Goal: Use online tool/utility: Utilize a website feature to perform a specific function

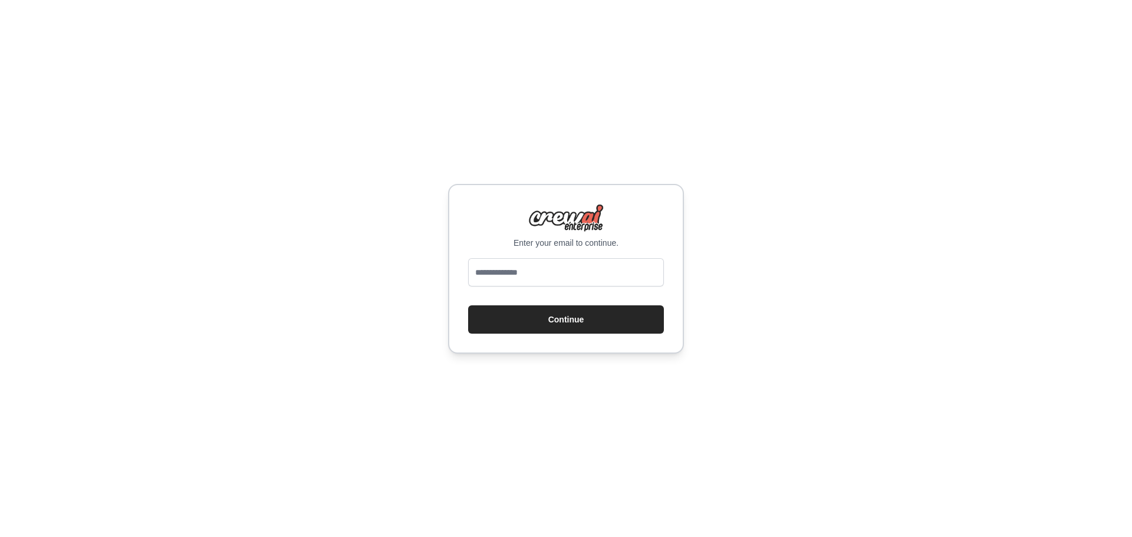
type input "**********"
click at [558, 321] on button "Continue" at bounding box center [566, 319] width 196 height 28
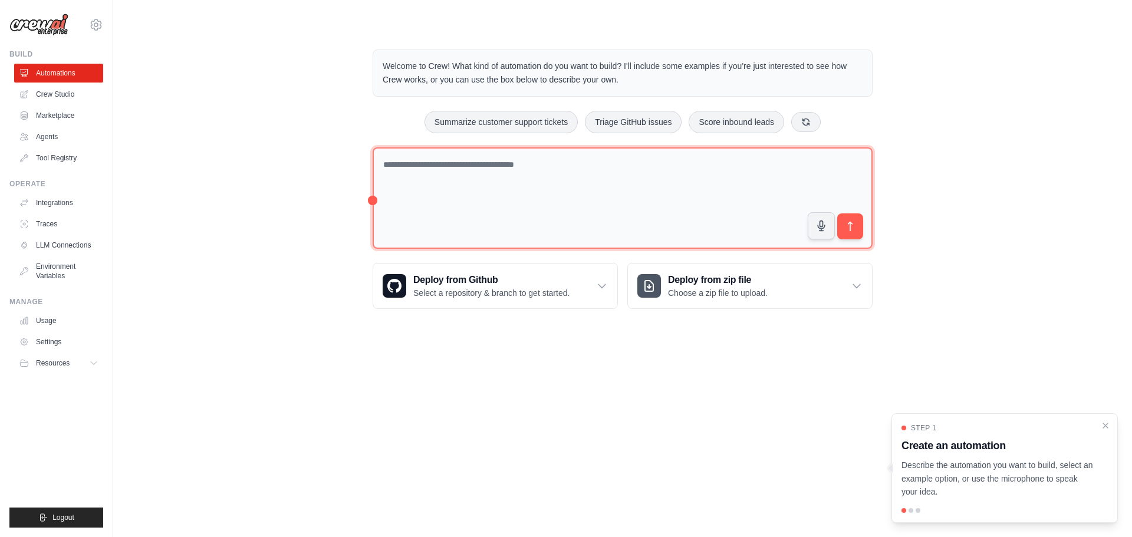
click at [498, 216] on textarea at bounding box center [623, 198] width 500 height 102
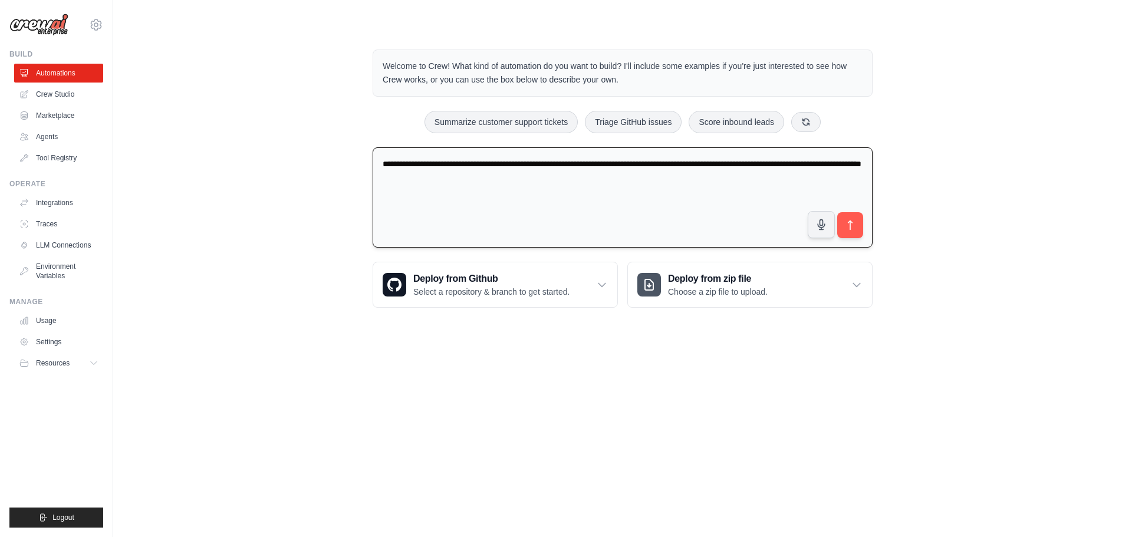
click at [789, 163] on textarea "**********" at bounding box center [623, 197] width 500 height 101
click at [620, 181] on textarea "**********" at bounding box center [623, 197] width 500 height 101
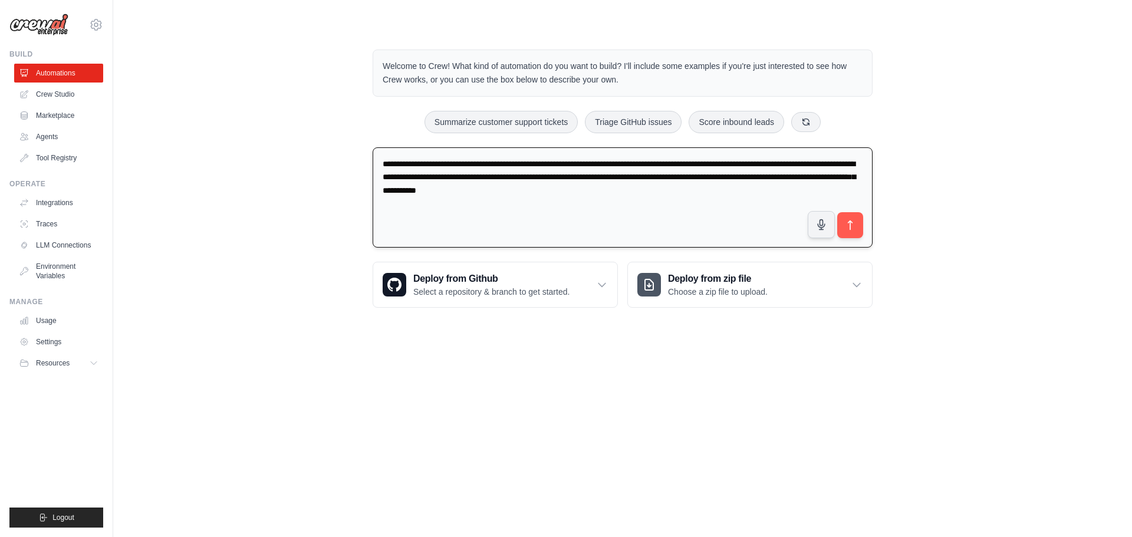
type textarea "**********"
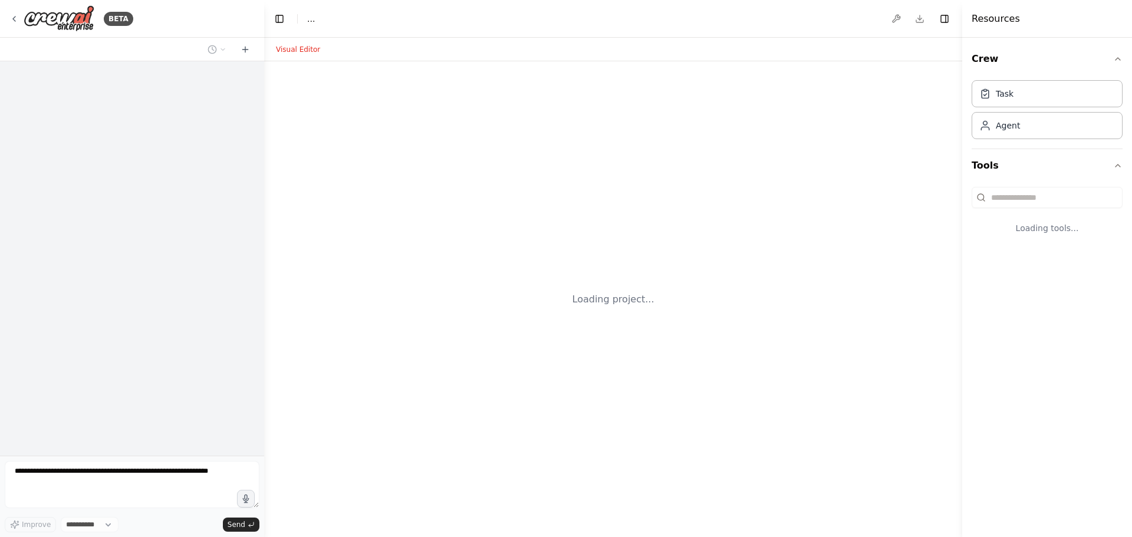
select select "****"
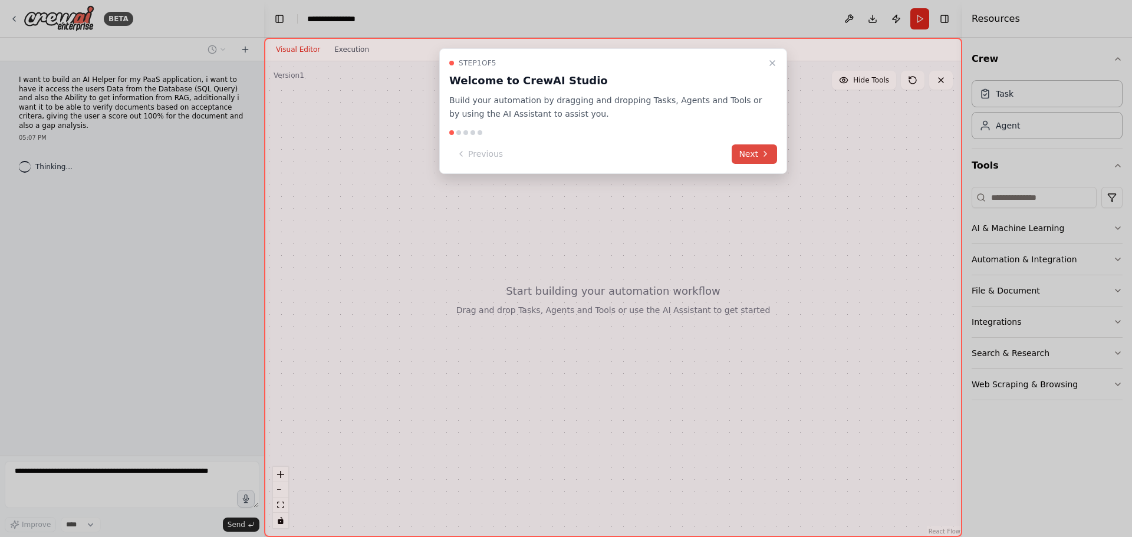
click at [748, 154] on button "Next" at bounding box center [754, 153] width 45 height 19
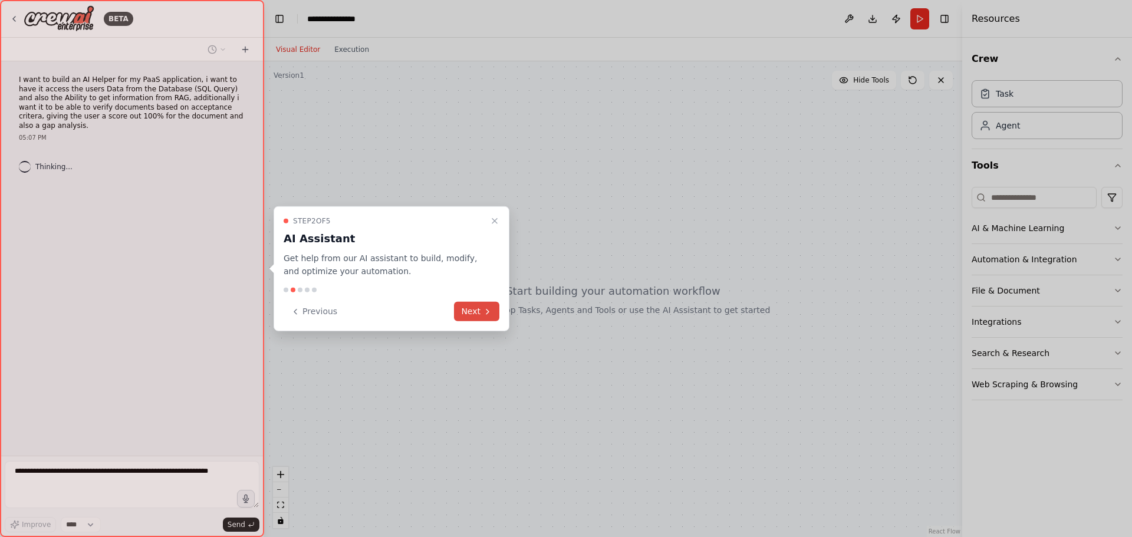
click at [474, 310] on button "Next" at bounding box center [476, 311] width 45 height 19
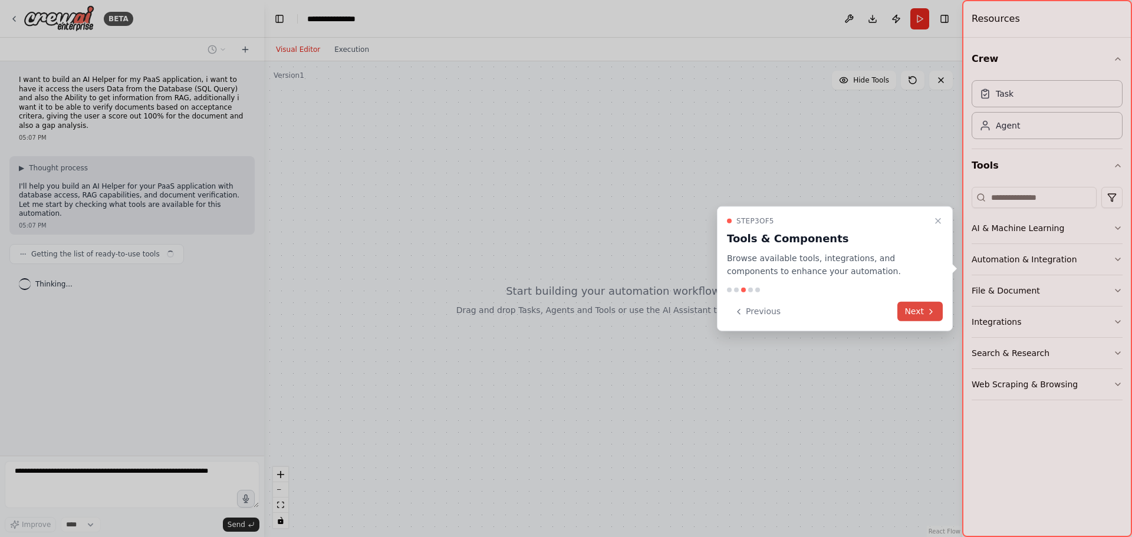
click at [928, 314] on icon at bounding box center [930, 311] width 9 height 9
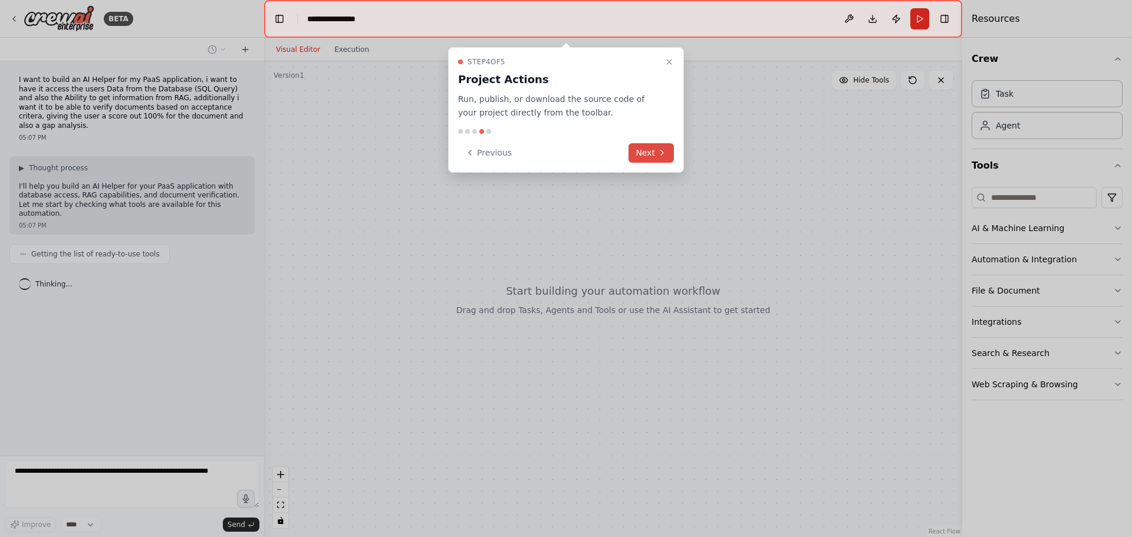
click at [643, 143] on button "Next" at bounding box center [651, 152] width 45 height 19
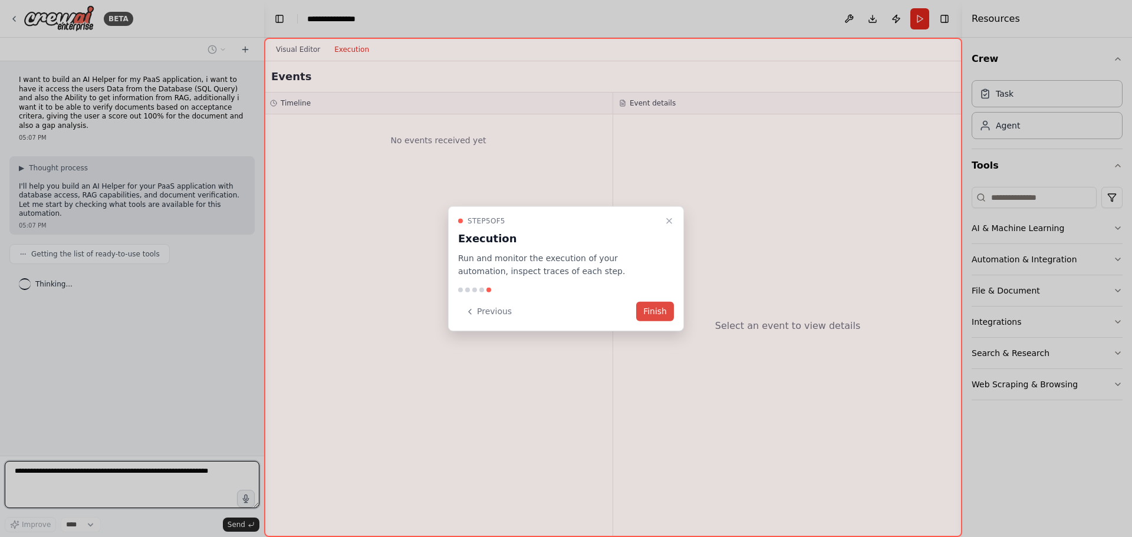
click at [664, 309] on button "Finish" at bounding box center [655, 311] width 38 height 19
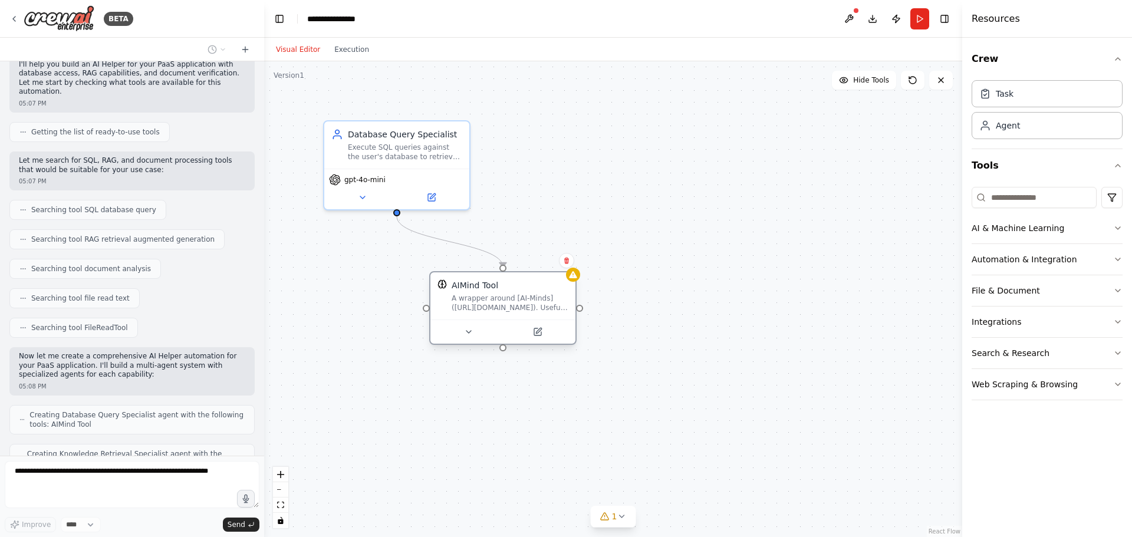
scroll to position [170, 0]
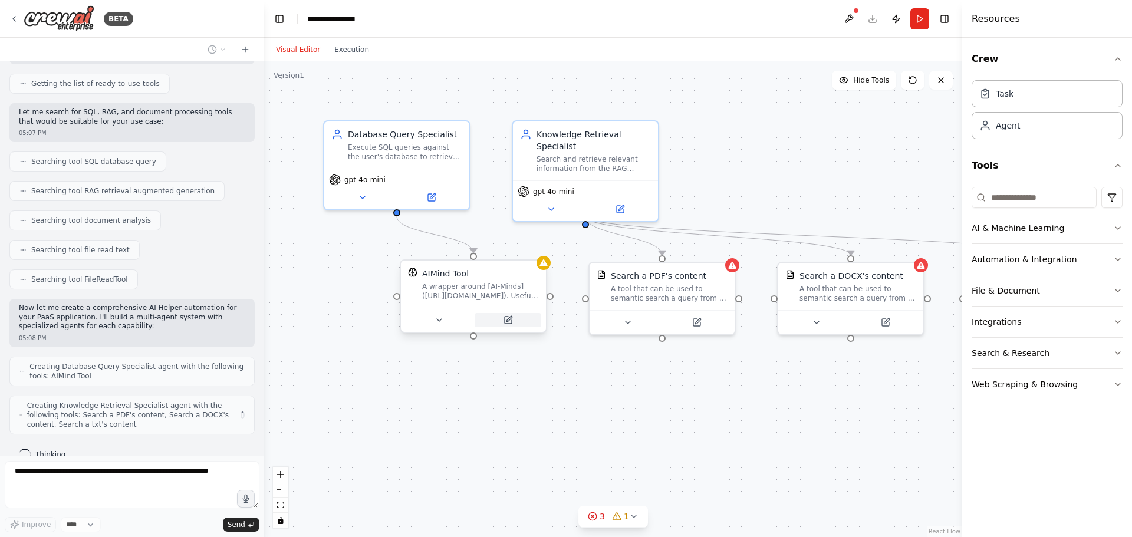
drag, startPoint x: 469, startPoint y: 294, endPoint x: 510, endPoint y: 319, distance: 47.9
click at [510, 319] on div "AIMind Tool A wrapper around [AI-Minds]([URL][DOMAIN_NAME]). Useful for when yo…" at bounding box center [473, 296] width 147 height 74
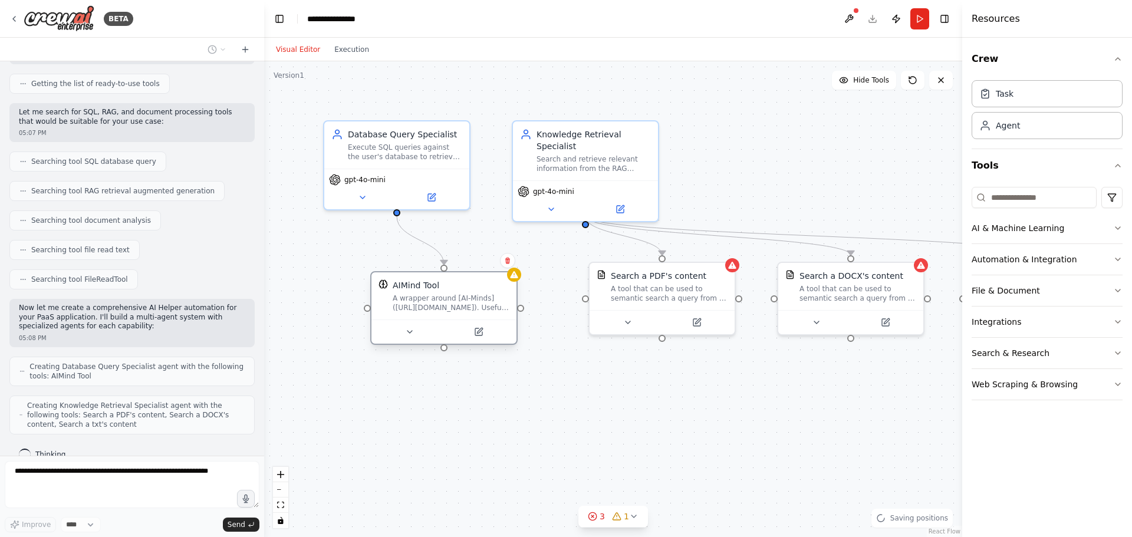
drag, startPoint x: 527, startPoint y: 315, endPoint x: 461, endPoint y: 298, distance: 67.7
click at [461, 298] on div "A wrapper around [AI-Minds]([URL][DOMAIN_NAME]). Useful for when you need answe…" at bounding box center [451, 303] width 117 height 19
click at [459, 426] on div ".deletable-edge-delete-btn { width: 20px; height: 20px; border: 0px solid #ffff…" at bounding box center [613, 299] width 698 height 476
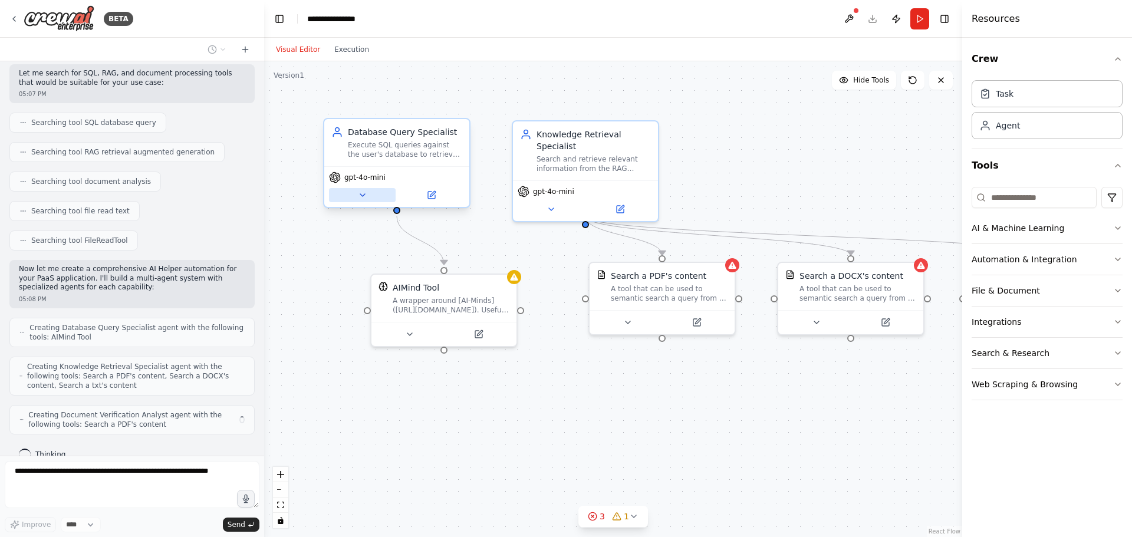
click at [368, 199] on button at bounding box center [362, 195] width 67 height 14
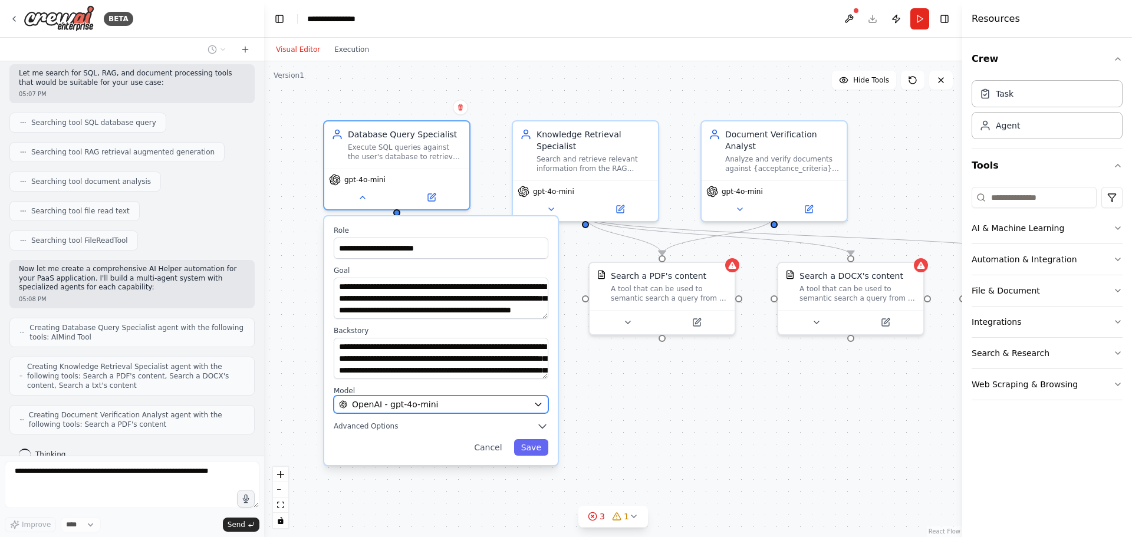
click at [419, 405] on span "OpenAI - gpt-4o-mini" at bounding box center [395, 405] width 86 height 12
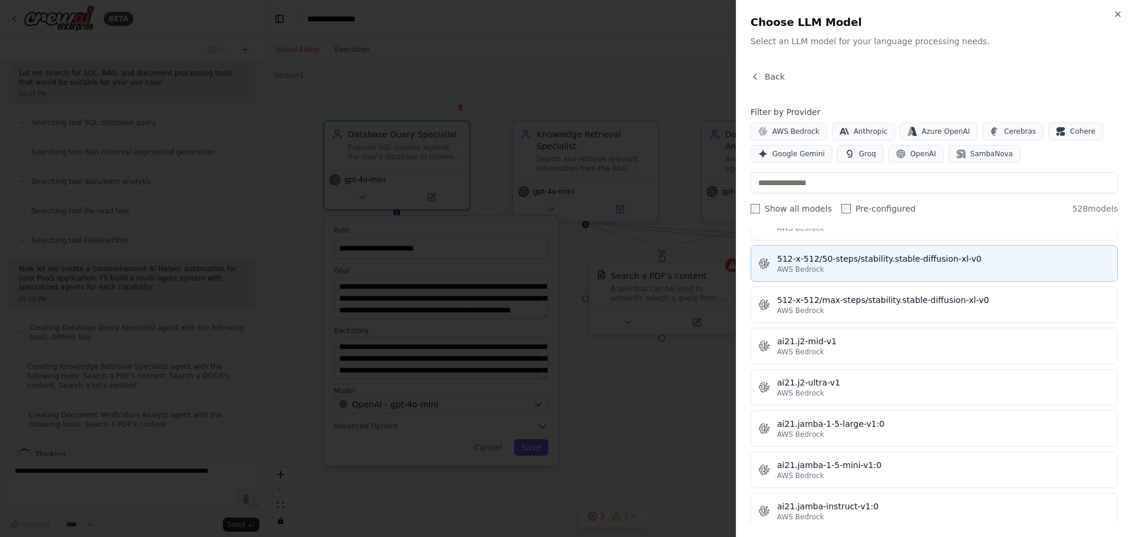
scroll to position [239, 0]
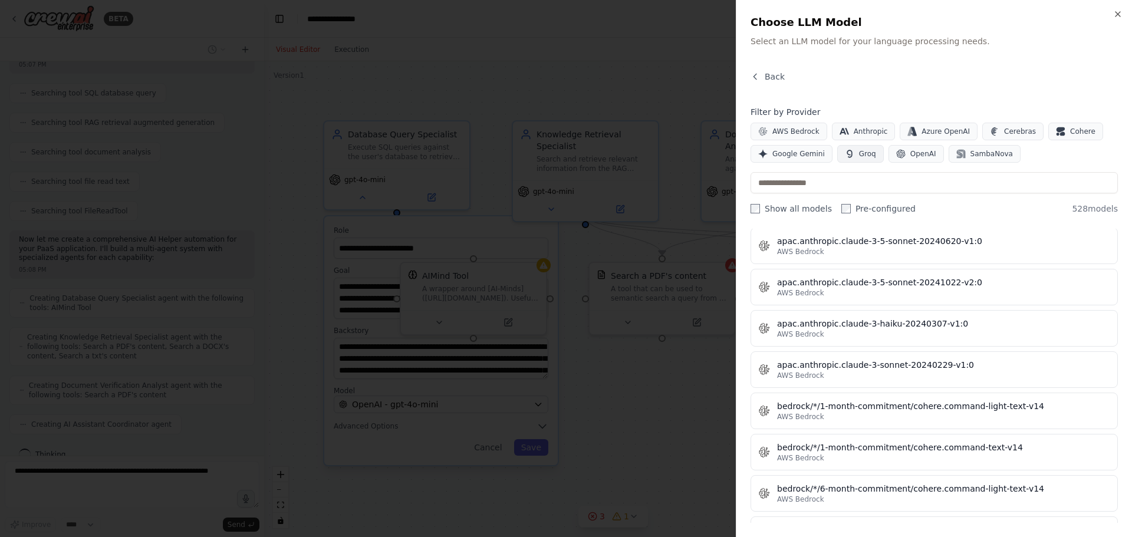
click at [852, 152] on button "Groq" at bounding box center [860, 154] width 47 height 18
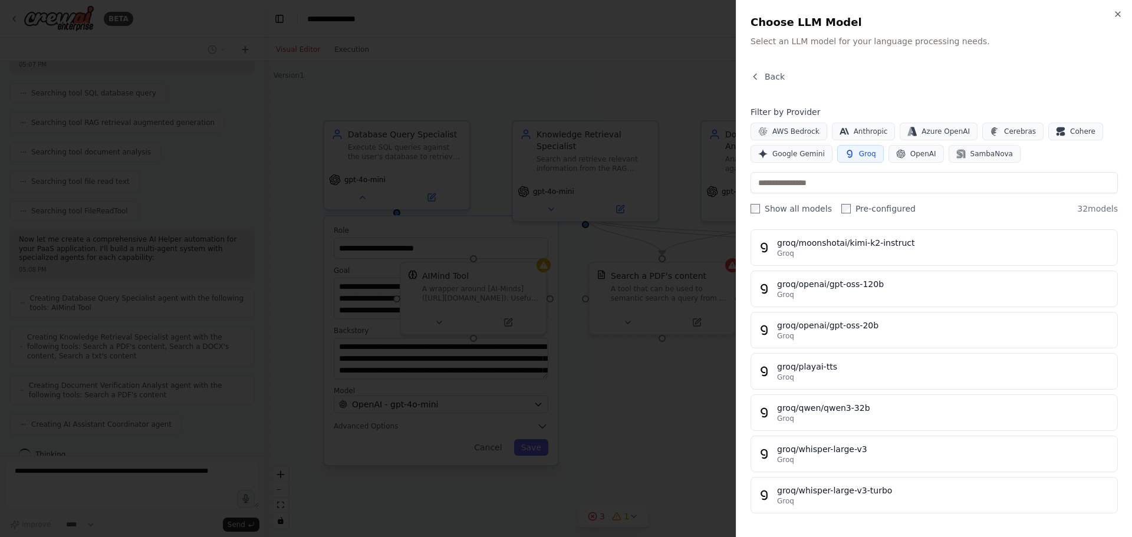
scroll to position [1069, 0]
click at [616, 50] on div at bounding box center [566, 268] width 1132 height 537
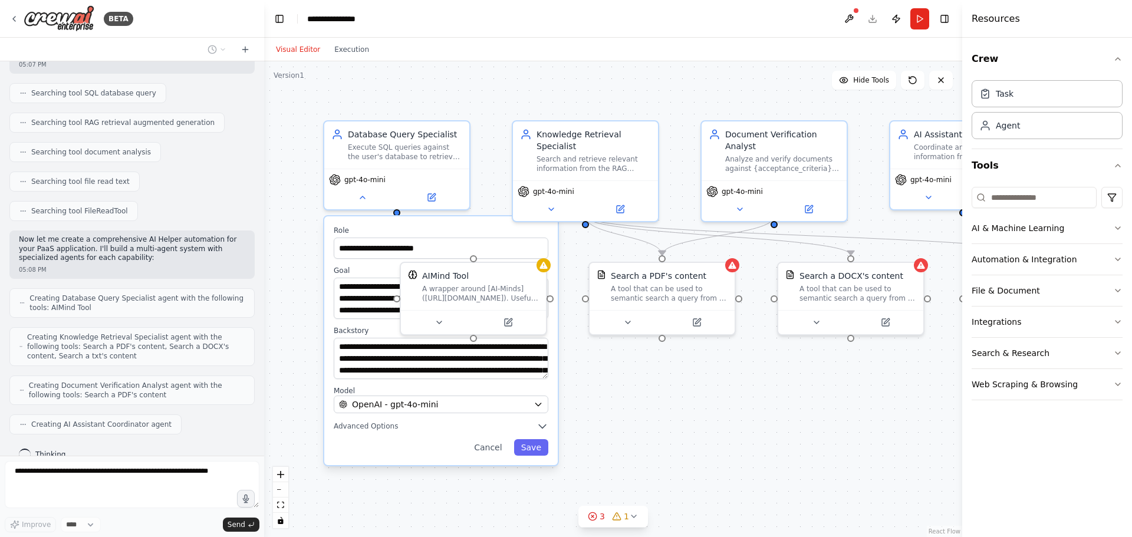
click at [659, 447] on div "**********" at bounding box center [613, 299] width 698 height 476
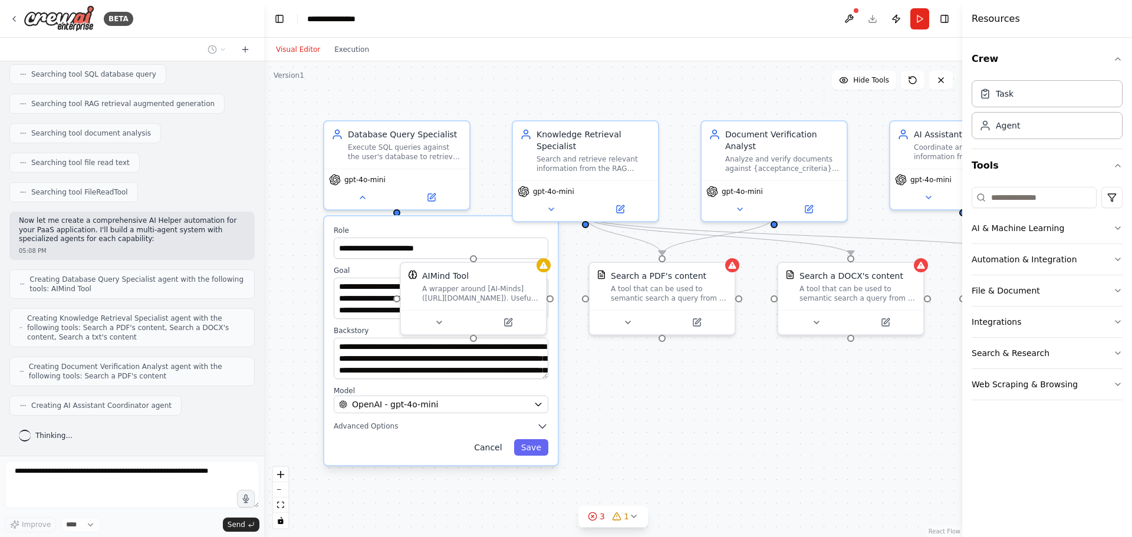
click at [489, 448] on button "Cancel" at bounding box center [488, 447] width 42 height 17
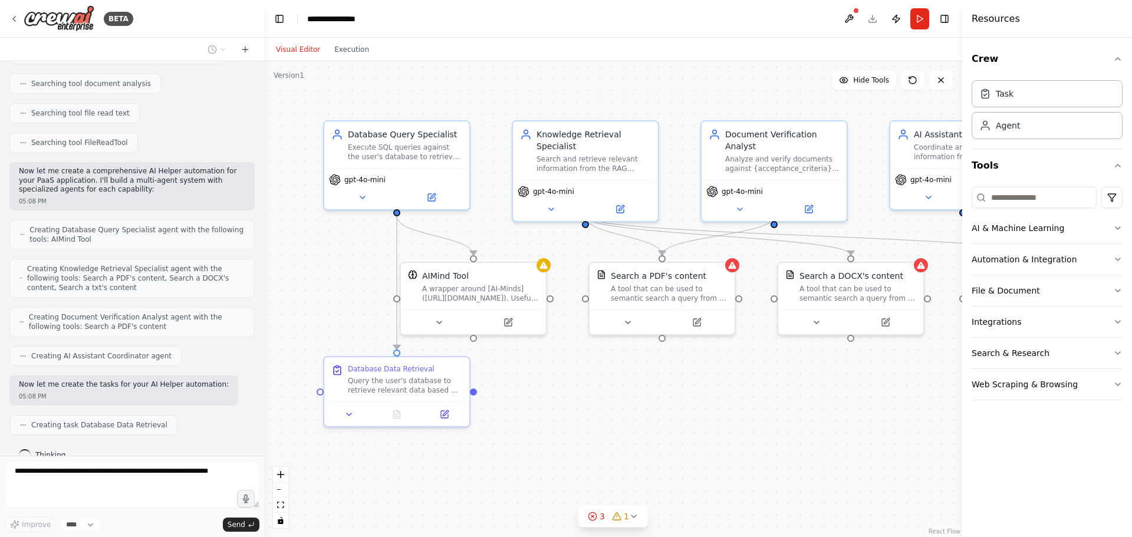
click at [599, 446] on div ".deletable-edge-delete-btn { width: 20px; height: 20px; border: 0px solid #ffff…" at bounding box center [613, 299] width 698 height 476
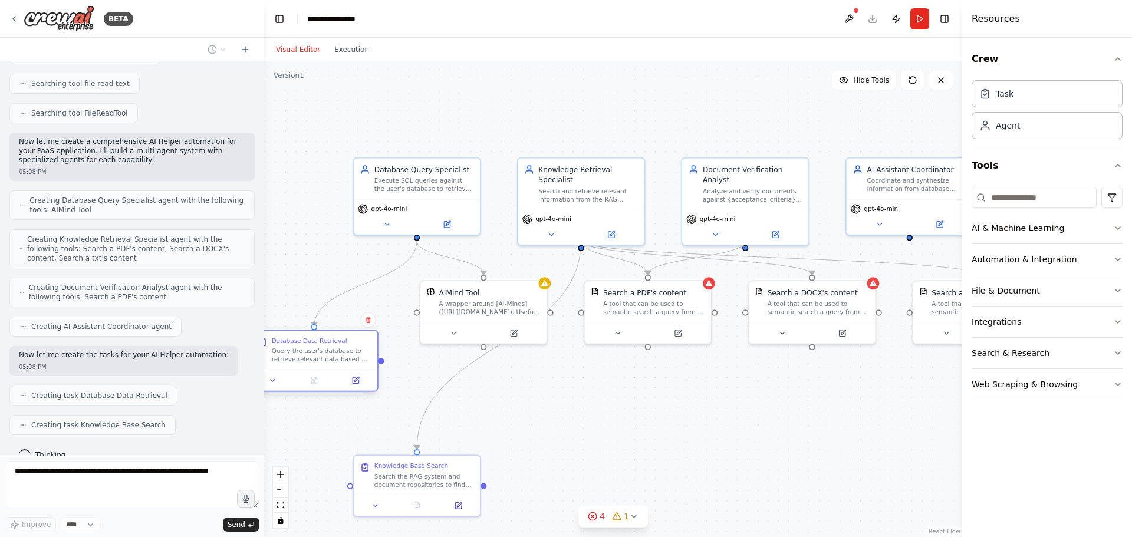
drag, startPoint x: 438, startPoint y: 384, endPoint x: 336, endPoint y: 354, distance: 106.4
click at [336, 354] on div "Query the user's database to retrieve relevant data based on the {user_query}. …" at bounding box center [322, 355] width 100 height 17
drag, startPoint x: 476, startPoint y: 308, endPoint x: 440, endPoint y: 307, distance: 36.0
click at [440, 307] on div "A wrapper around [AI-Minds]([URL][DOMAIN_NAME]). Useful for when you need answe…" at bounding box center [453, 306] width 101 height 17
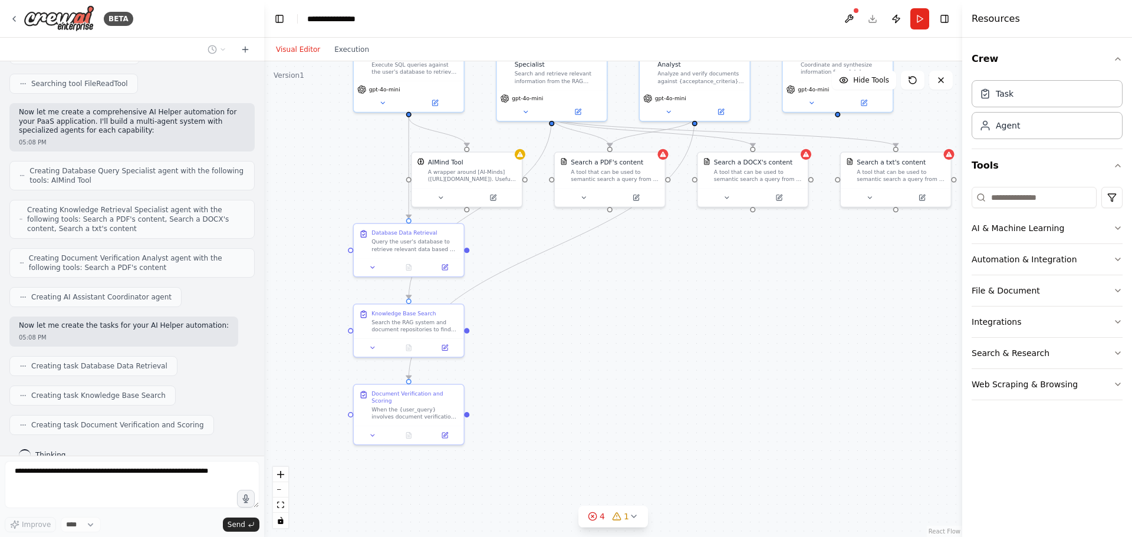
drag, startPoint x: 580, startPoint y: 433, endPoint x: 525, endPoint y: 261, distance: 180.9
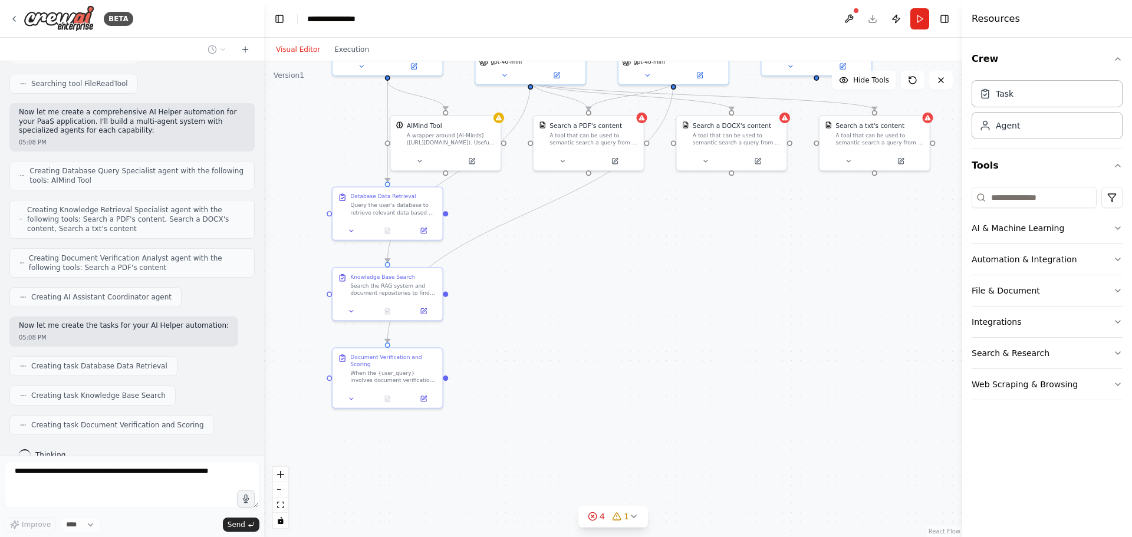
scroll to position [396, 0]
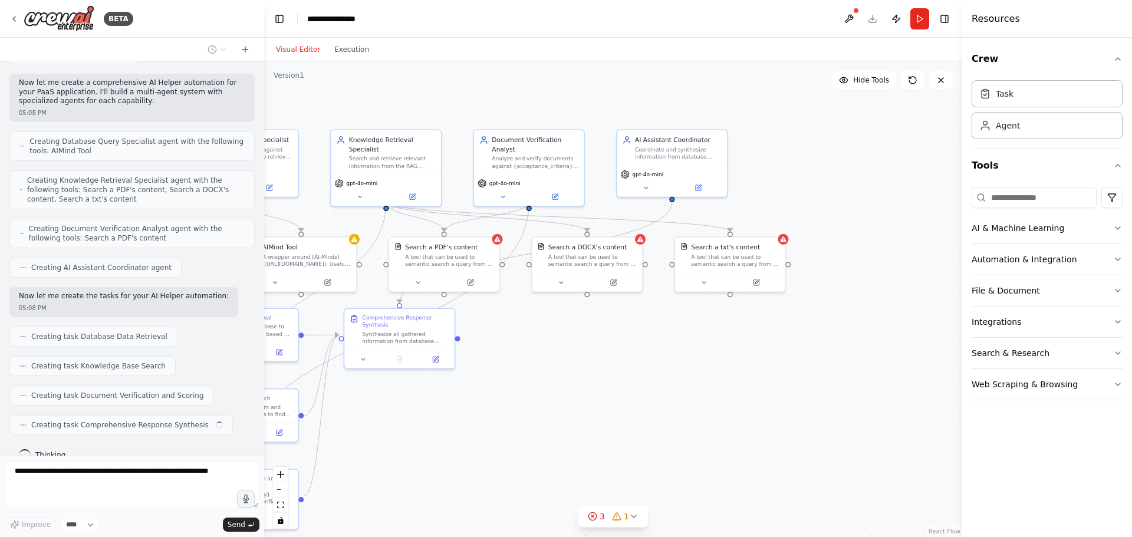
drag, startPoint x: 563, startPoint y: 281, endPoint x: 416, endPoint y: 421, distance: 203.1
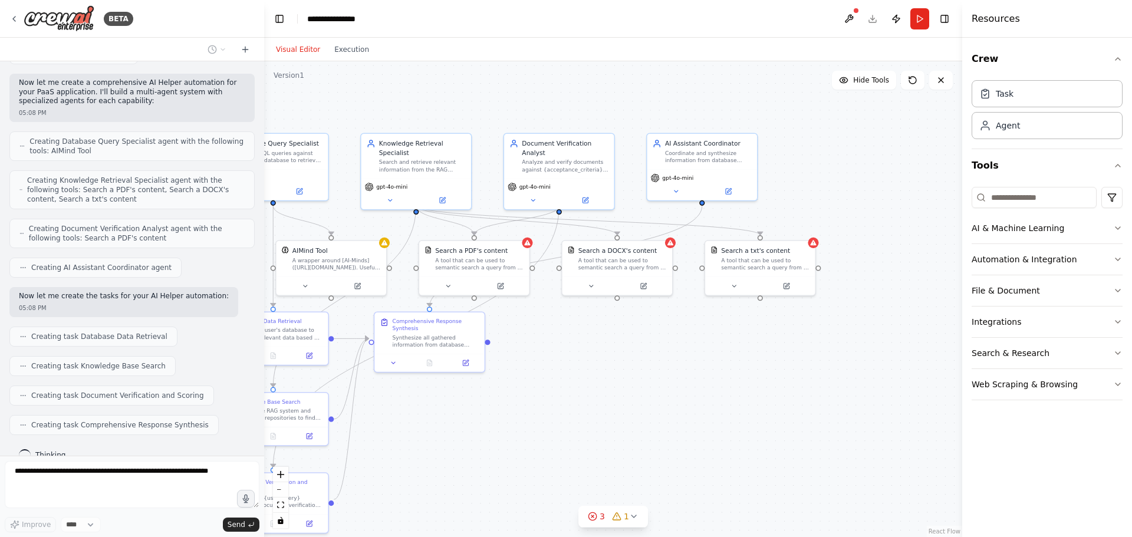
drag, startPoint x: 553, startPoint y: 384, endPoint x: 620, endPoint y: 325, distance: 89.4
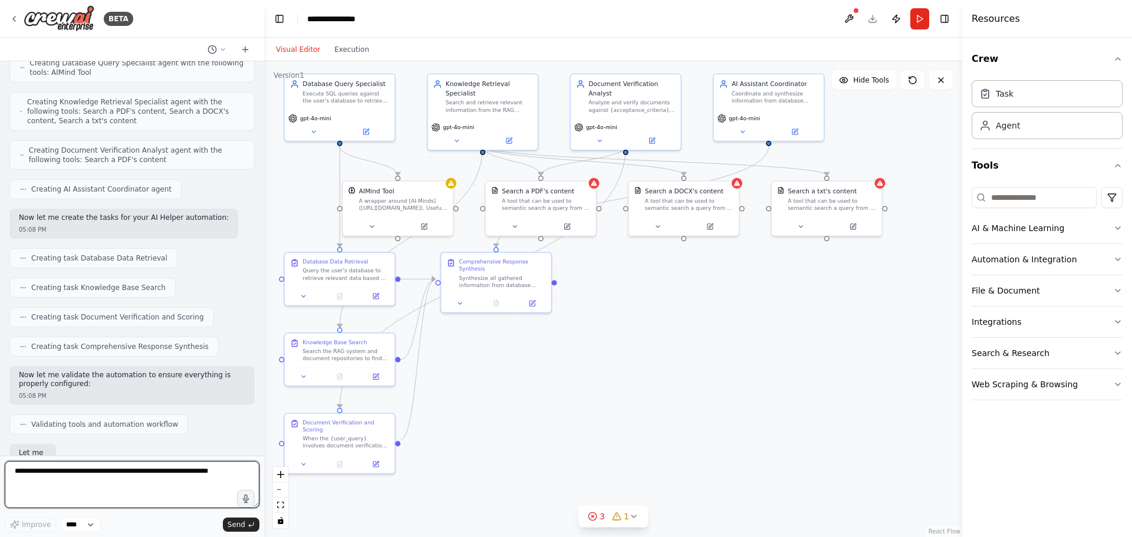
scroll to position [552, 0]
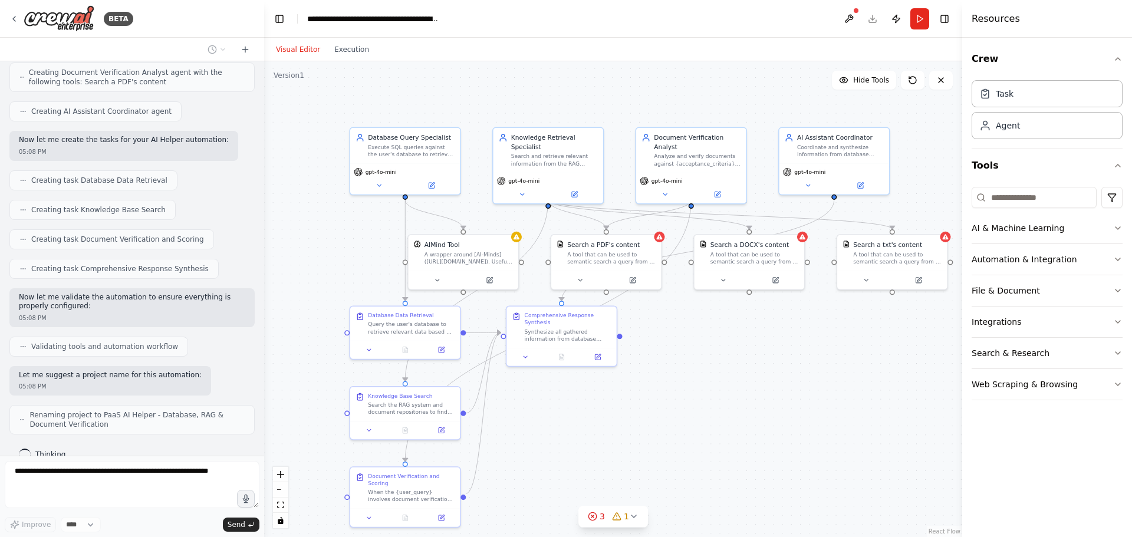
drag, startPoint x: 695, startPoint y: 382, endPoint x: 736, endPoint y: 409, distance: 49.7
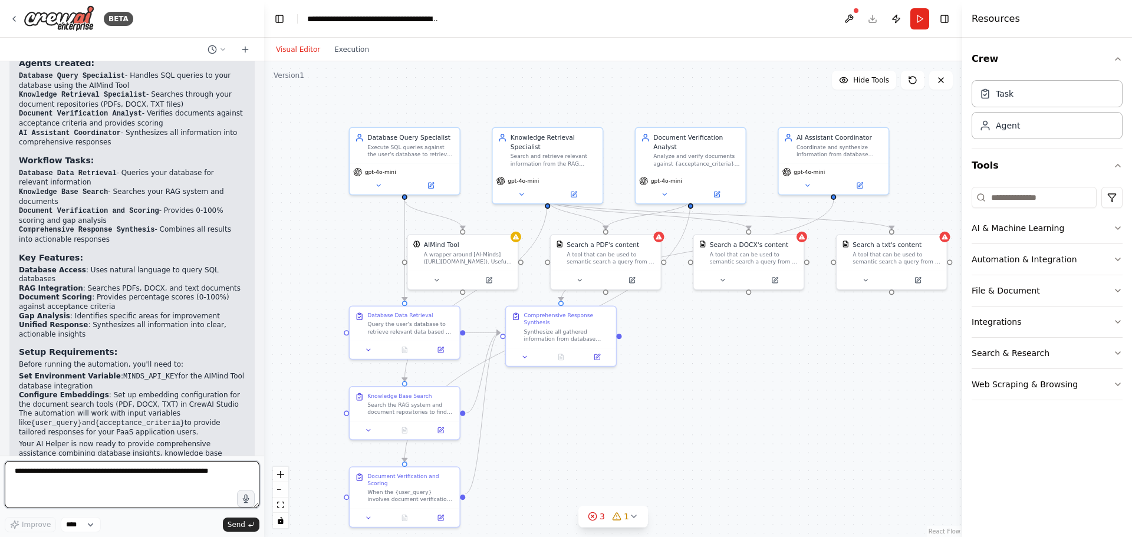
scroll to position [990, 0]
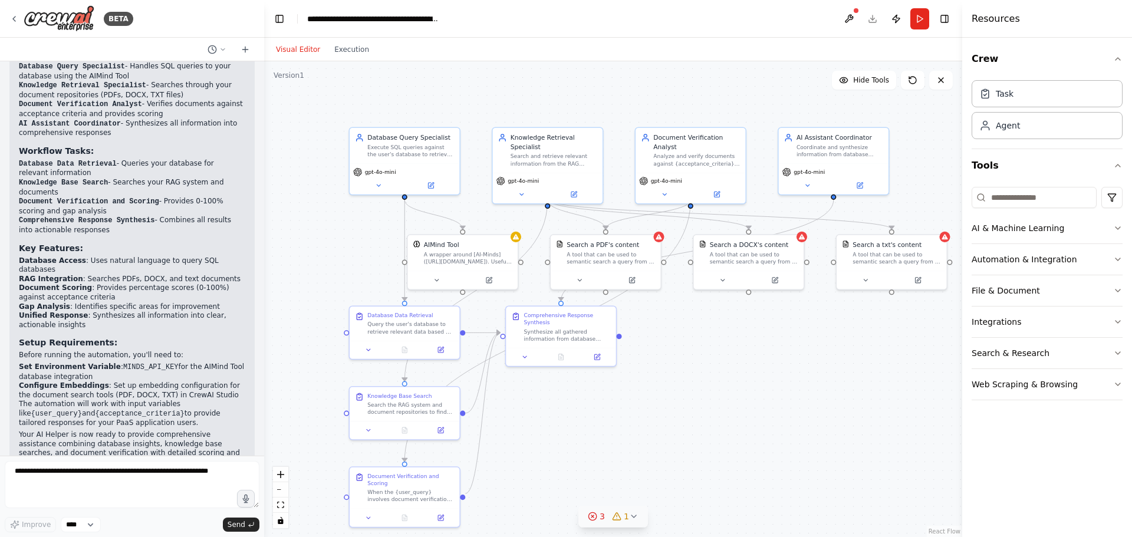
click at [596, 518] on circle at bounding box center [593, 516] width 8 height 8
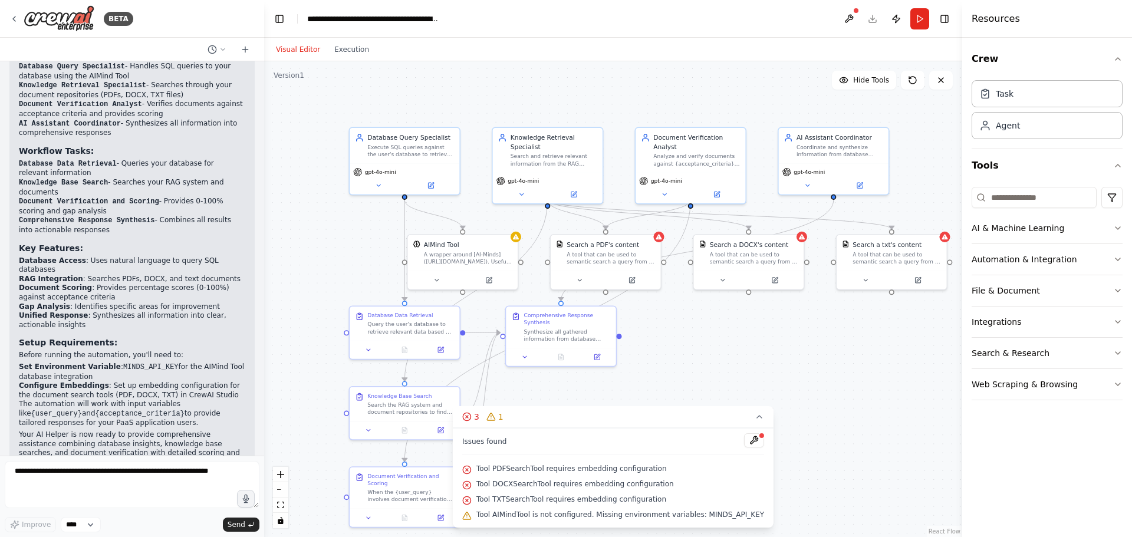
click at [668, 324] on div ".deletable-edge-delete-btn { width: 20px; height: 20px; border: 0px solid #ffff…" at bounding box center [613, 299] width 698 height 476
click at [443, 239] on div "AIMind Tool" at bounding box center [441, 243] width 35 height 9
drag, startPoint x: 451, startPoint y: 261, endPoint x: 300, endPoint y: 262, distance: 151.6
click at [300, 262] on div "A wrapper around [AI-Minds]([URL][DOMAIN_NAME]). Useful for when you need answe…" at bounding box center [302, 256] width 88 height 14
click at [276, 275] on button at bounding box center [271, 278] width 51 height 11
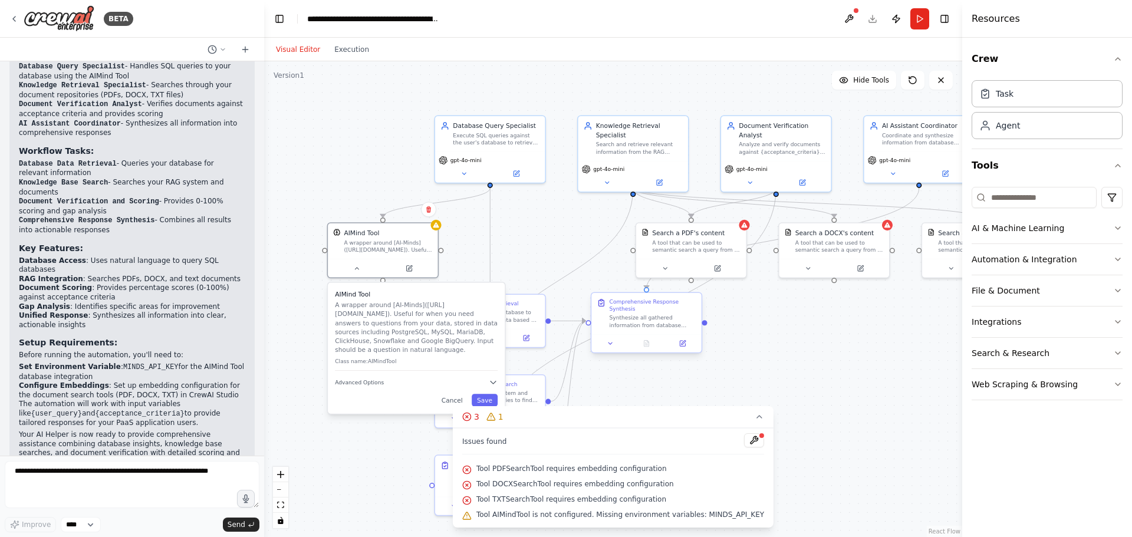
drag, startPoint x: 568, startPoint y: 303, endPoint x: 605, endPoint y: 299, distance: 36.8
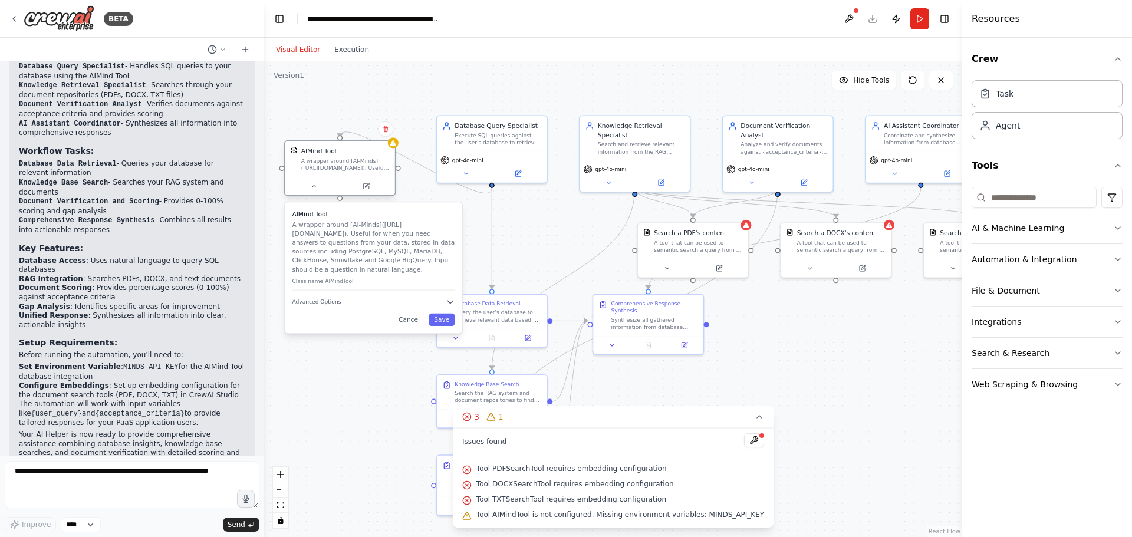
drag, startPoint x: 354, startPoint y: 203, endPoint x: 318, endPoint y: 149, distance: 65.6
click at [318, 149] on div "AIMind Tool" at bounding box center [318, 150] width 35 height 9
click at [109, 464] on textarea at bounding box center [132, 484] width 255 height 47
type textarea "**********"
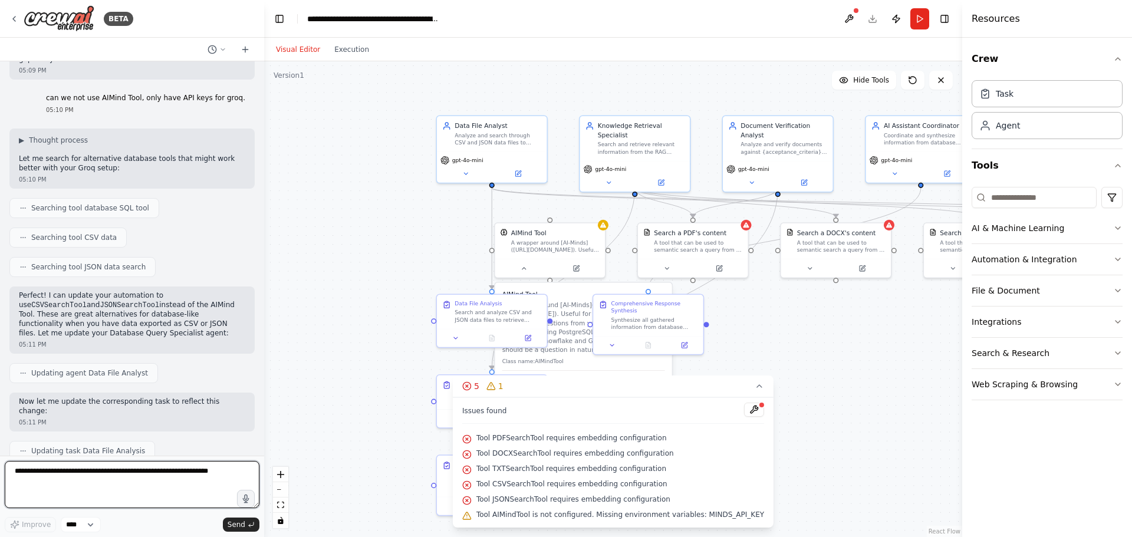
scroll to position [1402, 0]
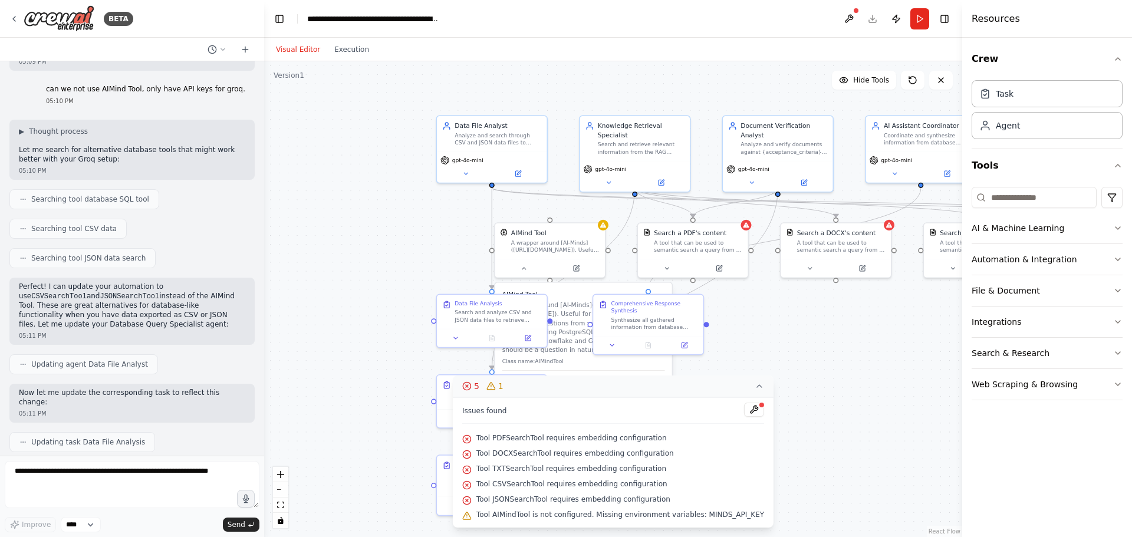
click at [748, 392] on button "5 1" at bounding box center [613, 387] width 321 height 22
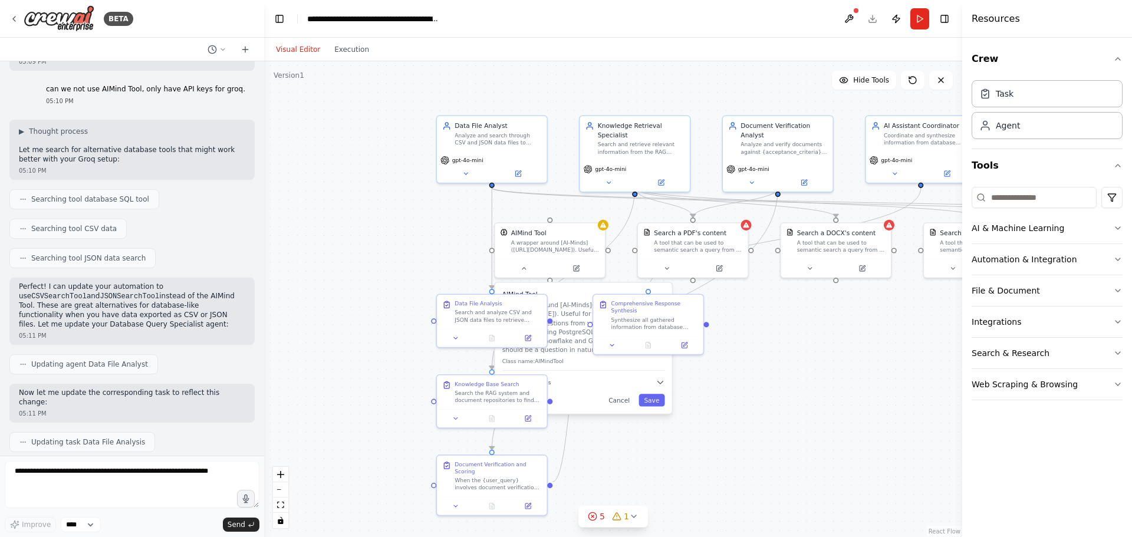
click at [831, 389] on div ".deletable-edge-delete-btn { width: 20px; height: 20px; border: 0px solid #ffff…" at bounding box center [613, 299] width 698 height 476
click at [622, 407] on div "AIMind Tool A wrapper around [AI-Minds]([URL][DOMAIN_NAME]). Useful for when yo…" at bounding box center [583, 348] width 177 height 131
click at [624, 400] on button "Cancel" at bounding box center [619, 400] width 32 height 12
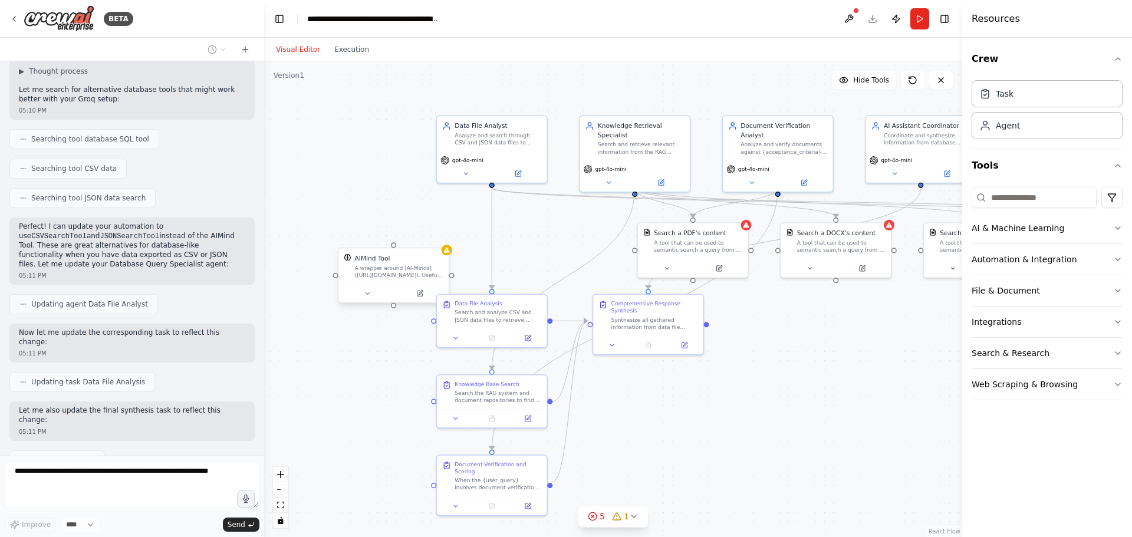
drag, startPoint x: 561, startPoint y: 237, endPoint x: 405, endPoint y: 262, distance: 158.8
click at [405, 262] on div "AIMind Tool A wrapper around [AI-Minds]([URL][DOMAIN_NAME]). Useful for when yo…" at bounding box center [399, 266] width 88 height 25
drag, startPoint x: 403, startPoint y: 262, endPoint x: 373, endPoint y: 242, distance: 35.3
click at [373, 254] on div "AIMind Tool" at bounding box center [390, 258] width 88 height 9
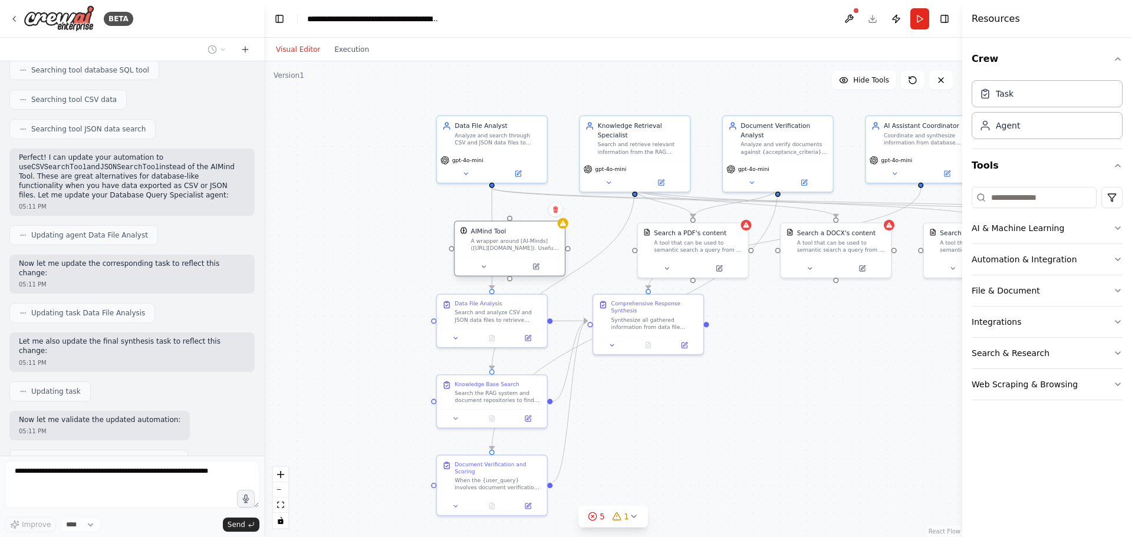
drag, startPoint x: 562, startPoint y: 246, endPoint x: 514, endPoint y: 242, distance: 48.6
click at [514, 242] on div "A wrapper around [AI-Minds]([URL][DOMAIN_NAME]). Useful for when you need answe…" at bounding box center [515, 245] width 88 height 14
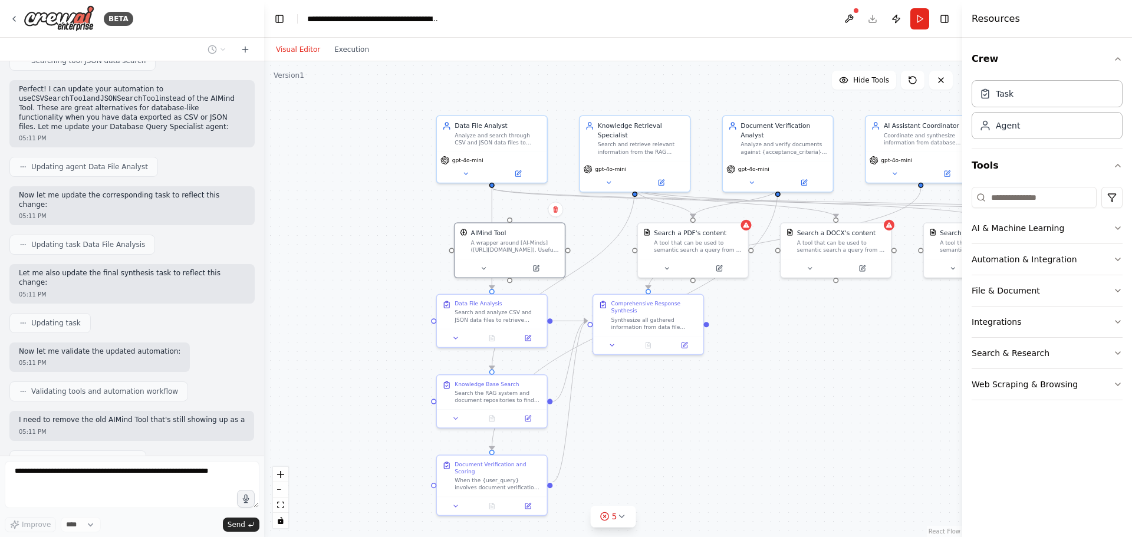
scroll to position [1609, 0]
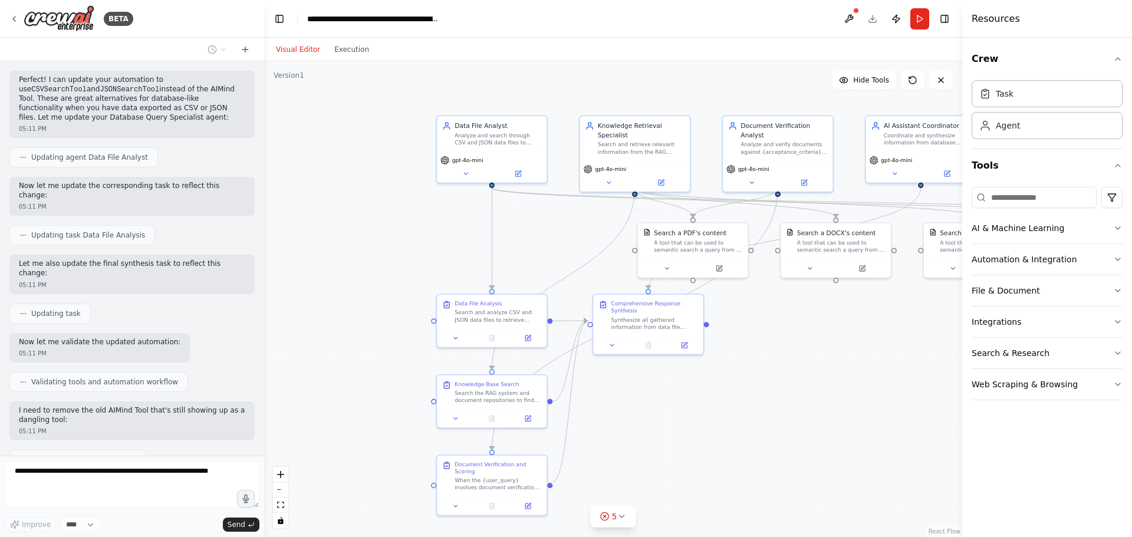
click at [555, 212] on div ".deletable-edge-delete-btn { width: 20px; height: 20px; border: 0px solid #ffff…" at bounding box center [613, 299] width 698 height 476
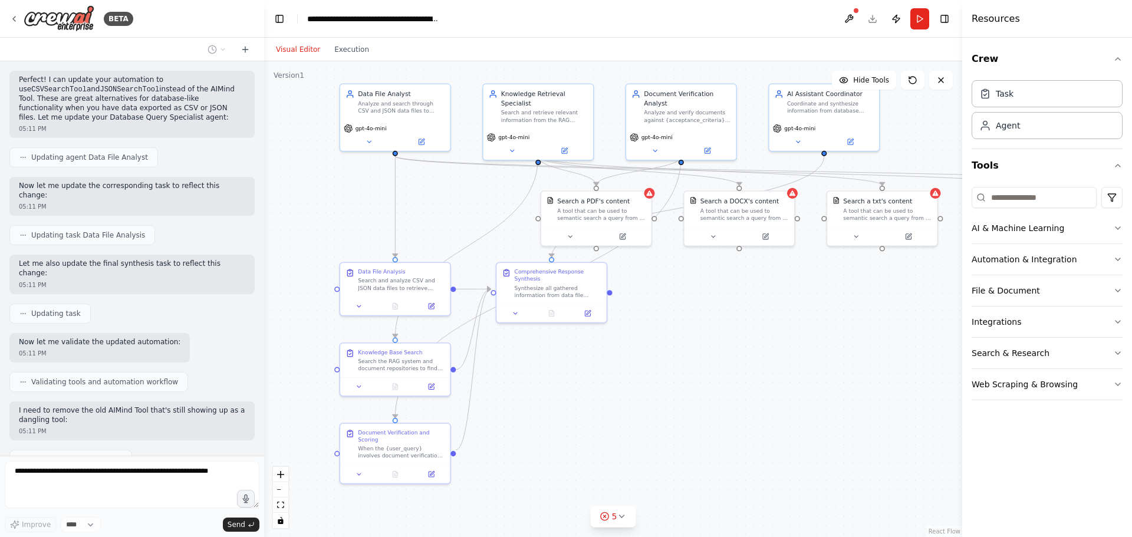
drag, startPoint x: 391, startPoint y: 282, endPoint x: 299, endPoint y: 251, distance: 97.0
click at [290, 248] on div ".deletable-edge-delete-btn { width: 20px; height: 20px; border: 0px solid #ffff…" at bounding box center [613, 299] width 698 height 476
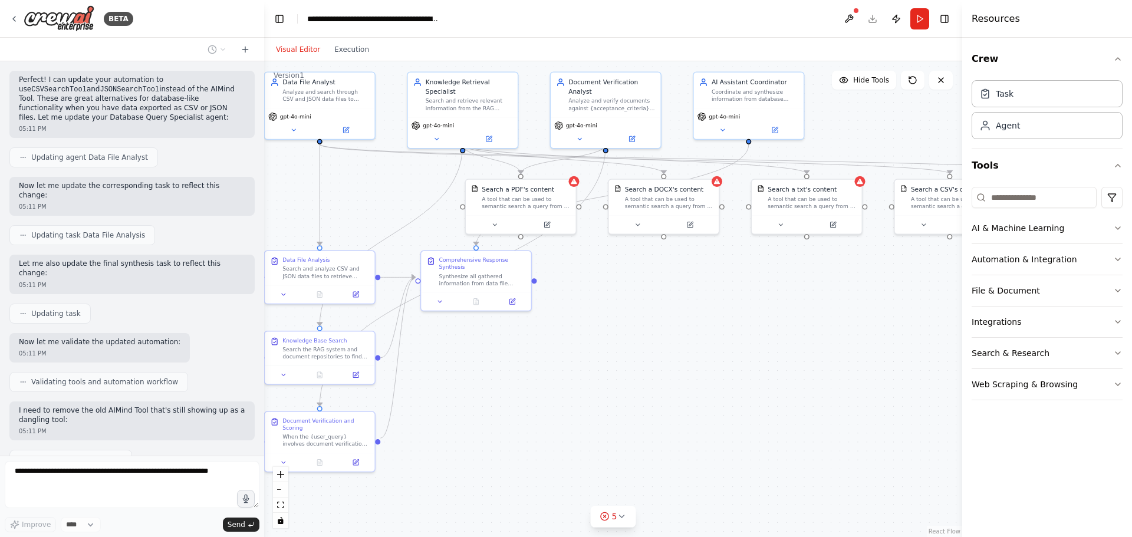
drag, startPoint x: 727, startPoint y: 414, endPoint x: 661, endPoint y: 404, distance: 66.8
click at [661, 404] on div ".deletable-edge-delete-btn { width: 20px; height: 20px; border: 0px solid #ffff…" at bounding box center [613, 299] width 698 height 476
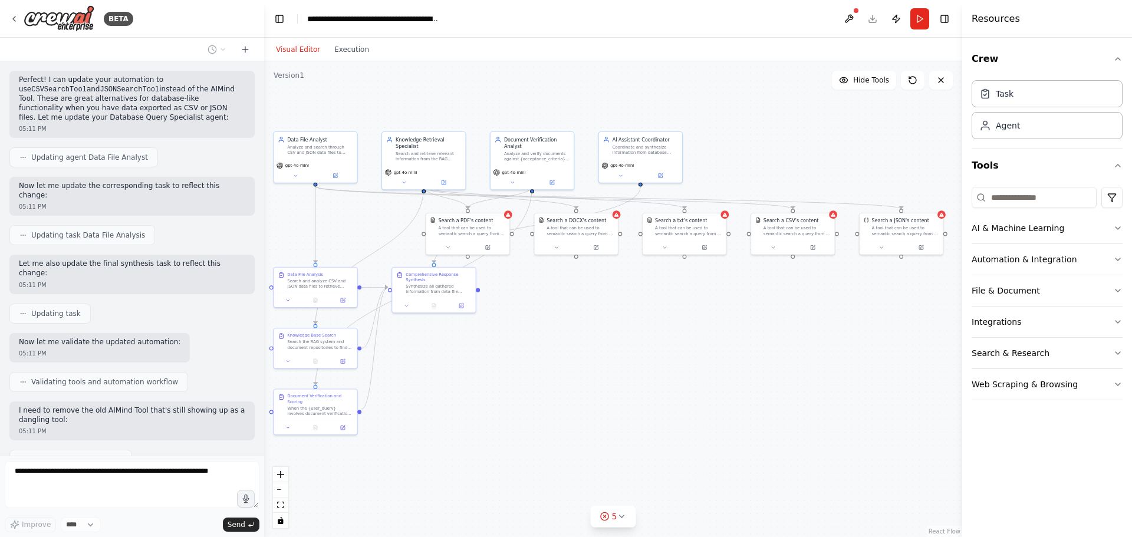
drag, startPoint x: 590, startPoint y: 356, endPoint x: 533, endPoint y: 349, distance: 57.6
click at [533, 349] on div ".deletable-edge-delete-btn { width: 20px; height: 20px; border: 0px solid #ffff…" at bounding box center [613, 299] width 698 height 476
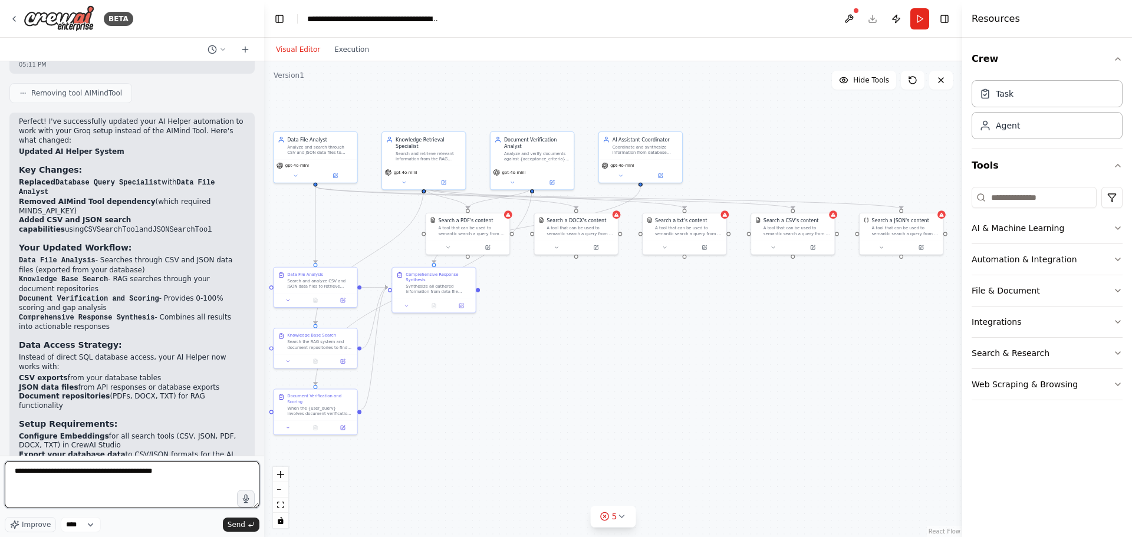
type textarea "**********"
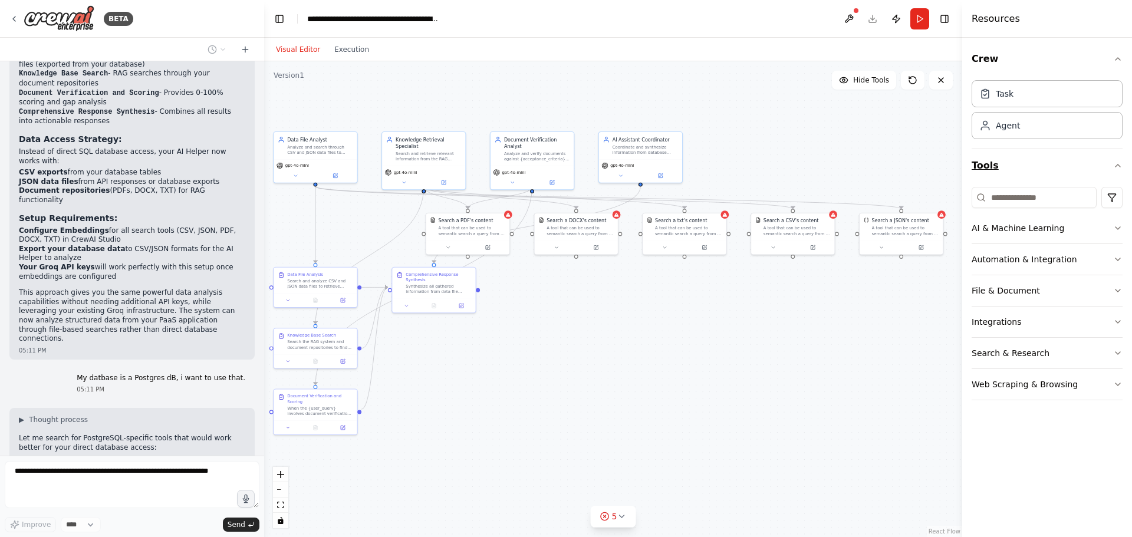
scroll to position [2211, 0]
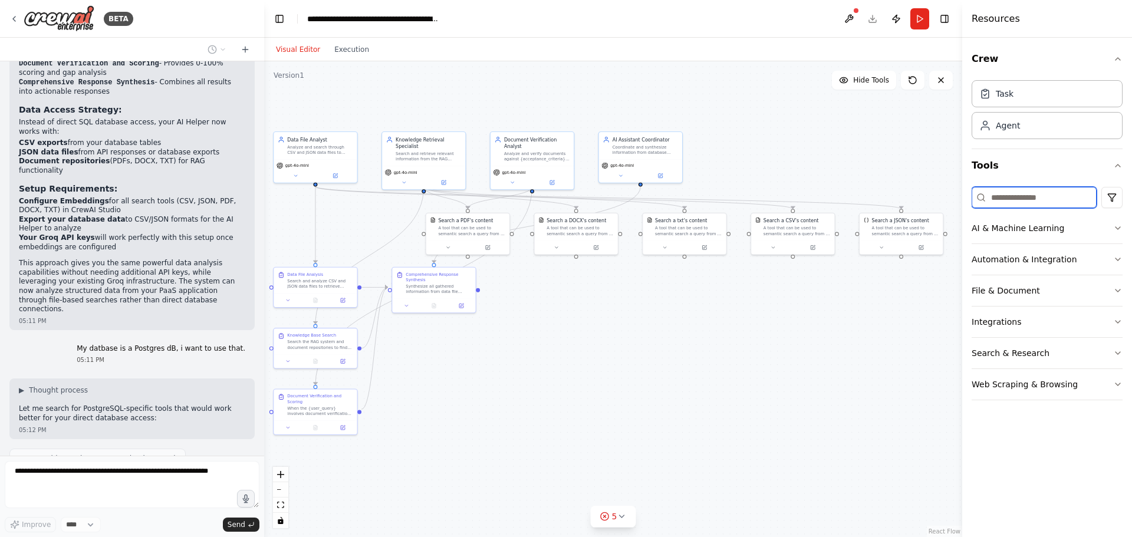
click at [1044, 192] on input at bounding box center [1034, 197] width 125 height 21
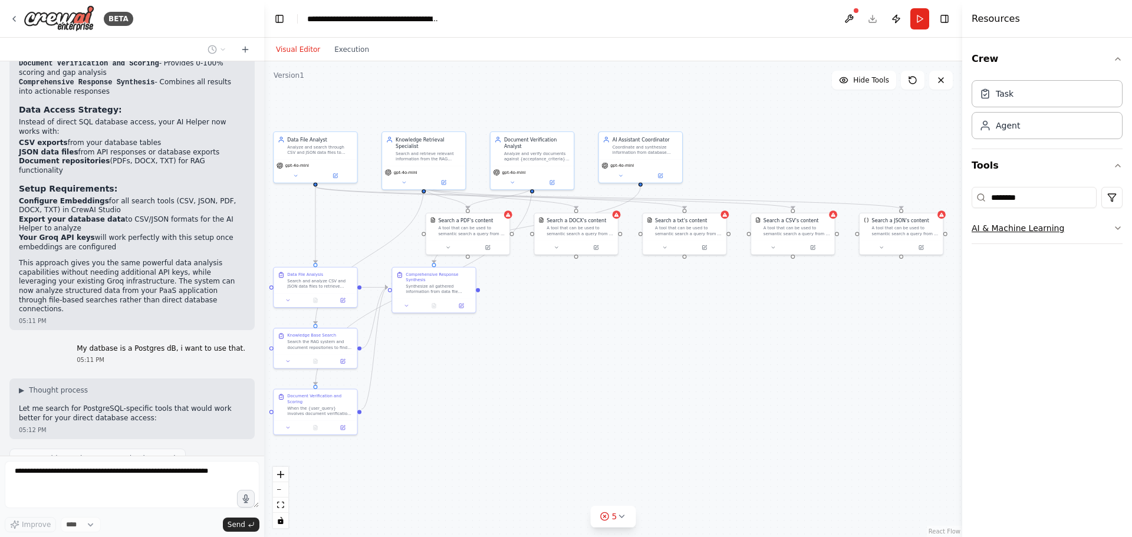
click at [1051, 231] on button "AI & Machine Learning" at bounding box center [1047, 228] width 151 height 31
click at [1060, 203] on input "********" at bounding box center [1034, 197] width 125 height 21
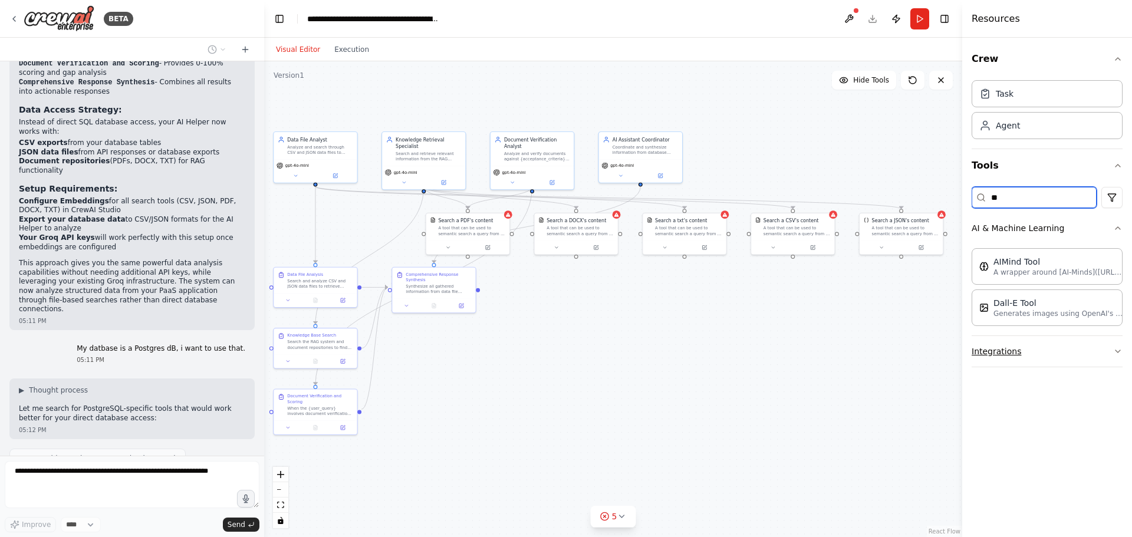
type input "**"
click at [1069, 351] on button "Integrations" at bounding box center [1047, 351] width 151 height 31
click at [1010, 190] on input "**" at bounding box center [1034, 197] width 125 height 21
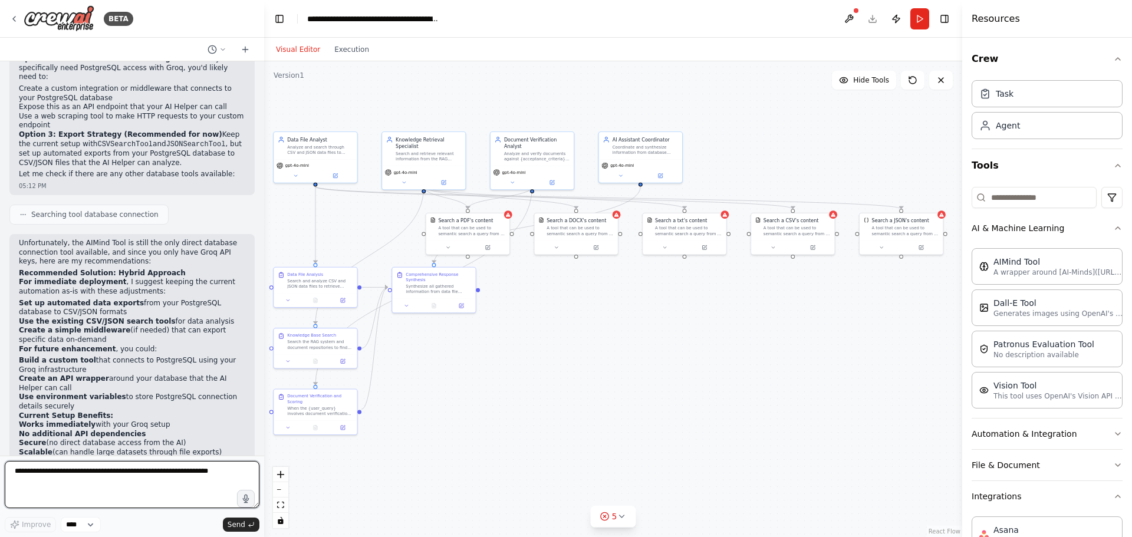
scroll to position [2757, 0]
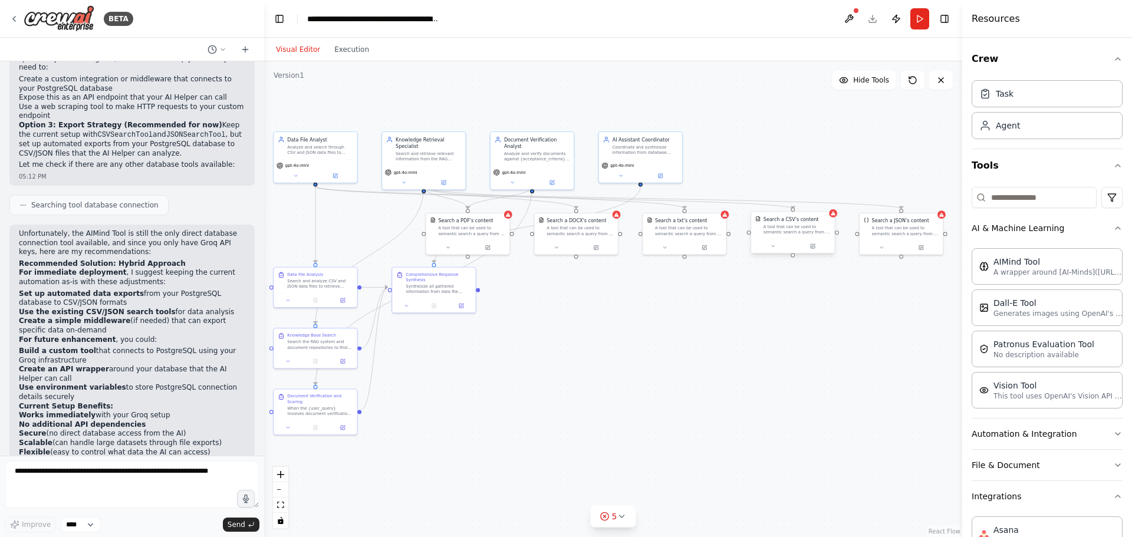
click at [770, 236] on div "Search a CSV's content A tool that can be used to semantic search a query from …" at bounding box center [792, 225] width 83 height 27
click at [896, 236] on div "Search a JSON's content A tool that can be used to semantic search a query from…" at bounding box center [901, 225] width 83 height 27
click at [933, 201] on icon at bounding box center [933, 199] width 5 height 6
click at [898, 204] on button "Confirm" at bounding box center [900, 200] width 42 height 14
click at [794, 237] on div "Search a CSV's content A tool that can be used to semantic search a query from …" at bounding box center [792, 225] width 83 height 27
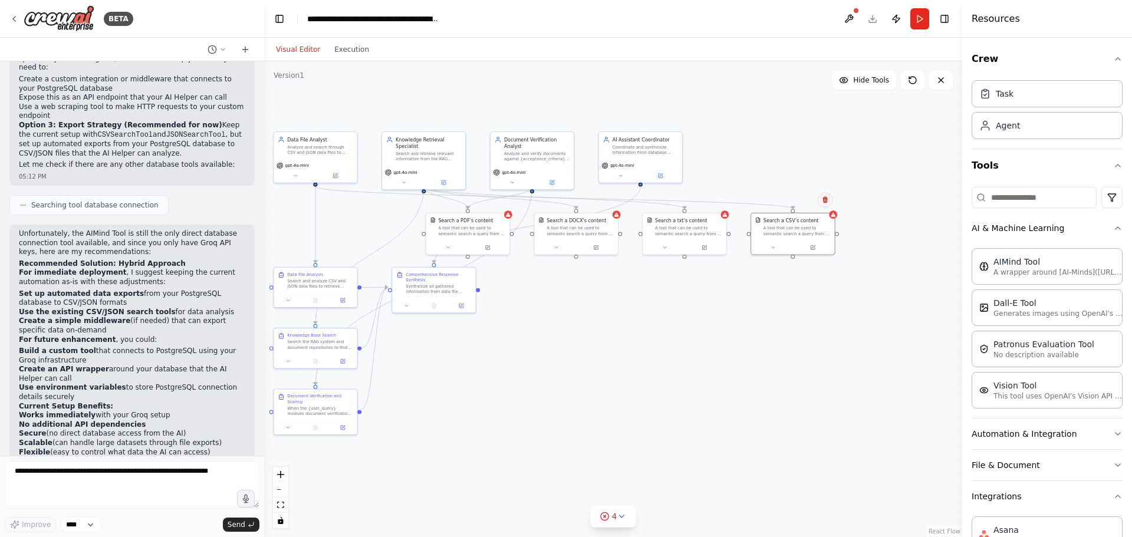
click at [823, 206] on button at bounding box center [825, 199] width 15 height 15
click at [787, 211] on div ".deletable-edge-delete-btn { width: 20px; height: 20px; border: 0px solid #ffff…" at bounding box center [613, 299] width 698 height 476
click at [793, 220] on div "Search a CSV's content" at bounding box center [791, 219] width 55 height 6
click at [830, 200] on button at bounding box center [825, 199] width 15 height 15
click at [798, 198] on button "Confirm" at bounding box center [792, 200] width 42 height 14
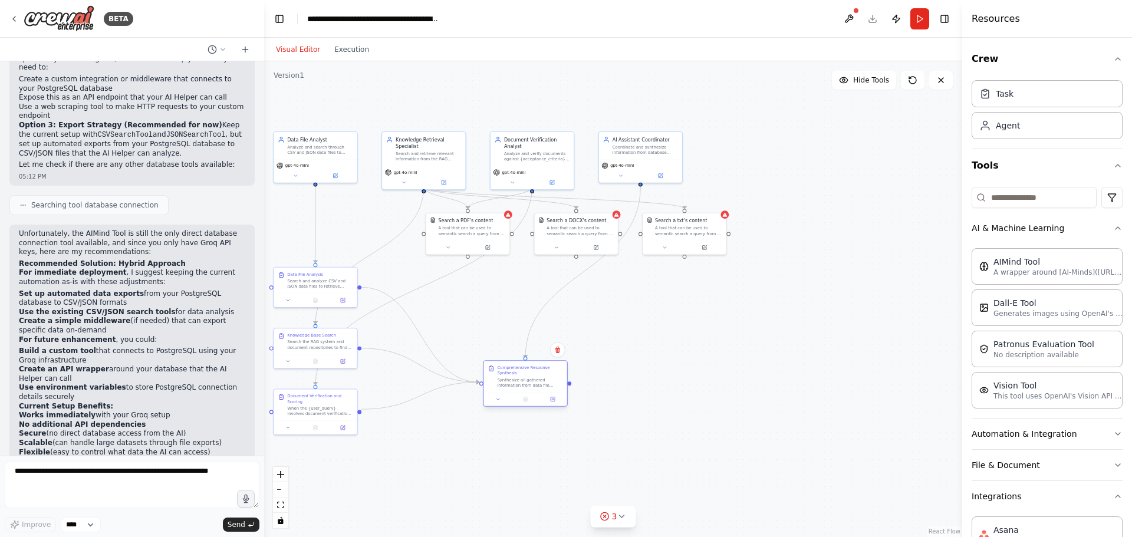
drag, startPoint x: 430, startPoint y: 288, endPoint x: 523, endPoint y: 378, distance: 128.9
click at [523, 378] on div "Comprehensive Response Synthesis Synthesize all gathered information from data …" at bounding box center [525, 376] width 83 height 31
drag, startPoint x: 318, startPoint y: 352, endPoint x: 449, endPoint y: 315, distance: 136.5
click at [449, 315] on div "Knowledge Base Search Search the RAG system and document repositories to find r…" at bounding box center [444, 306] width 83 height 26
drag, startPoint x: 701, startPoint y: 248, endPoint x: 399, endPoint y: 189, distance: 308.2
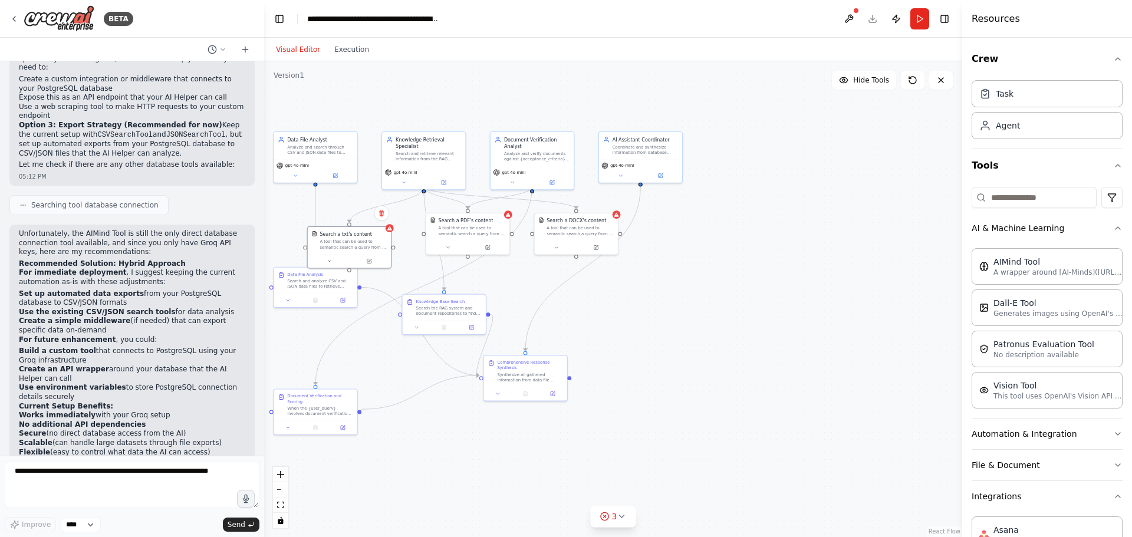
click at [352, 250] on div "Search a txt's content A tool that can be used to semantic search a query from …" at bounding box center [349, 240] width 83 height 27
drag, startPoint x: 638, startPoint y: 159, endPoint x: 772, endPoint y: 284, distance: 183.2
click at [785, 277] on div "gpt-4o-mini" at bounding box center [802, 265] width 83 height 24
drag, startPoint x: 538, startPoint y: 376, endPoint x: 711, endPoint y: 430, distance: 181.1
click at [711, 430] on div "Comprehensive Response Synthesis Synthesize all gathered information from data …" at bounding box center [694, 430] width 83 height 31
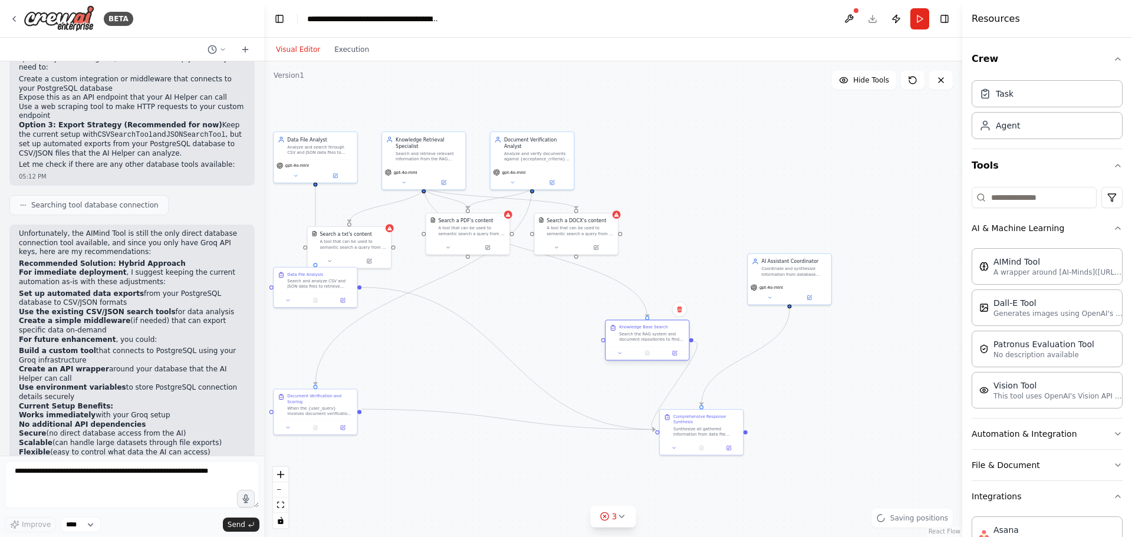
drag, startPoint x: 441, startPoint y: 317, endPoint x: 634, endPoint y: 341, distance: 194.3
click at [639, 347] on div "Knowledge Base Search Search the RAG system and document repositories to find r…" at bounding box center [647, 340] width 85 height 41
drag, startPoint x: 581, startPoint y: 239, endPoint x: 442, endPoint y: 338, distance: 171.0
click at [438, 307] on div at bounding box center [396, 300] width 83 height 14
drag, startPoint x: 497, startPoint y: 238, endPoint x: 540, endPoint y: 189, distance: 64.7
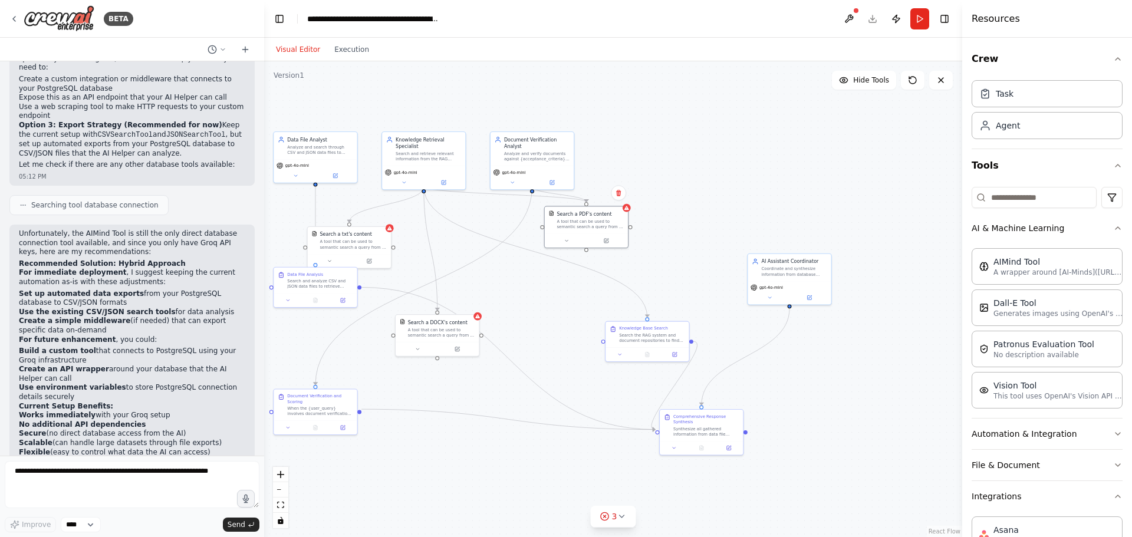
click at [547, 228] on div "Search a PDF's content A tool that can be used to semantic search a query from …" at bounding box center [586, 219] width 83 height 27
drag, startPoint x: 544, startPoint y: 152, endPoint x: 626, endPoint y: 186, distance: 89.1
click at [665, 157] on div "Analyze and verify documents against {acceptance_criteria} to provide a compreh…" at bounding box center [672, 161] width 65 height 11
drag, startPoint x: 534, startPoint y: 228, endPoint x: 525, endPoint y: 189, distance: 39.8
click at [525, 218] on div "A tool that can be used to semantic search a query from a PDF's content." at bounding box center [529, 223] width 67 height 11
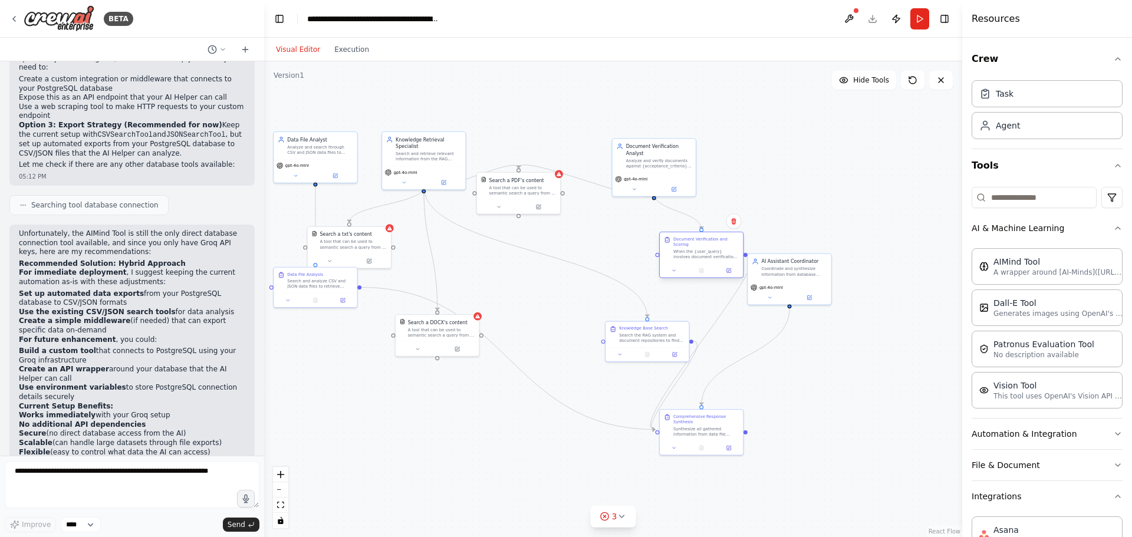
click at [704, 264] on div at bounding box center [701, 271] width 83 height 14
click at [665, 277] on div at bounding box center [660, 284] width 83 height 14
drag, startPoint x: 647, startPoint y: 344, endPoint x: 524, endPoint y: 280, distance: 139.0
click at [524, 280] on div "Knowledge Base Search Search the RAG system and document repositories to find r…" at bounding box center [518, 272] width 83 height 26
drag, startPoint x: 445, startPoint y: 338, endPoint x: 451, endPoint y: 247, distance: 91.6
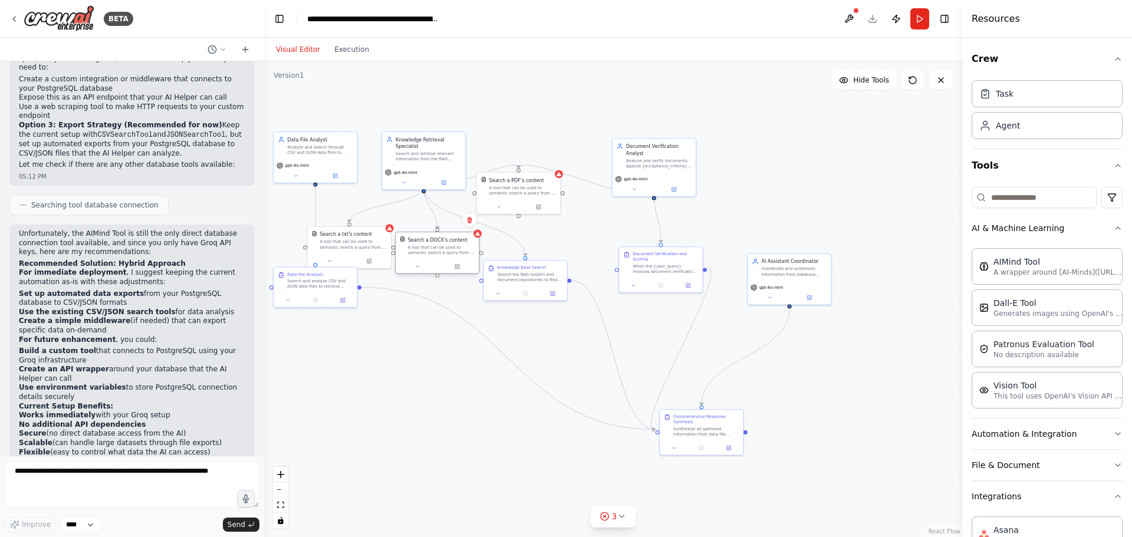
click at [451, 247] on div "A tool that can be used to semantic search a query from a DOCX's content." at bounding box center [441, 250] width 67 height 11
click at [295, 412] on div ".deletable-edge-delete-btn { width: 20px; height: 20px; border: 0px solid #ffff…" at bounding box center [613, 299] width 698 height 476
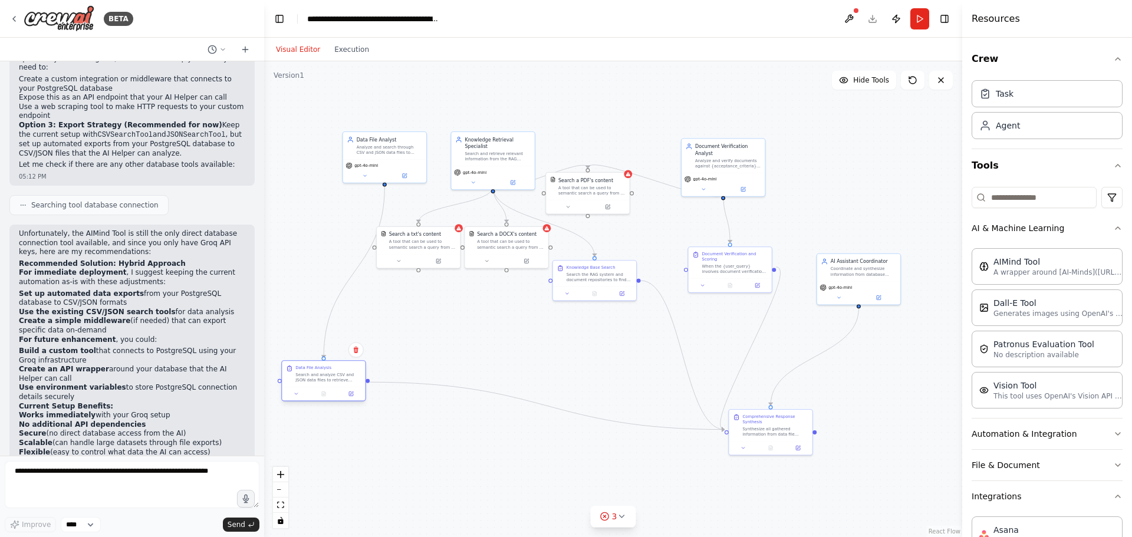
drag, startPoint x: 313, startPoint y: 284, endPoint x: 321, endPoint y: 377, distance: 93.6
click at [321, 378] on div "Search and analyze CSV and JSON data files to retrieve relevant information bas…" at bounding box center [327, 377] width 65 height 11
drag, startPoint x: 392, startPoint y: 154, endPoint x: 323, endPoint y: 290, distance: 152.7
click at [313, 294] on div "Data File Analyst Analyze and search through CSV and JSON data files to retriev…" at bounding box center [309, 293] width 83 height 27
drag, startPoint x: 414, startPoint y: 235, endPoint x: 369, endPoint y: 140, distance: 105.0
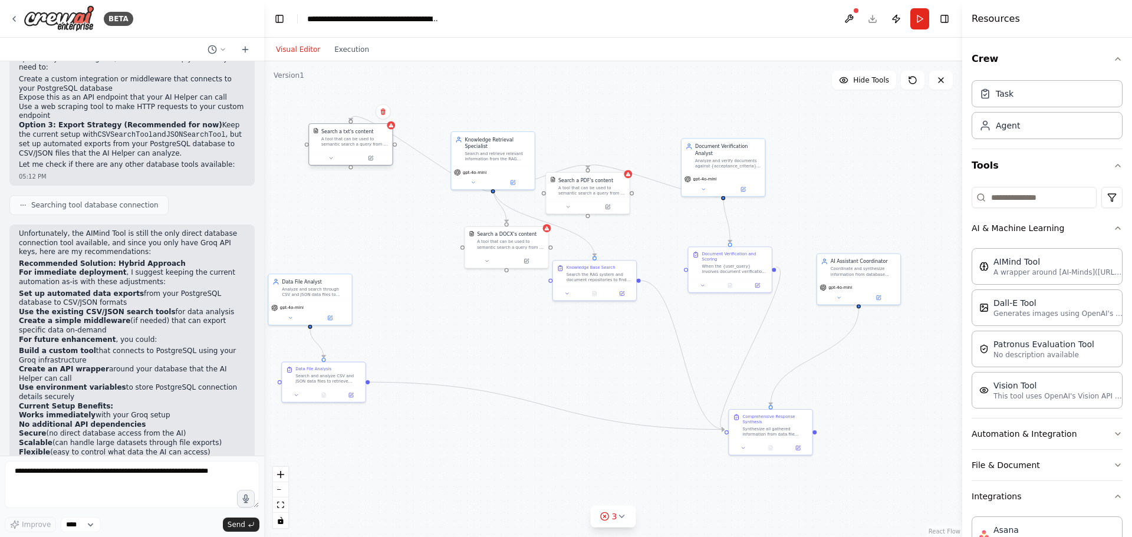
click at [369, 140] on div "A tool that can be used to semantic search a query from a txt's content." at bounding box center [354, 141] width 67 height 11
drag, startPoint x: 498, startPoint y: 236, endPoint x: 359, endPoint y: 209, distance: 141.7
click at [359, 209] on div "Search a DOCX's content" at bounding box center [365, 206] width 60 height 6
drag, startPoint x: 566, startPoint y: 271, endPoint x: 534, endPoint y: 280, distance: 33.6
click at [534, 280] on div "Search the RAG system and document repositories to find relevant information th…" at bounding box center [544, 275] width 65 height 11
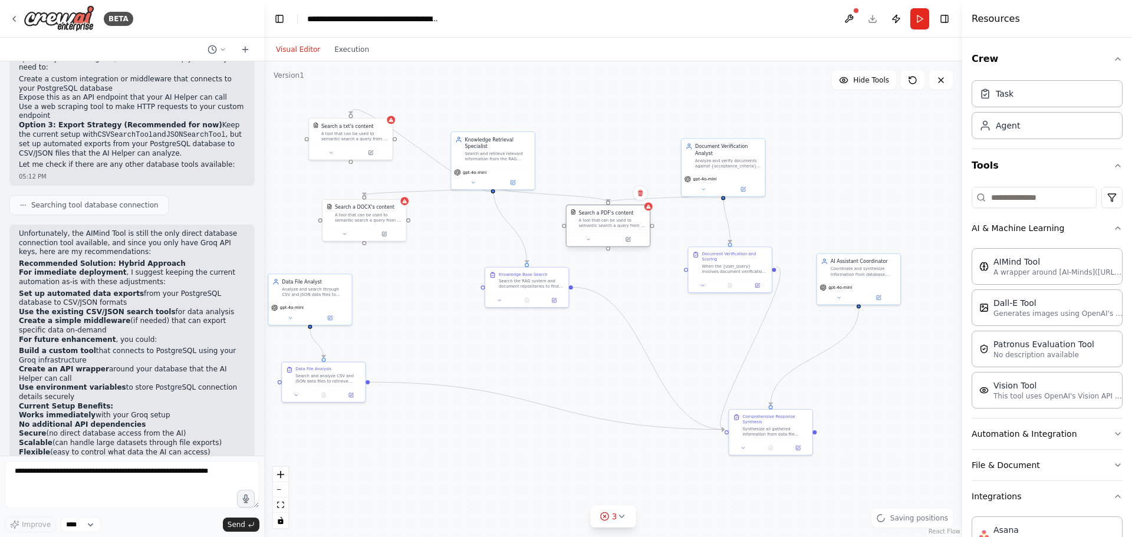
drag, startPoint x: 596, startPoint y: 195, endPoint x: 615, endPoint y: 229, distance: 38.8
click at [615, 229] on div "Search a PDF's content A tool that can be used to semantic search a query from …" at bounding box center [608, 218] width 83 height 27
click at [663, 296] on div ".deletable-edge-delete-btn { width: 20px; height: 20px; border: 0px solid #ffff…" at bounding box center [613, 299] width 698 height 476
drag, startPoint x: 366, startPoint y: 194, endPoint x: 410, endPoint y: 223, distance: 53.3
click at [410, 223] on div ".deletable-edge-delete-btn { width: 20px; height: 20px; border: 0px solid #ffff…" at bounding box center [613, 299] width 698 height 476
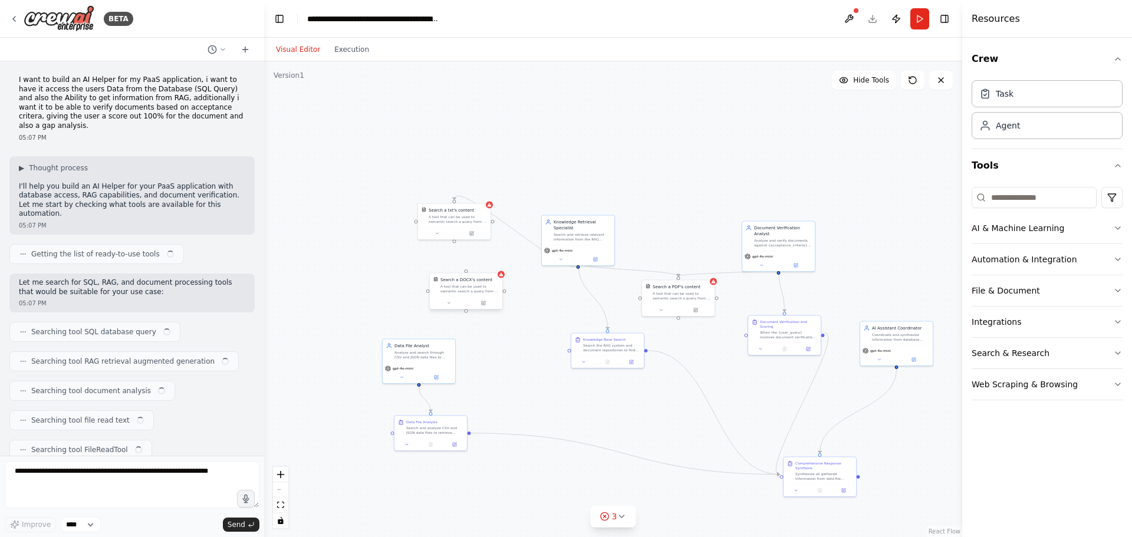
scroll to position [2757, 0]
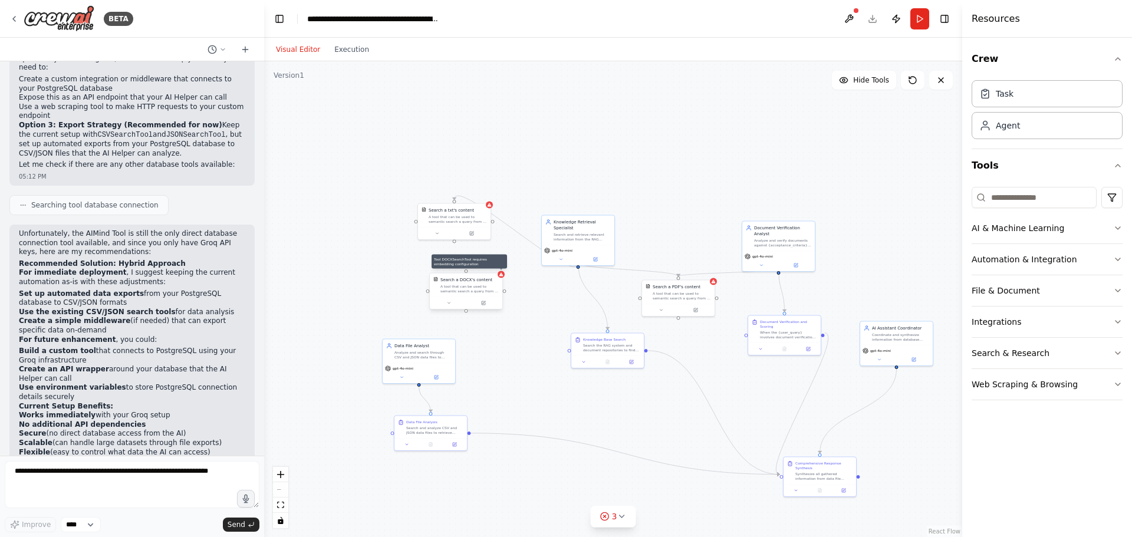
click at [501, 275] on icon at bounding box center [501, 274] width 4 height 4
click at [484, 287] on div "A tool that can be used to semantic search a query from a DOCX's content." at bounding box center [470, 288] width 58 height 9
click at [451, 301] on icon at bounding box center [448, 303] width 5 height 5
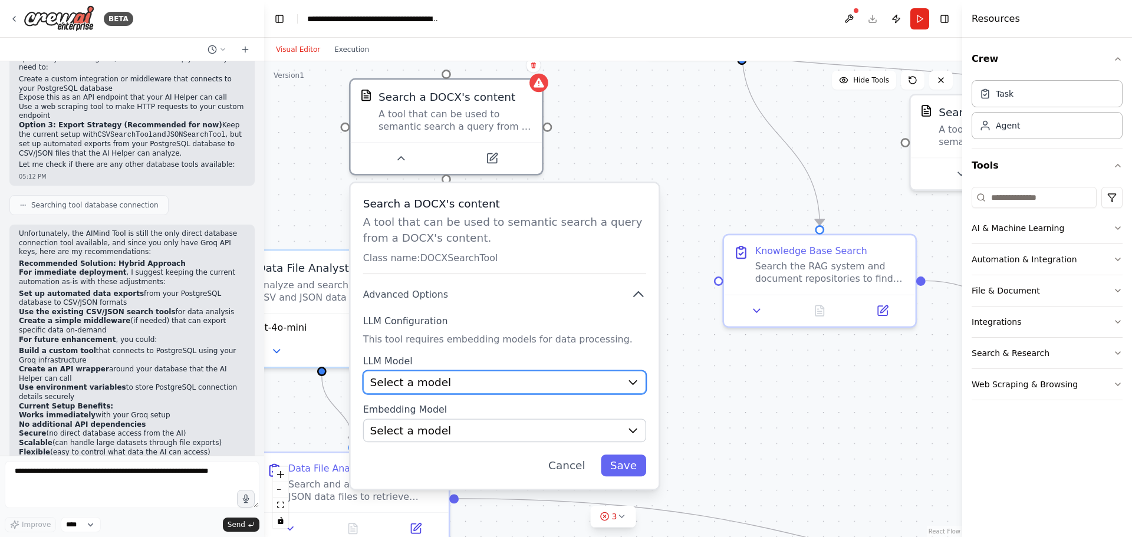
click at [478, 377] on div "Select a model" at bounding box center [495, 381] width 251 height 15
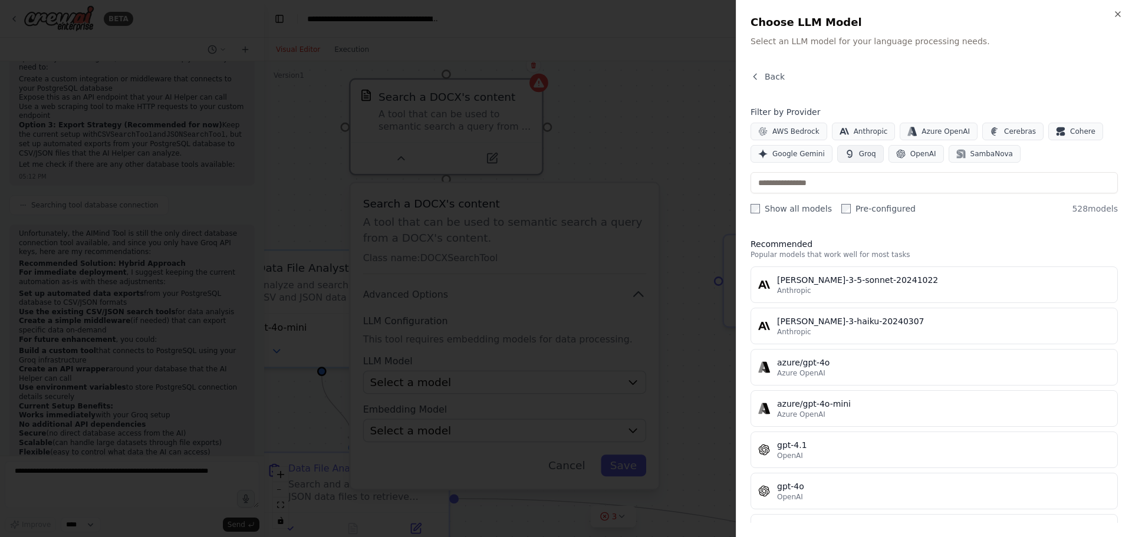
click at [864, 148] on button "Groq" at bounding box center [860, 154] width 47 height 18
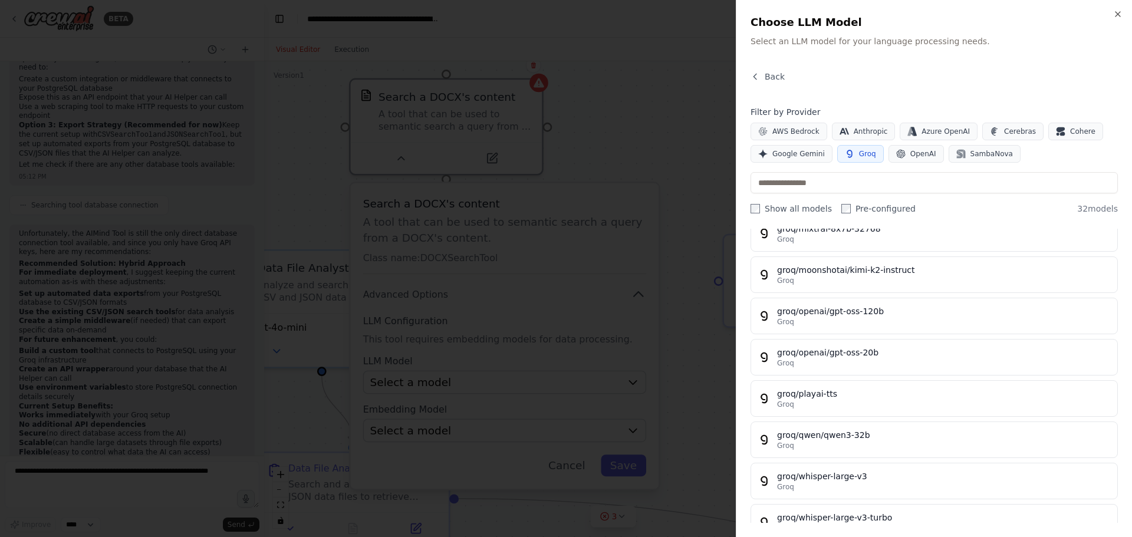
scroll to position [1061, 0]
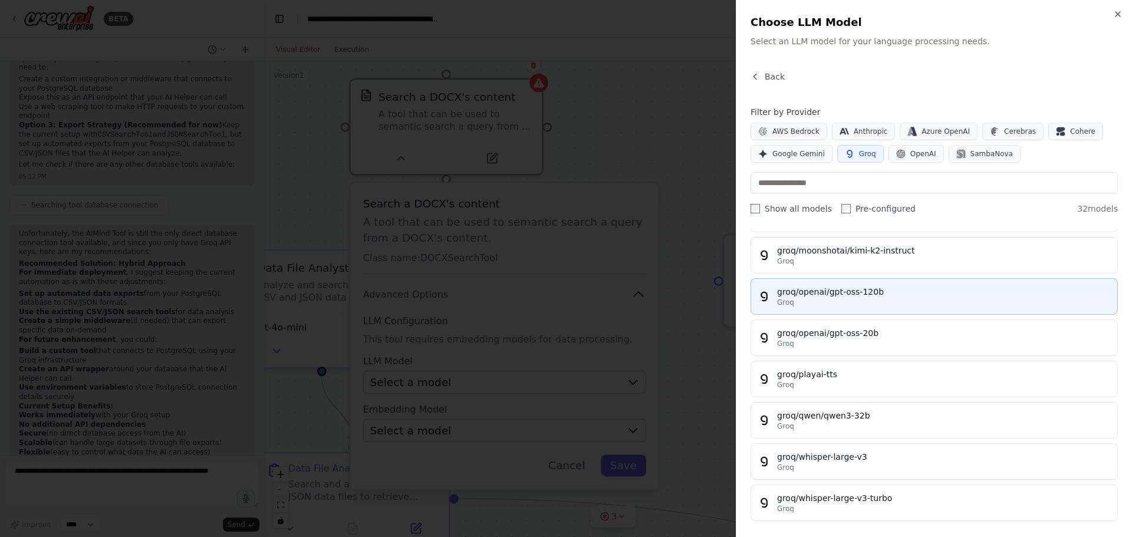
click at [845, 300] on div "Groq" at bounding box center [943, 302] width 333 height 9
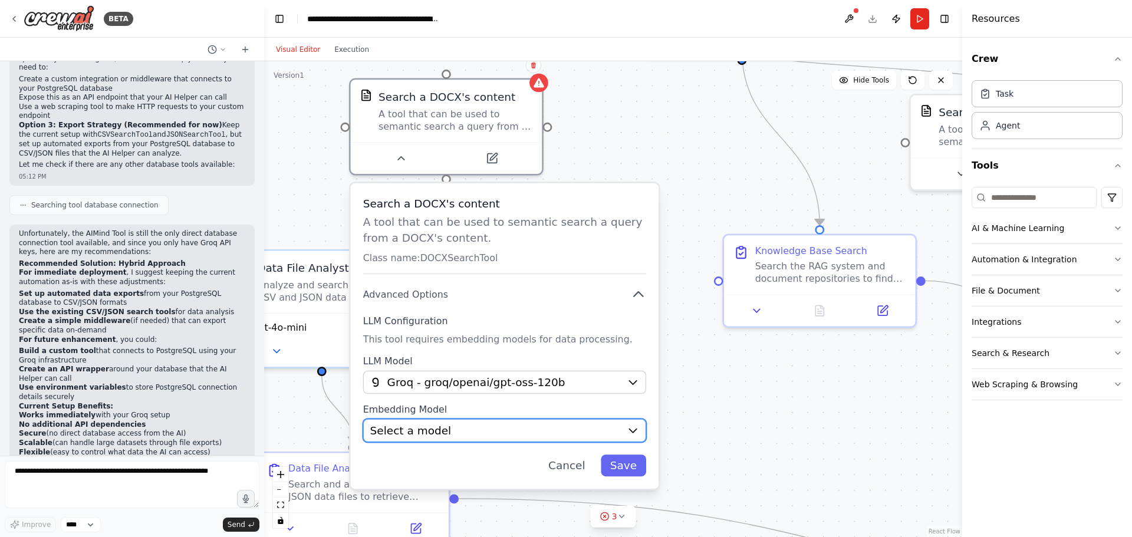
click at [445, 434] on div "Select a model" at bounding box center [495, 430] width 251 height 15
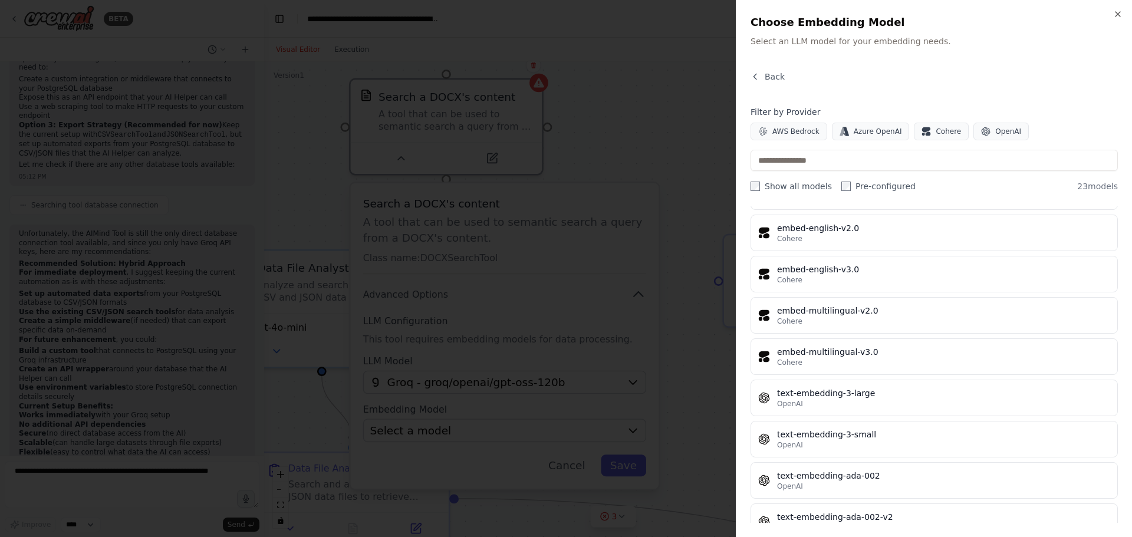
scroll to position [675, 0]
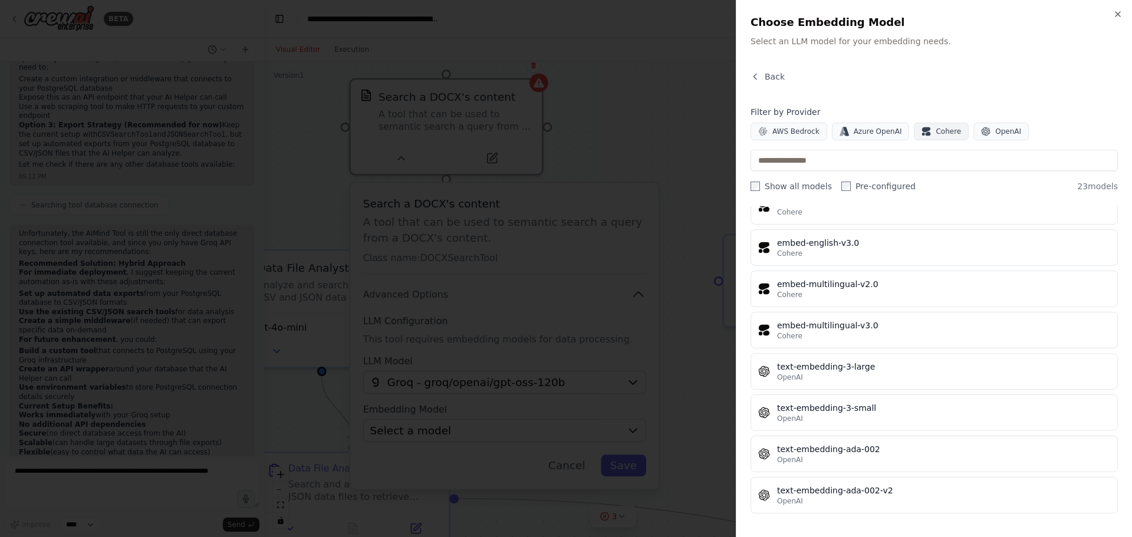
click at [926, 134] on icon "button" at bounding box center [928, 134] width 5 height 4
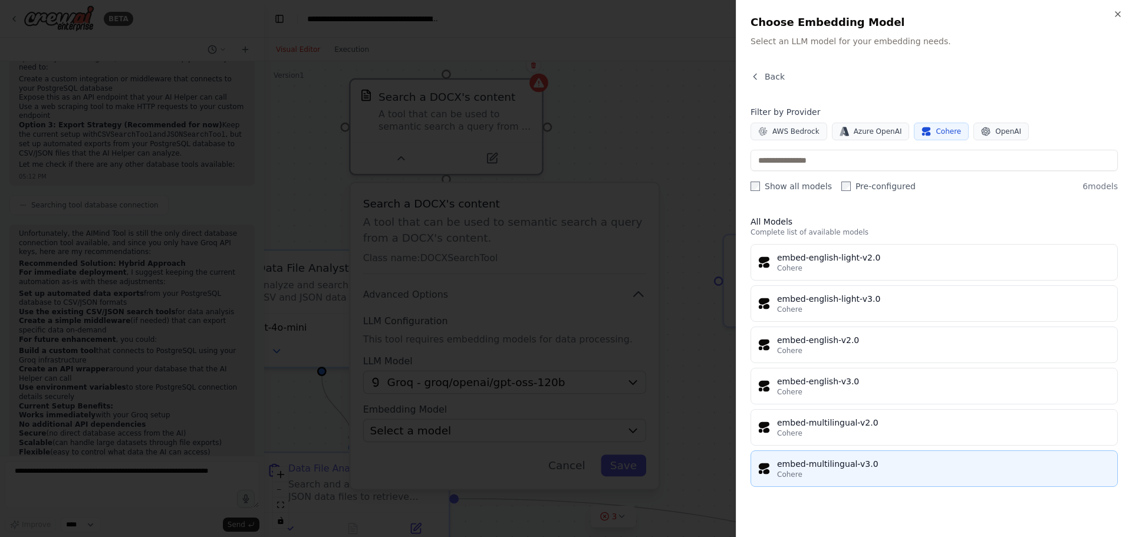
click at [908, 459] on div "embed-multilingual-v3.0" at bounding box center [943, 464] width 333 height 12
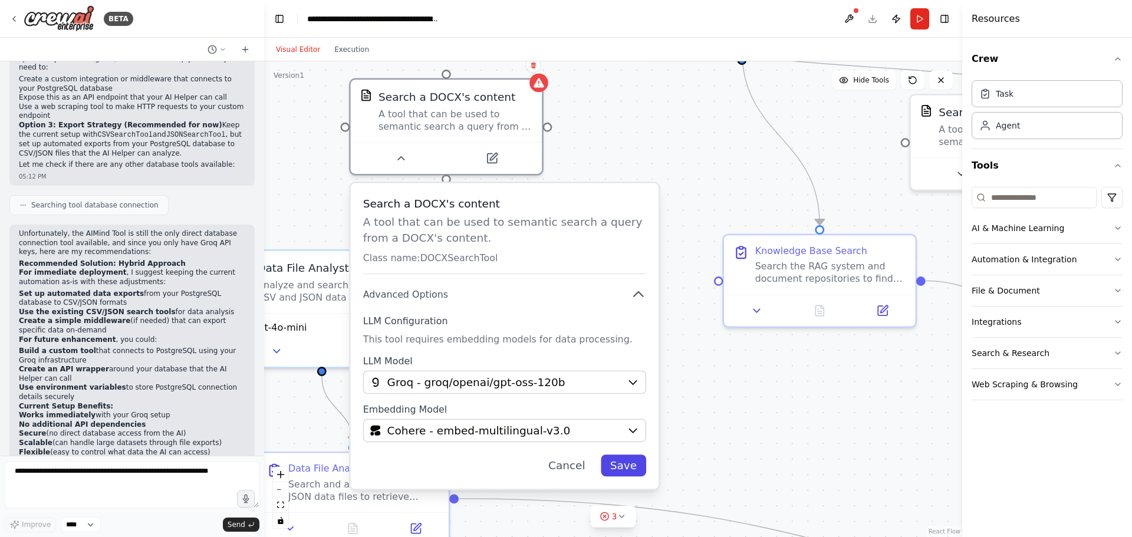
click at [627, 461] on button "Save" at bounding box center [623, 466] width 45 height 22
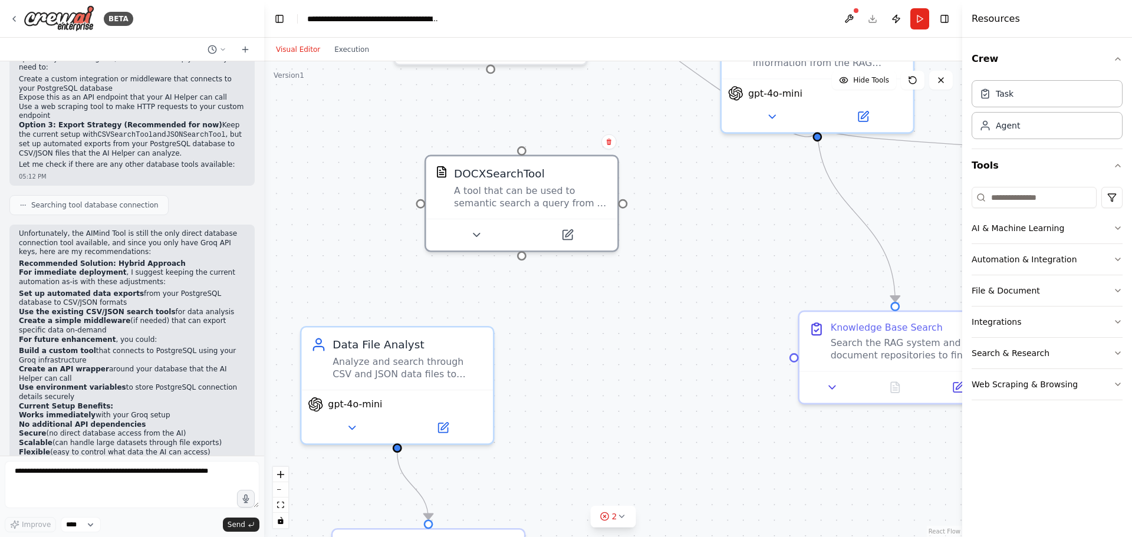
drag, startPoint x: 543, startPoint y: 287, endPoint x: 578, endPoint y: 340, distance: 63.8
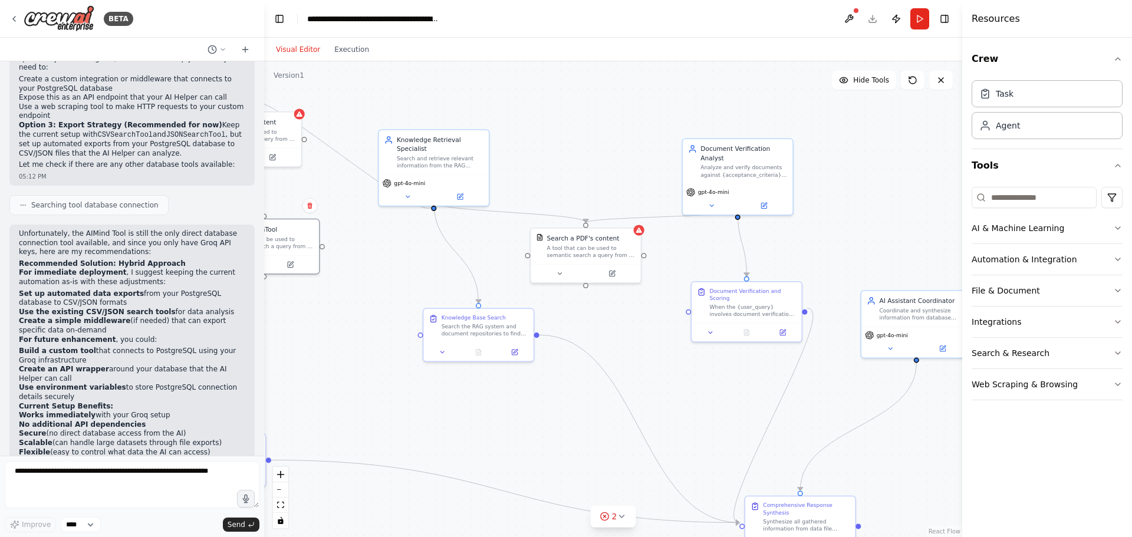
drag, startPoint x: 661, startPoint y: 336, endPoint x: 376, endPoint y: 321, distance: 285.2
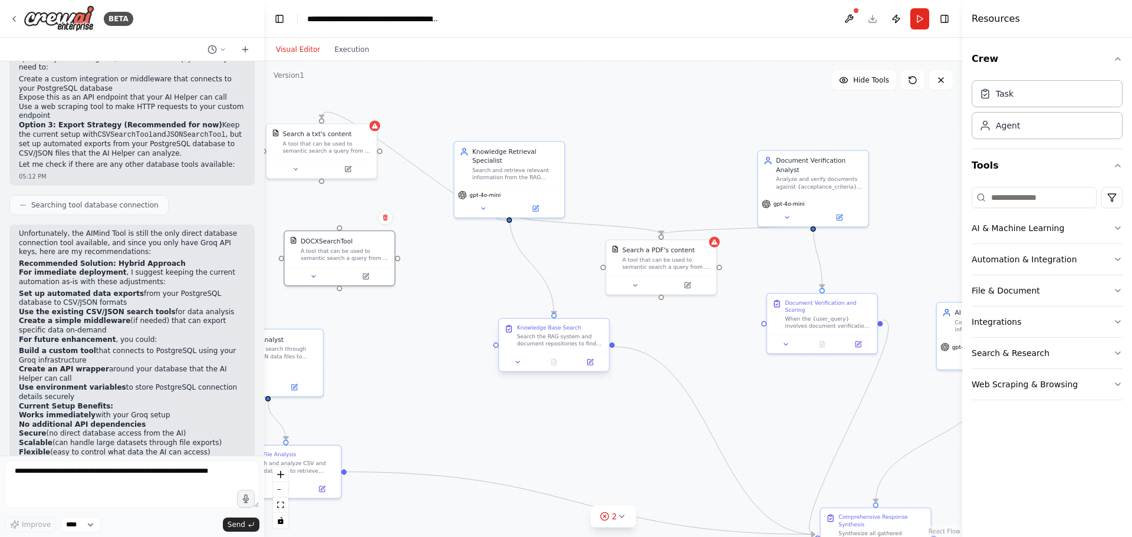
drag, startPoint x: 466, startPoint y: 319, endPoint x: 544, endPoint y: 330, distance: 79.1
drag, startPoint x: 330, startPoint y: 256, endPoint x: 332, endPoint y: 268, distance: 12.6
click at [332, 268] on div "A tool that can be used to semantic search a query from a DOCX's content." at bounding box center [345, 262] width 88 height 14
drag, startPoint x: 509, startPoint y: 210, endPoint x: 340, endPoint y: 235, distance: 171.1
click at [340, 235] on div "Data File Analyst Analyze and search through CSV and JSON data files to retriev…" at bounding box center [531, 276] width 529 height 361
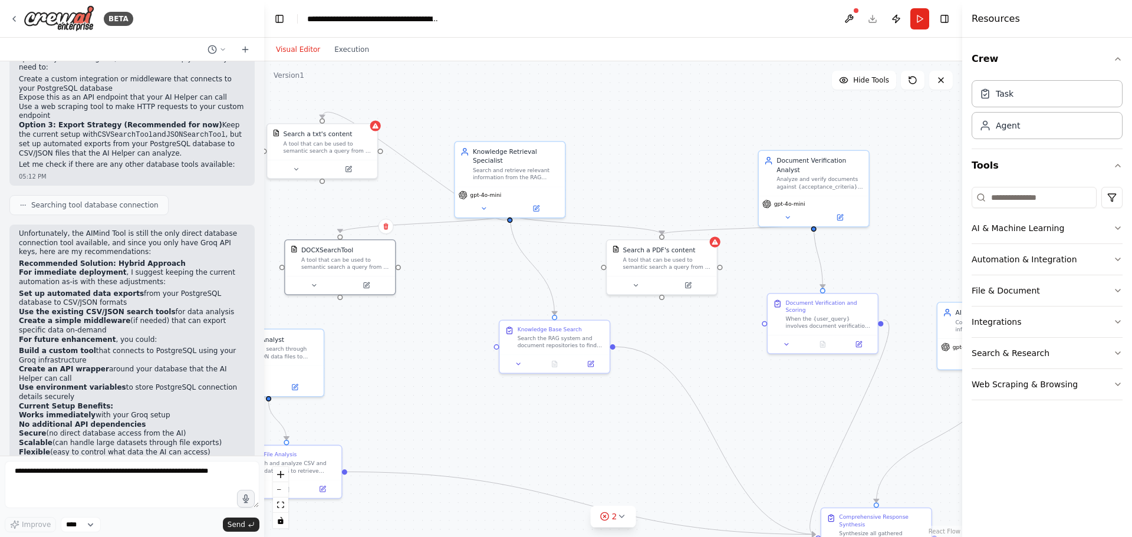
click at [469, 264] on div ".deletable-edge-delete-btn { width: 20px; height: 20px; border: 0px solid #ffff…" at bounding box center [613, 299] width 698 height 476
click at [640, 266] on div "A tool that can be used to semantic search a query from a PDF's content." at bounding box center [667, 262] width 88 height 14
click at [333, 136] on div "Search a txt's content" at bounding box center [318, 132] width 69 height 9
drag, startPoint x: 337, startPoint y: 136, endPoint x: 316, endPoint y: 133, distance: 20.8
click at [316, 133] on div "Search a txt's content" at bounding box center [299, 132] width 69 height 9
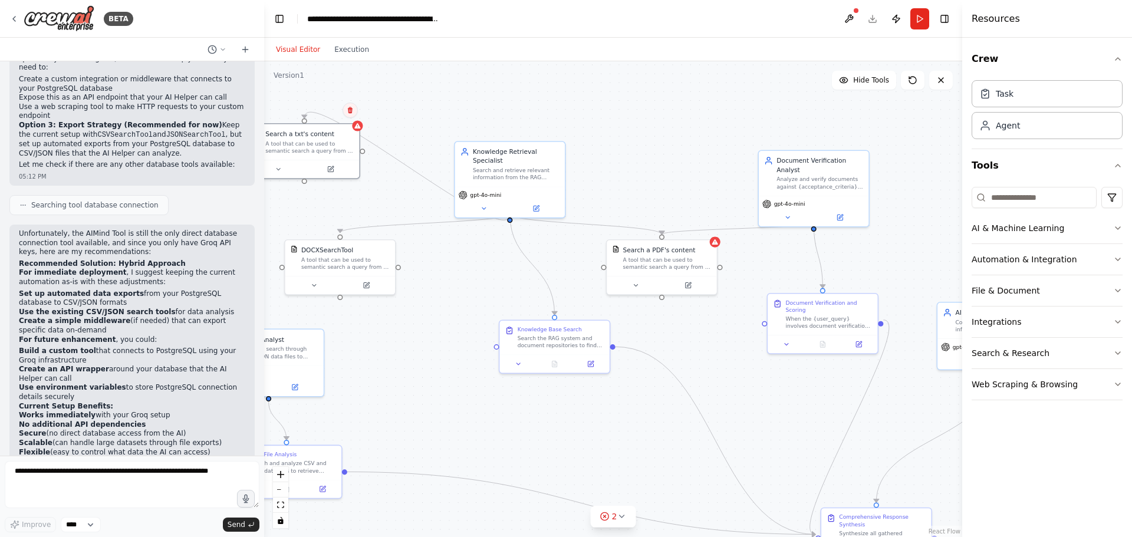
click at [351, 115] on button at bounding box center [350, 110] width 15 height 15
click at [324, 111] on button "Confirm" at bounding box center [317, 110] width 42 height 14
click at [681, 281] on button at bounding box center [688, 283] width 51 height 11
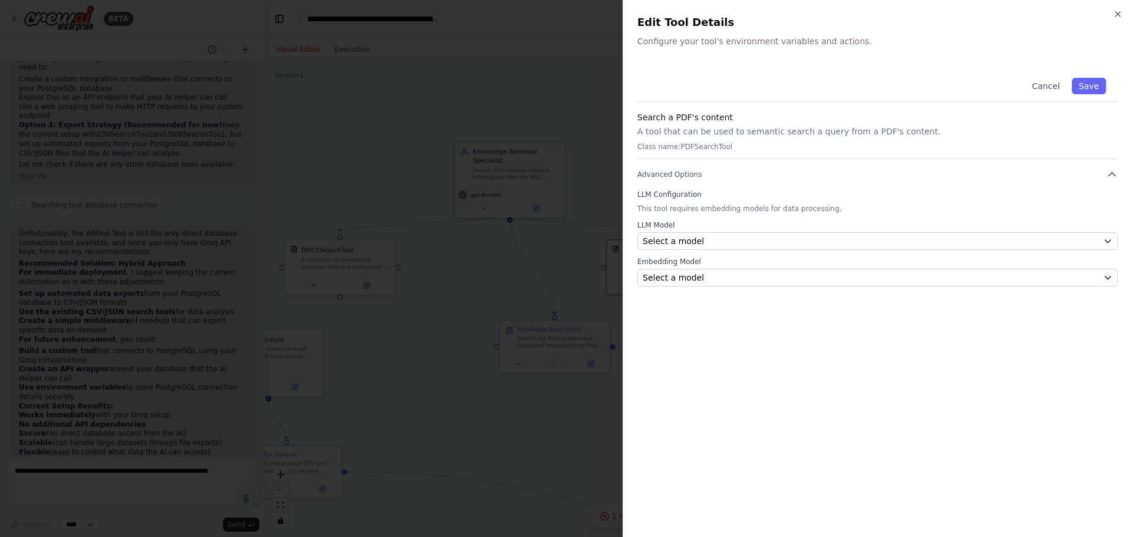
click at [682, 231] on div "LLM Model Select a model" at bounding box center [877, 235] width 481 height 29
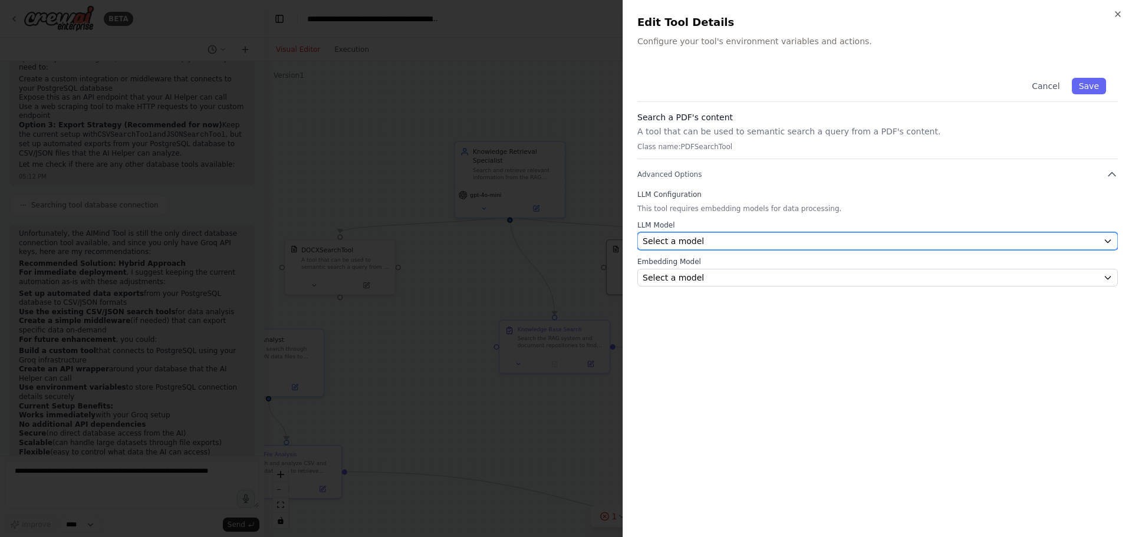
click at [683, 235] on span "Select a model" at bounding box center [673, 241] width 61 height 12
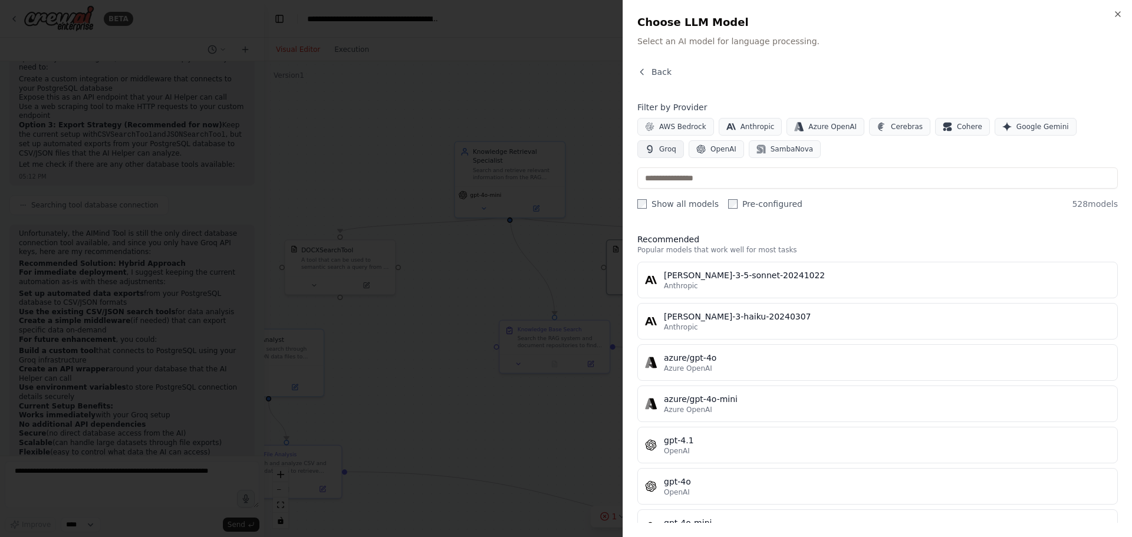
click at [655, 144] on icon "button" at bounding box center [649, 148] width 9 height 9
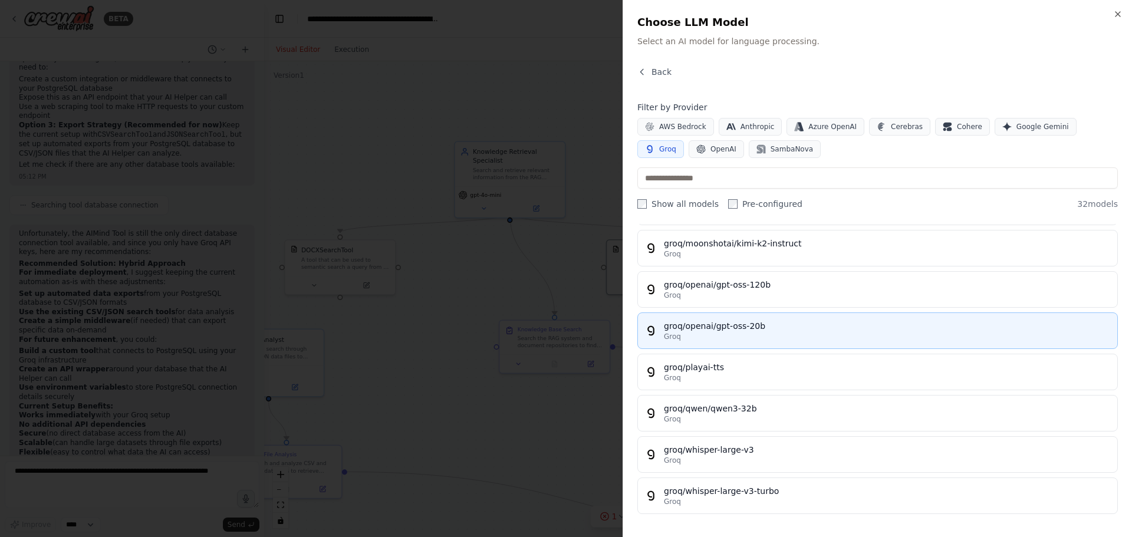
scroll to position [1064, 0]
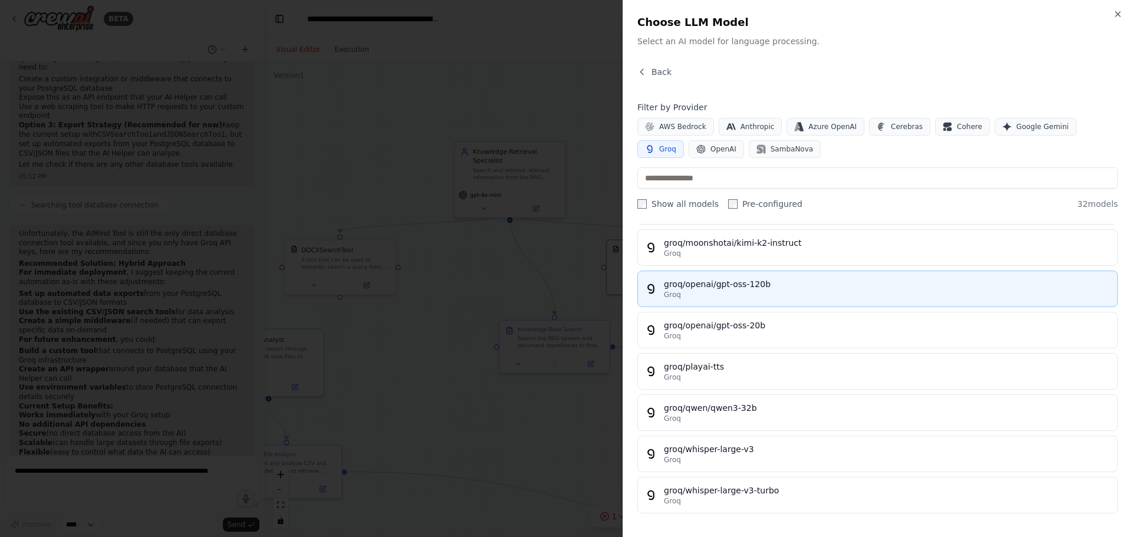
click at [711, 281] on div "groq/openai/gpt-oss-120b" at bounding box center [887, 284] width 446 height 12
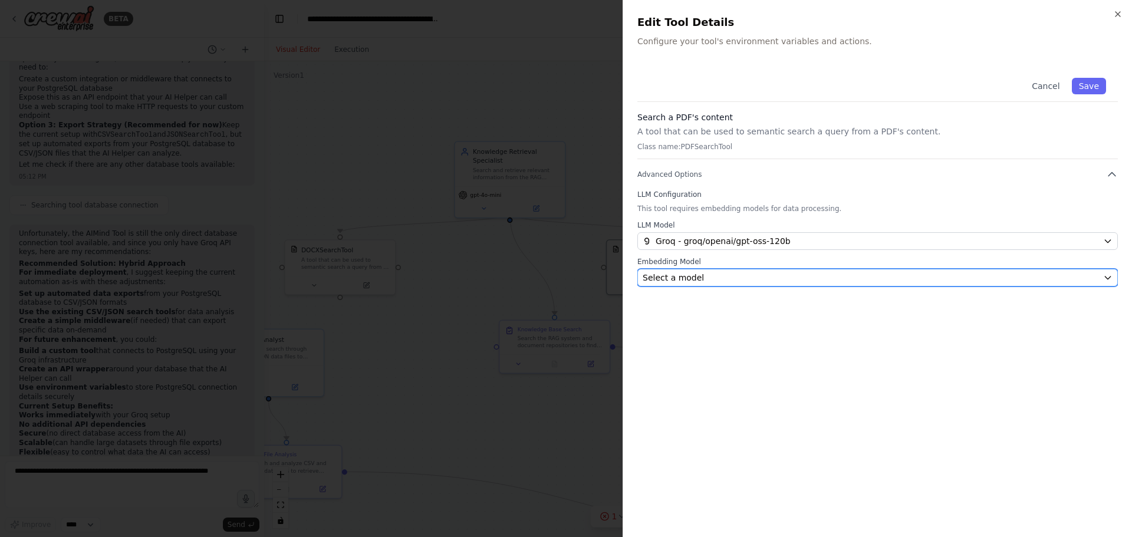
click at [709, 275] on div "Select a model" at bounding box center [871, 278] width 456 height 12
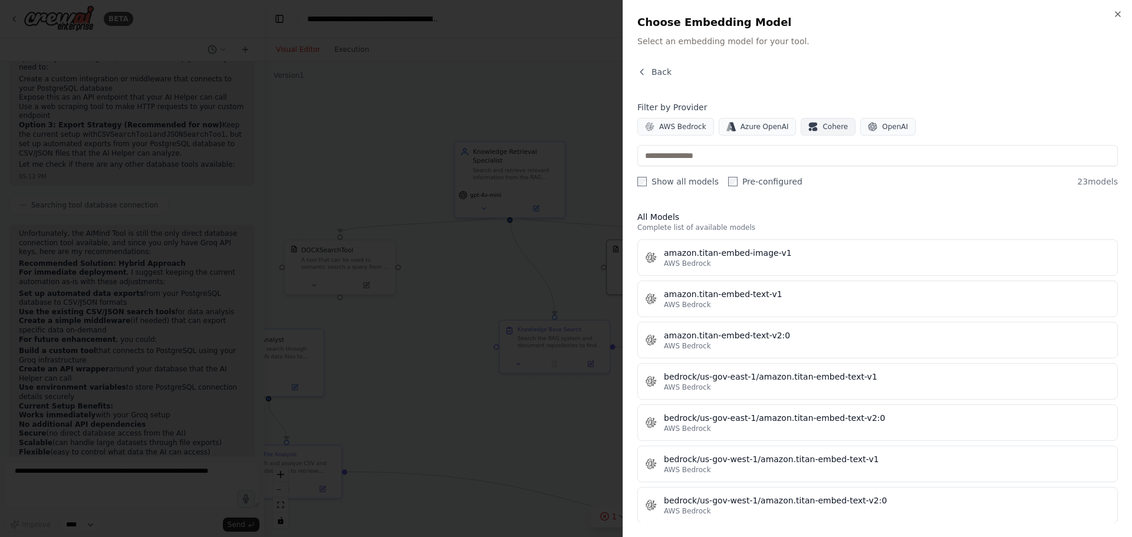
click at [810, 129] on button "Cohere" at bounding box center [828, 127] width 55 height 18
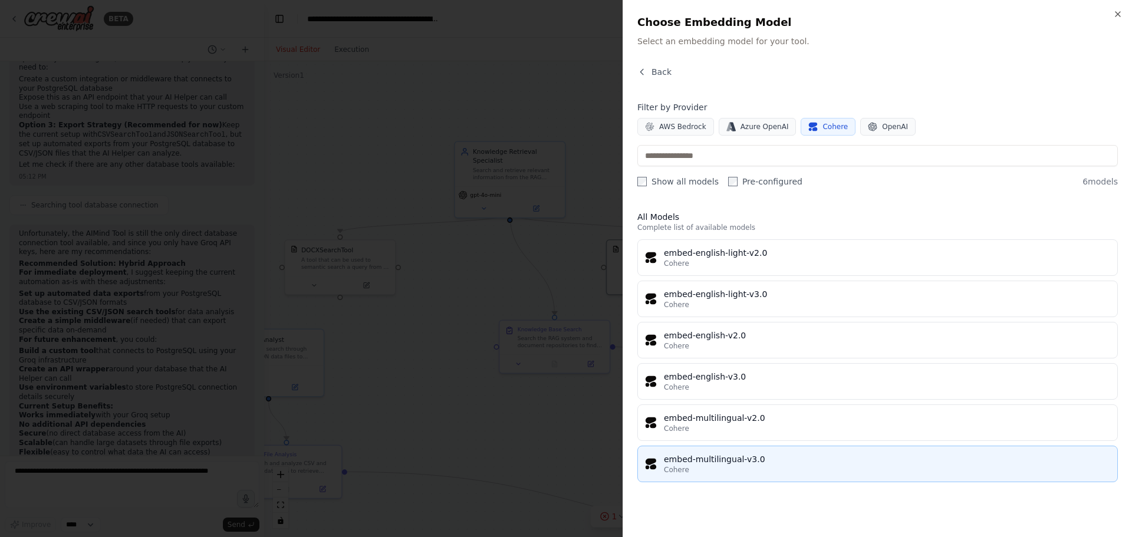
click at [689, 462] on div "embed-multilingual-v3.0" at bounding box center [887, 459] width 446 height 12
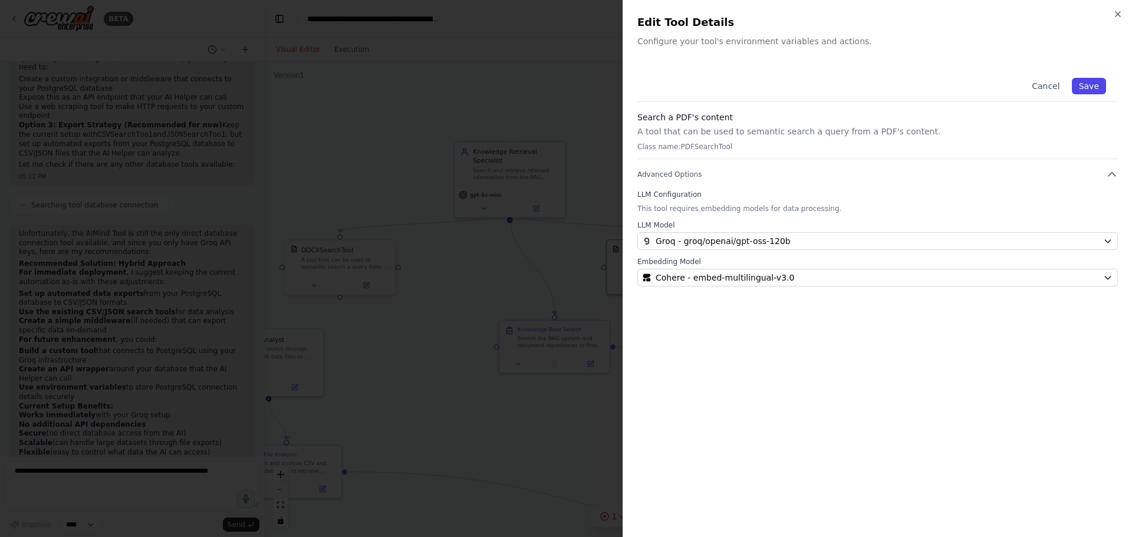
click at [1098, 85] on button "Save" at bounding box center [1089, 86] width 34 height 17
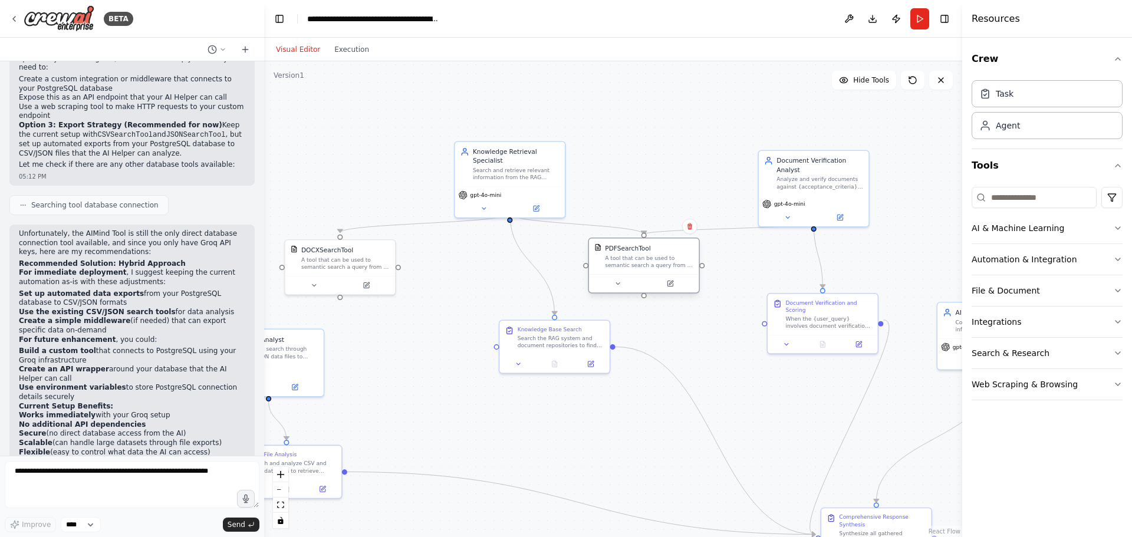
drag, startPoint x: 663, startPoint y: 261, endPoint x: 645, endPoint y: 257, distance: 18.2
click at [645, 257] on div "A tool that can be used to semantic search a query from a PDF's content." at bounding box center [649, 262] width 88 height 14
click at [694, 328] on div ".deletable-edge-delete-btn { width: 20px; height: 20px; border: 0px solid #ffff…" at bounding box center [613, 299] width 698 height 476
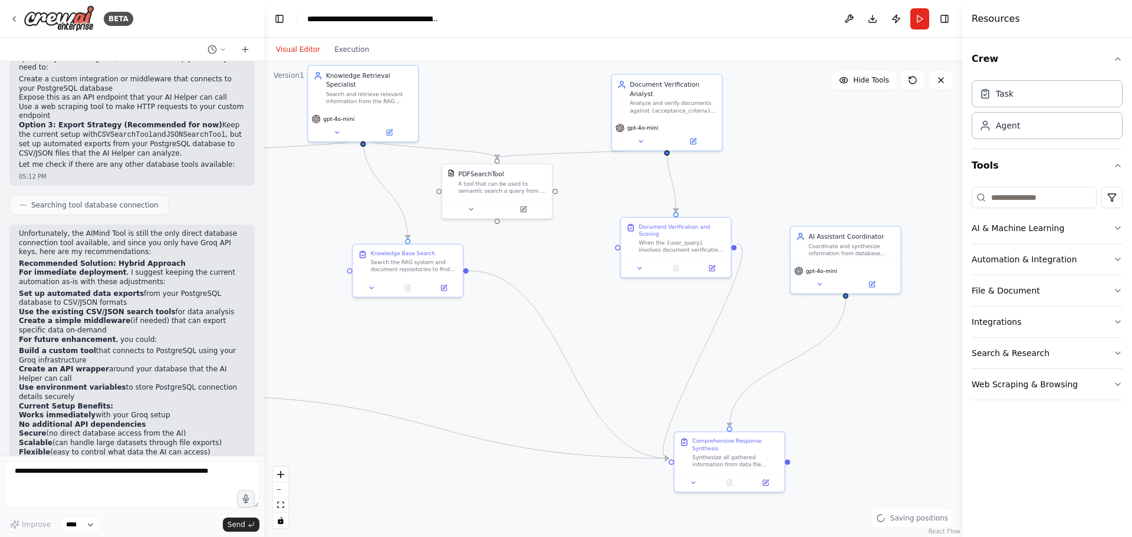
drag, startPoint x: 706, startPoint y: 388, endPoint x: 573, endPoint y: 322, distance: 149.3
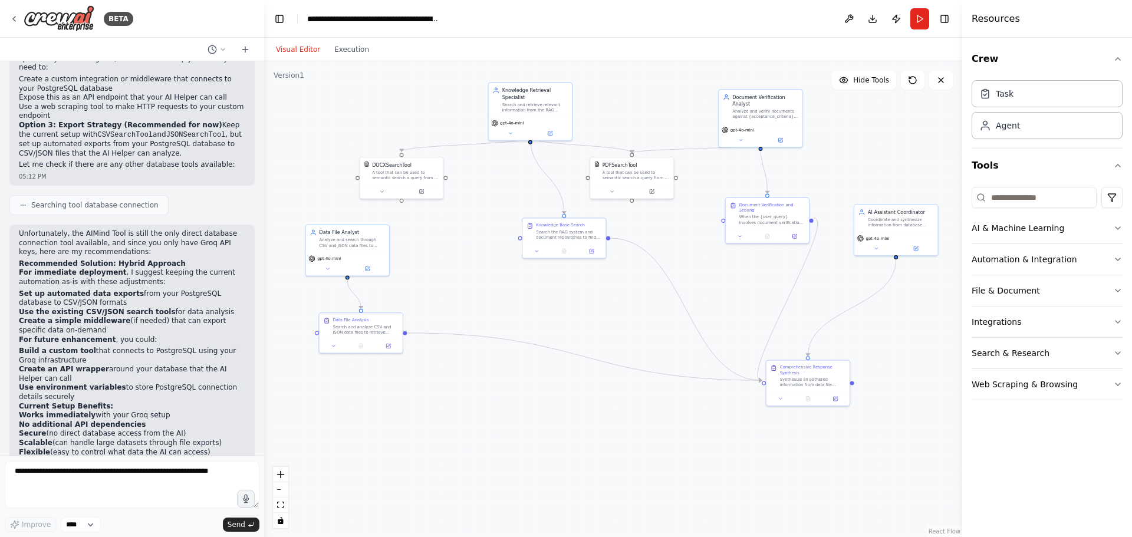
drag, startPoint x: 547, startPoint y: 383, endPoint x: 598, endPoint y: 343, distance: 65.1
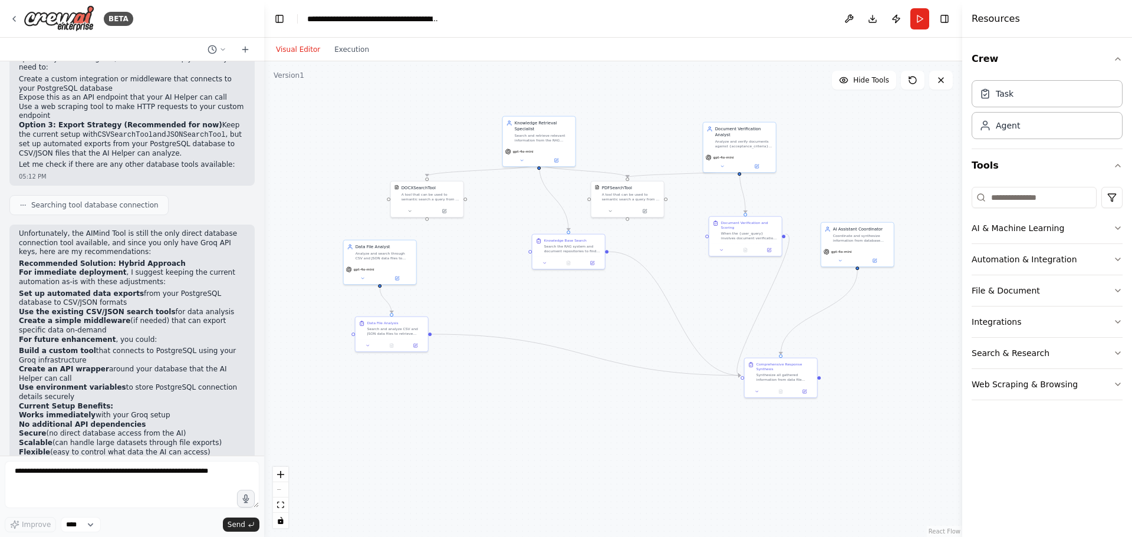
click at [343, 40] on div "Visual Editor Execution" at bounding box center [322, 50] width 107 height 24
click at [345, 47] on button "Execution" at bounding box center [351, 49] width 49 height 14
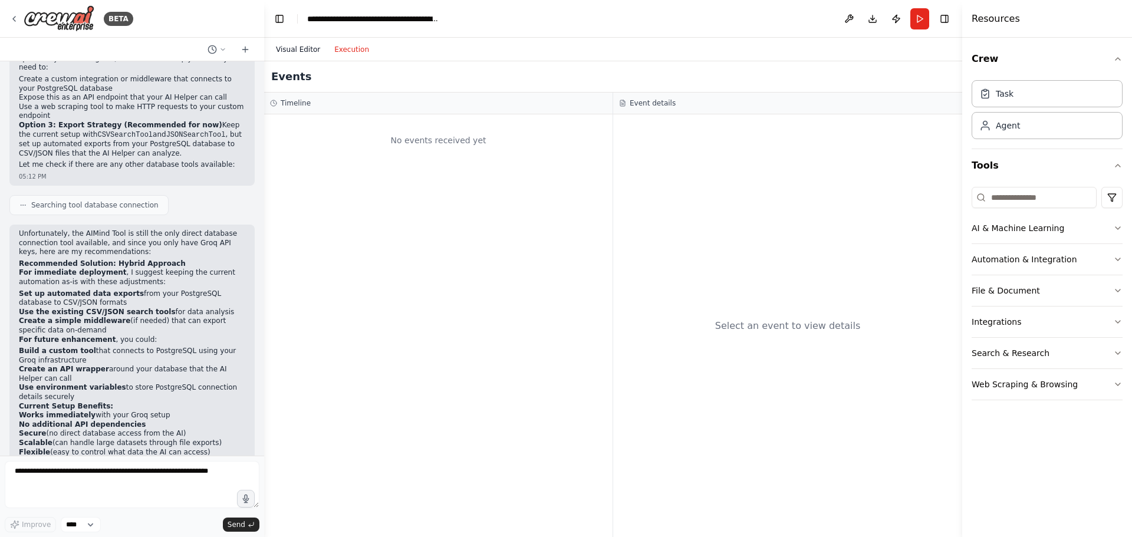
click at [298, 50] on button "Visual Editor" at bounding box center [298, 49] width 58 height 14
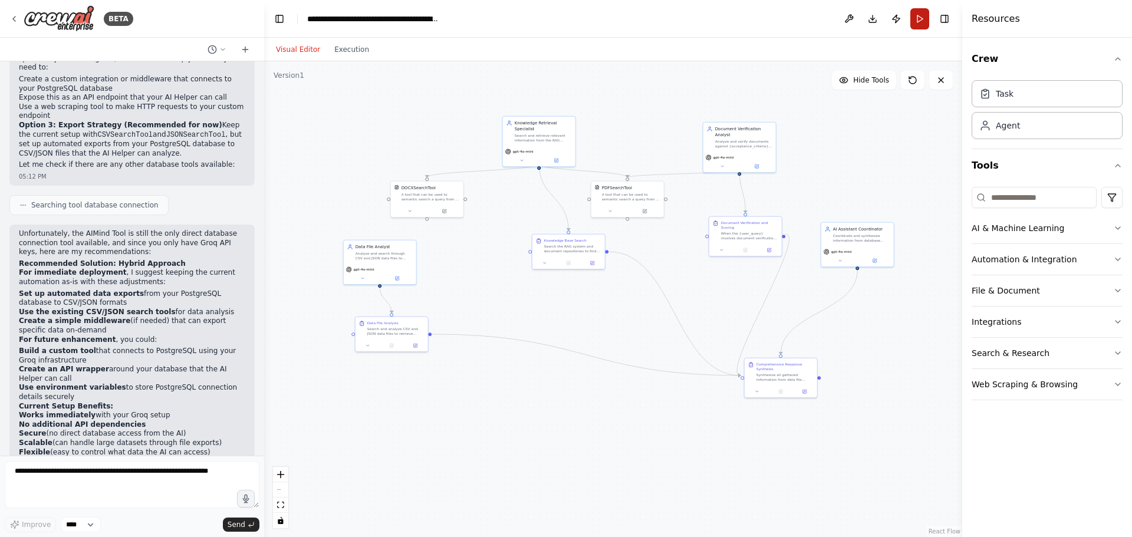
click at [918, 17] on button "Run" at bounding box center [919, 18] width 19 height 21
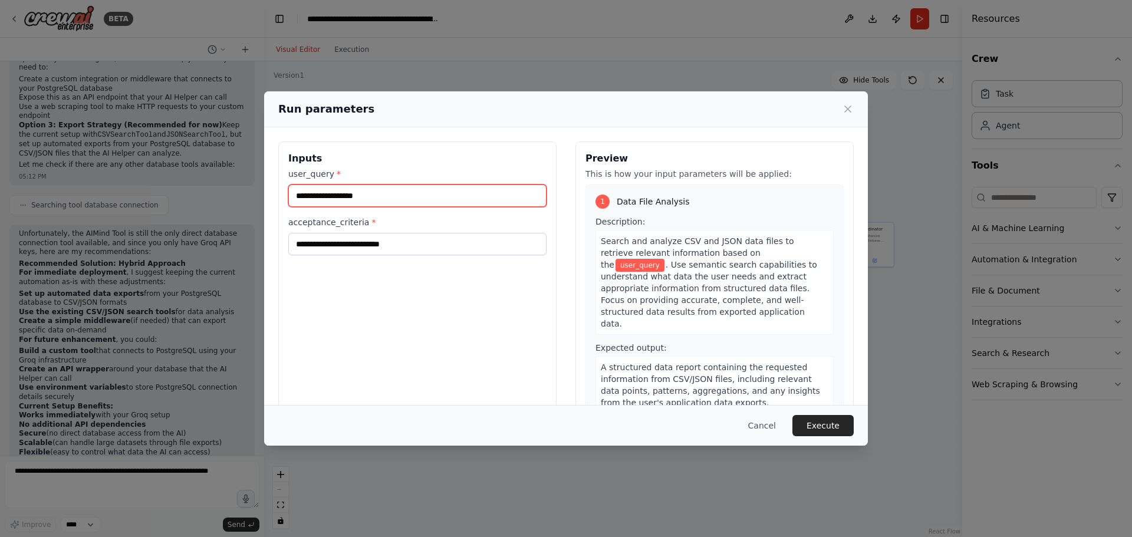
click at [432, 200] on input "user_query *" at bounding box center [417, 196] width 258 height 22
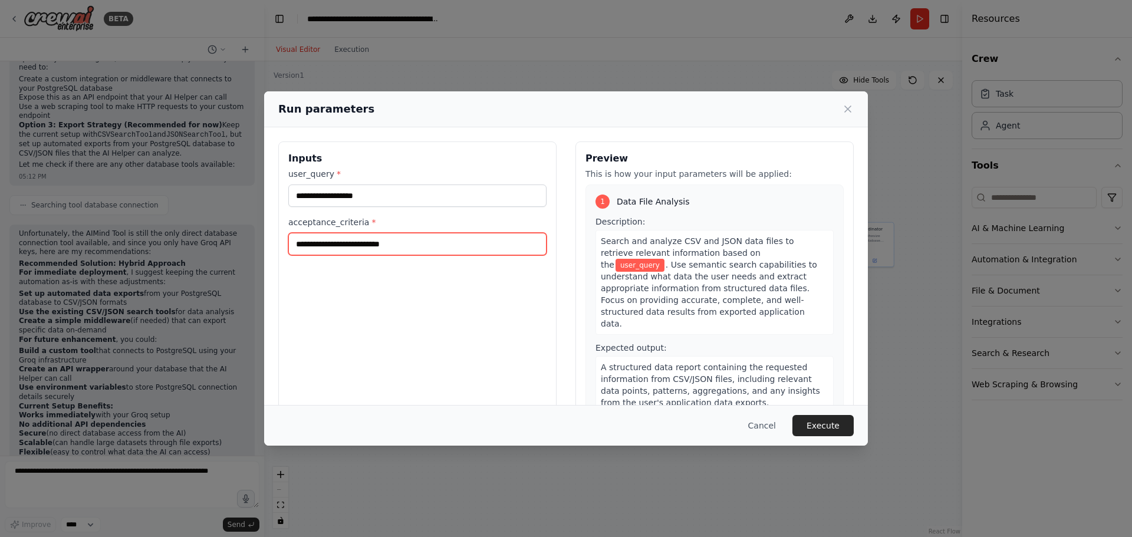
click at [399, 244] on input "acceptance_criteria *" at bounding box center [417, 244] width 258 height 22
click at [422, 244] on input "acceptance_criteria *" at bounding box center [417, 244] width 258 height 22
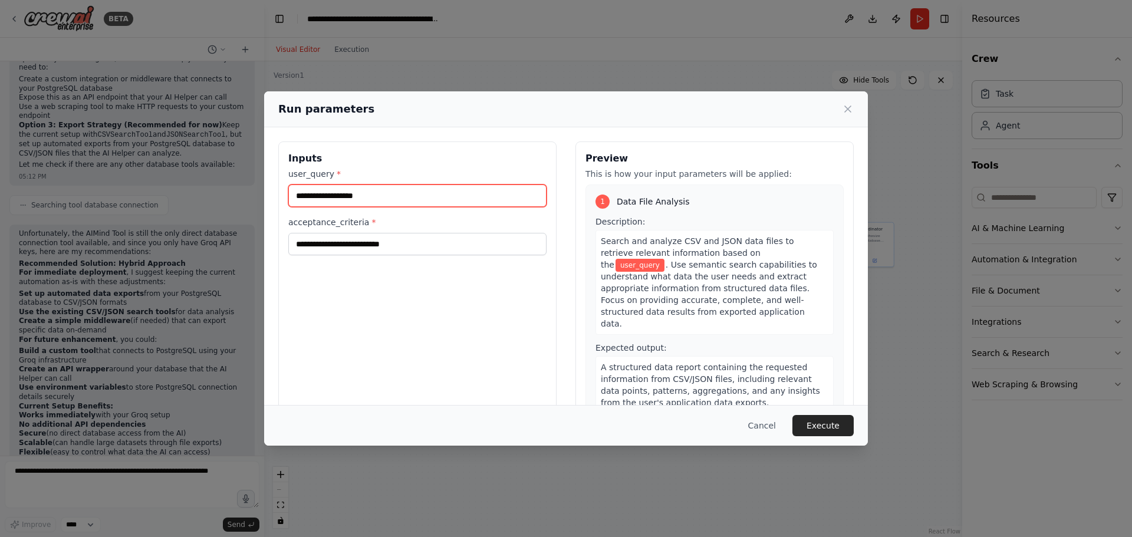
click at [440, 188] on input "user_query *" at bounding box center [417, 196] width 258 height 22
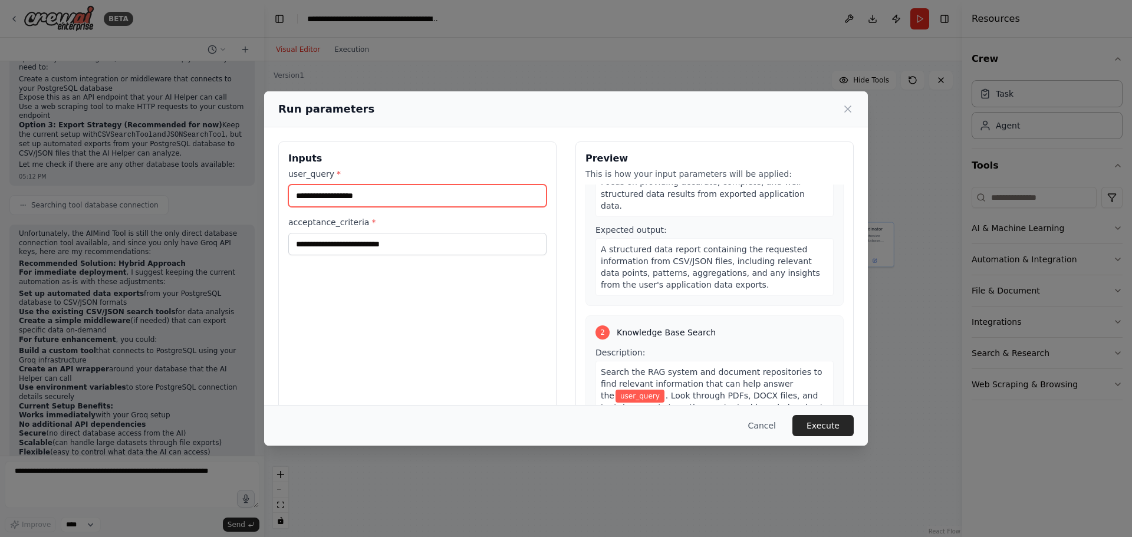
scroll to position [0, 0]
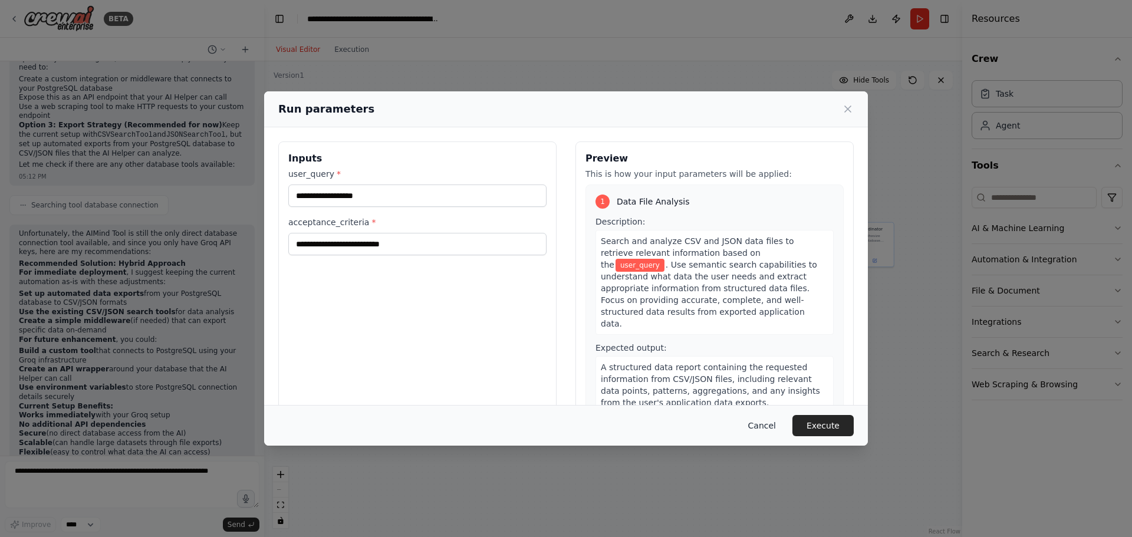
click at [767, 426] on button "Cancel" at bounding box center [762, 425] width 47 height 21
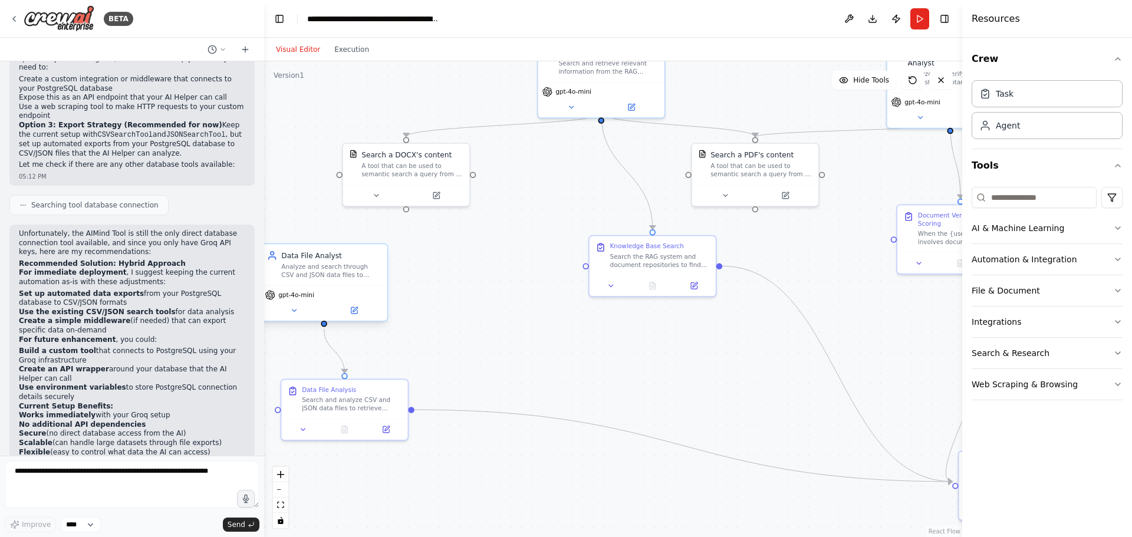
click at [349, 278] on div "Analyze and search through CSV and JSON data files to retrieve specific informa…" at bounding box center [331, 271] width 100 height 17
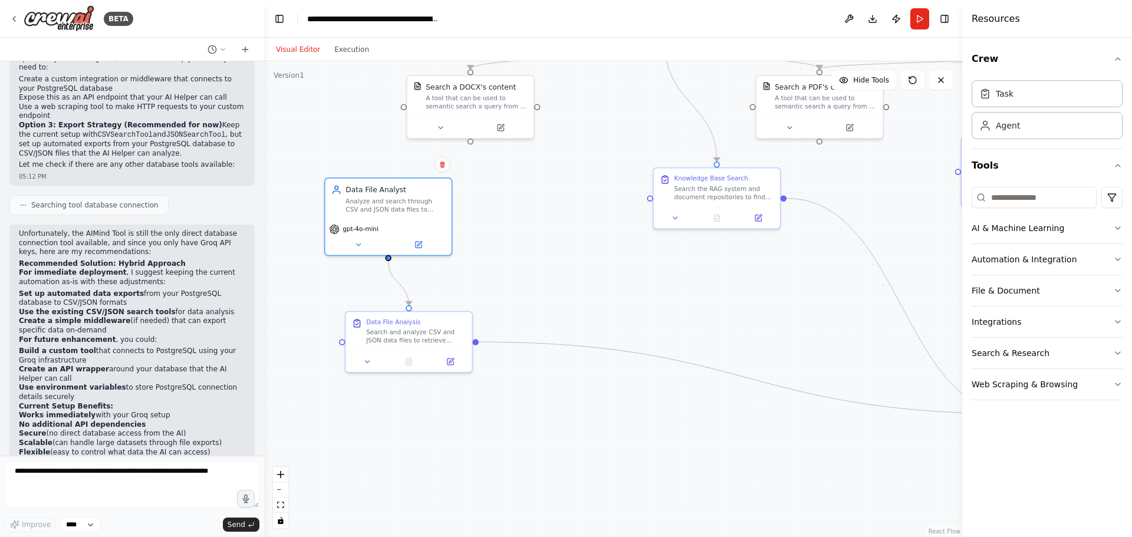
drag, startPoint x: 540, startPoint y: 317, endPoint x: 528, endPoint y: 249, distance: 69.5
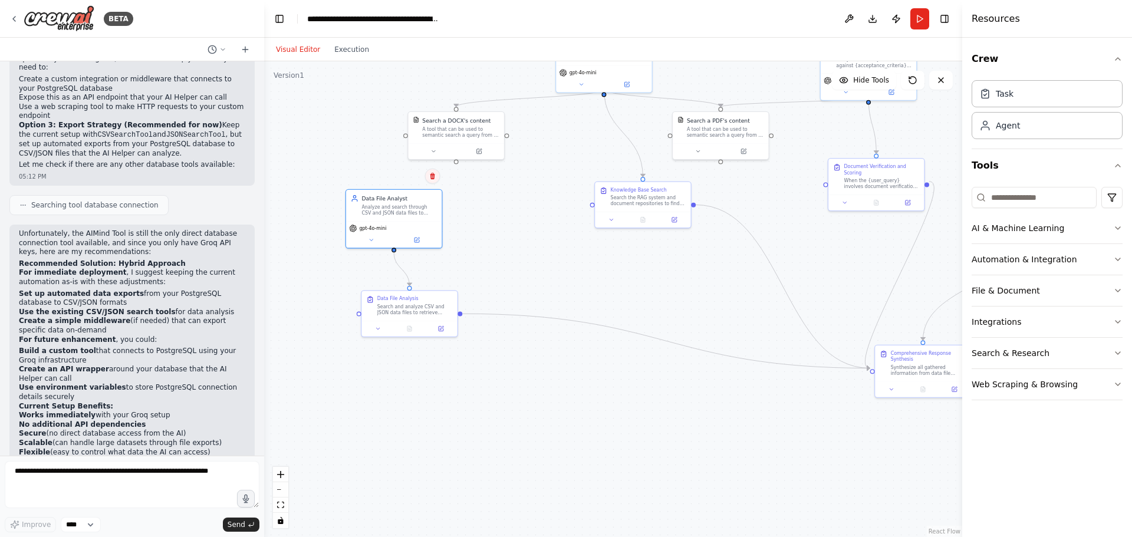
click at [432, 177] on icon at bounding box center [432, 176] width 7 height 7
click at [409, 175] on button "Confirm" at bounding box center [399, 176] width 42 height 14
click at [431, 305] on div "Search and analyze CSV and JSON data files to retrieve relevant information bas…" at bounding box center [414, 308] width 75 height 12
click at [448, 281] on icon at bounding box center [448, 278] width 5 height 6
click at [428, 280] on button "Confirm" at bounding box center [415, 278] width 42 height 14
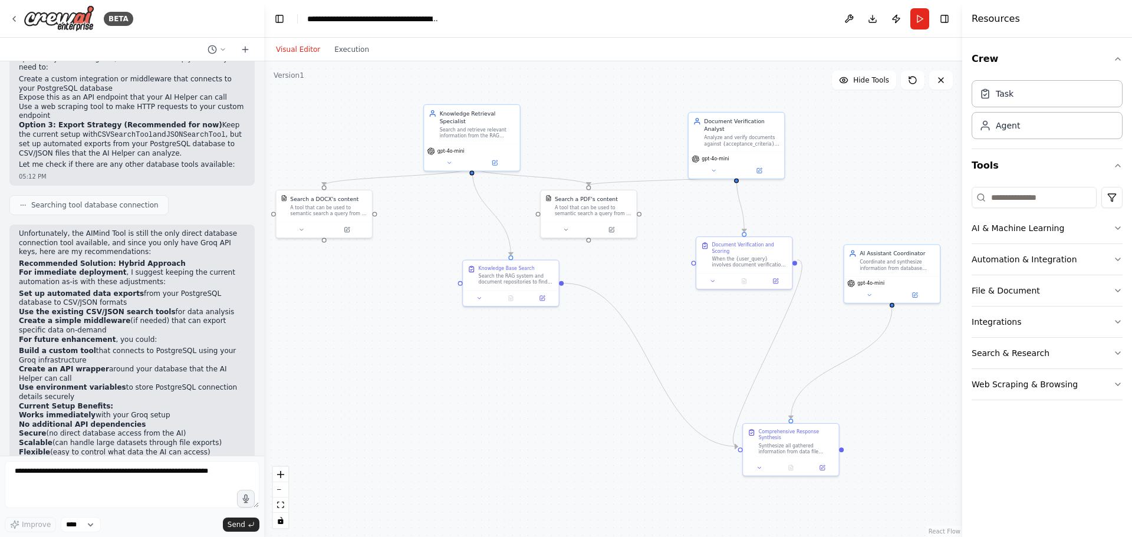
drag, startPoint x: 585, startPoint y: 267, endPoint x: 453, endPoint y: 346, distance: 153.6
click at [915, 18] on button "Run" at bounding box center [919, 18] width 19 height 21
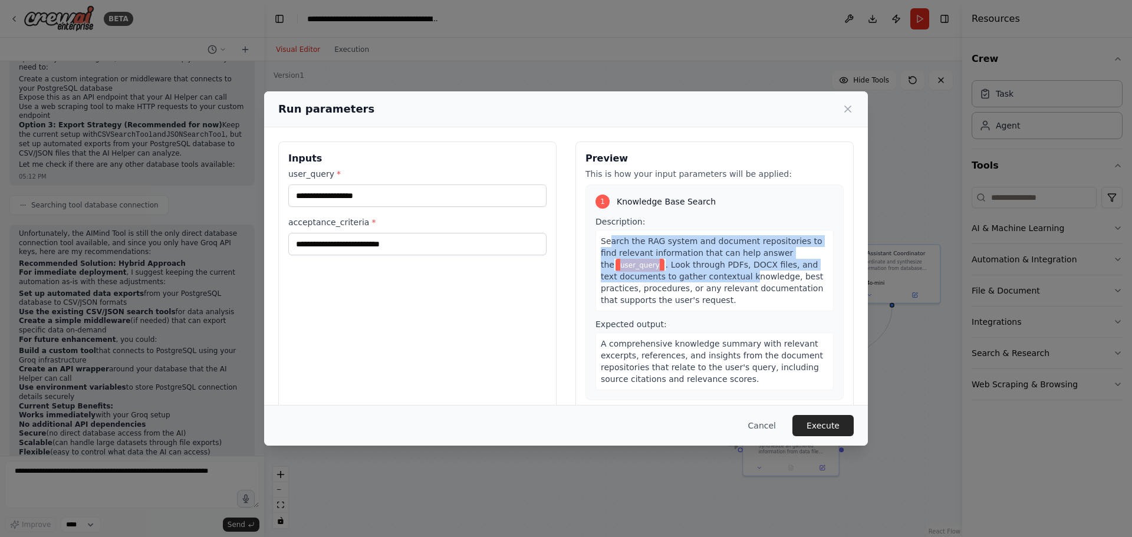
drag, startPoint x: 607, startPoint y: 237, endPoint x: 720, endPoint y: 287, distance: 123.6
click at [719, 281] on div "Search the RAG system and document repositories to find relevant information th…" at bounding box center [715, 270] width 238 height 81
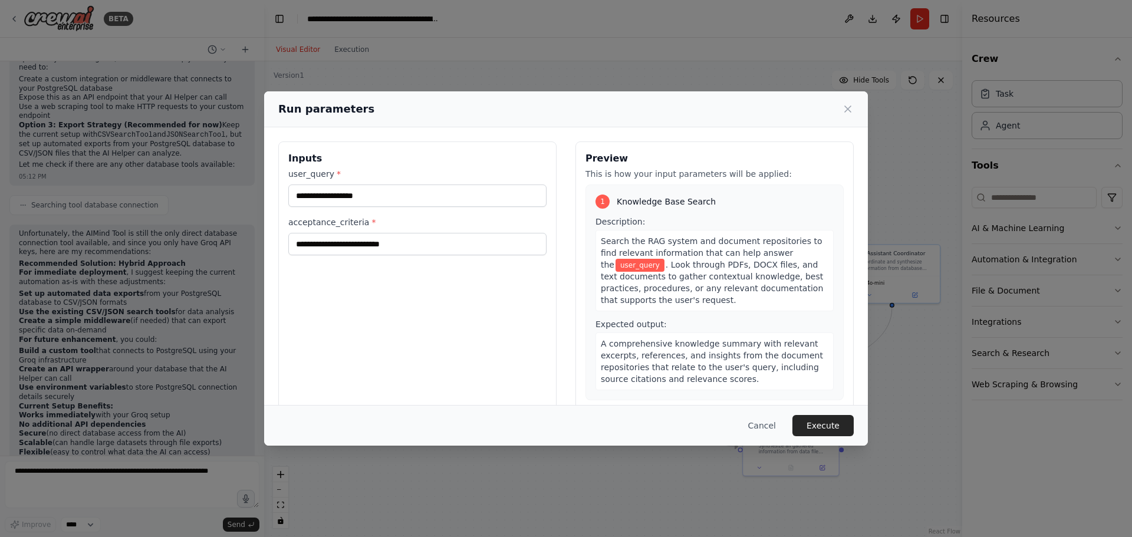
click at [721, 291] on span ". Look through PDFs, DOCX files, and text documents to gather contextual knowle…" at bounding box center [712, 282] width 222 height 45
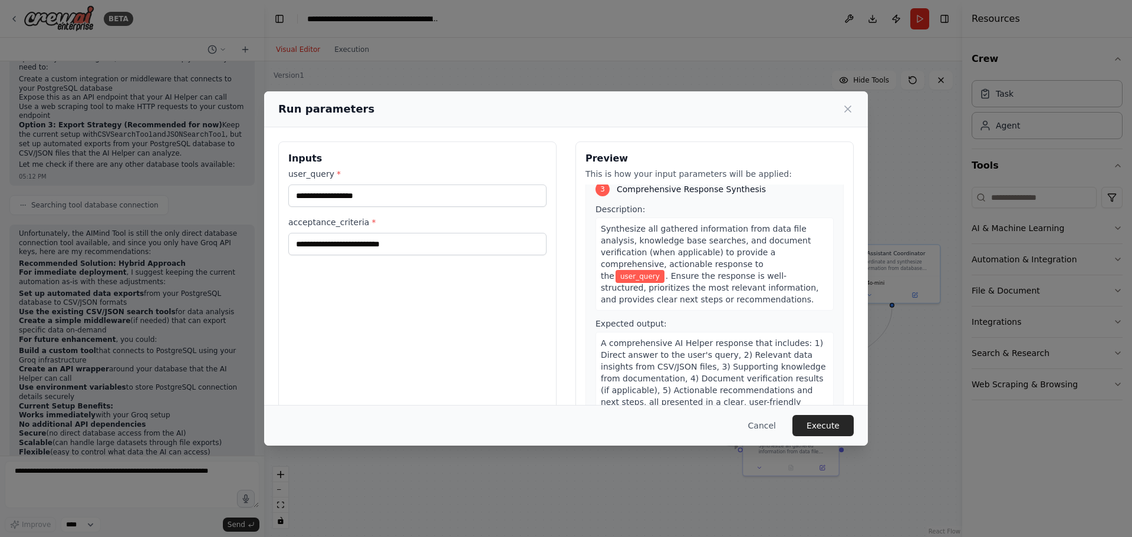
scroll to position [487, 0]
click at [767, 422] on button "Cancel" at bounding box center [762, 425] width 47 height 21
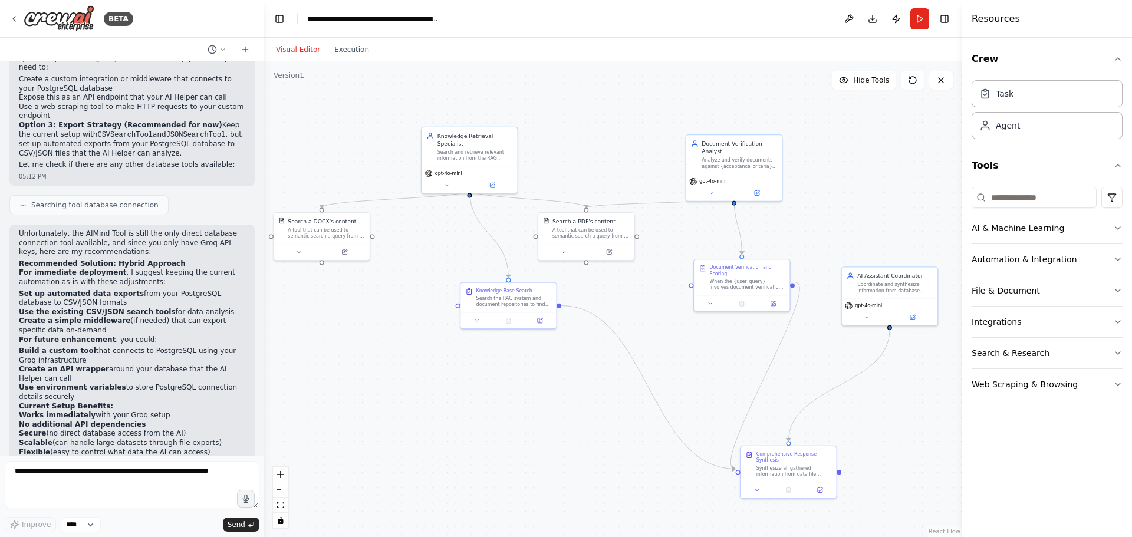
drag, startPoint x: 681, startPoint y: 307, endPoint x: 744, endPoint y: 327, distance: 66.2
click at [701, 330] on div ".deletable-edge-delete-btn { width: 20px; height: 20px; border: 0px solid #ffff…" at bounding box center [613, 299] width 698 height 476
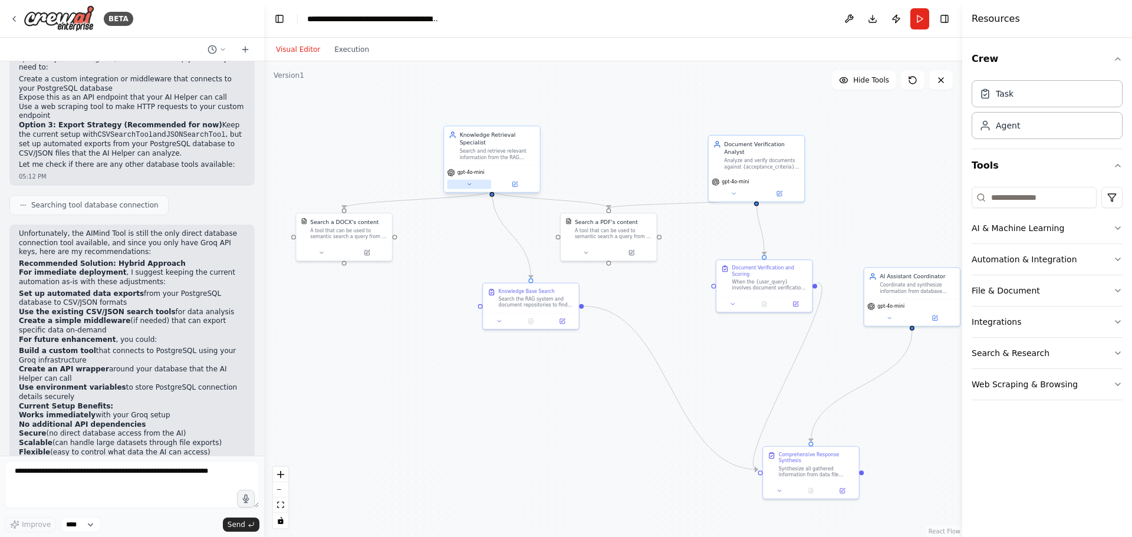
click at [467, 181] on icon at bounding box center [469, 184] width 6 height 6
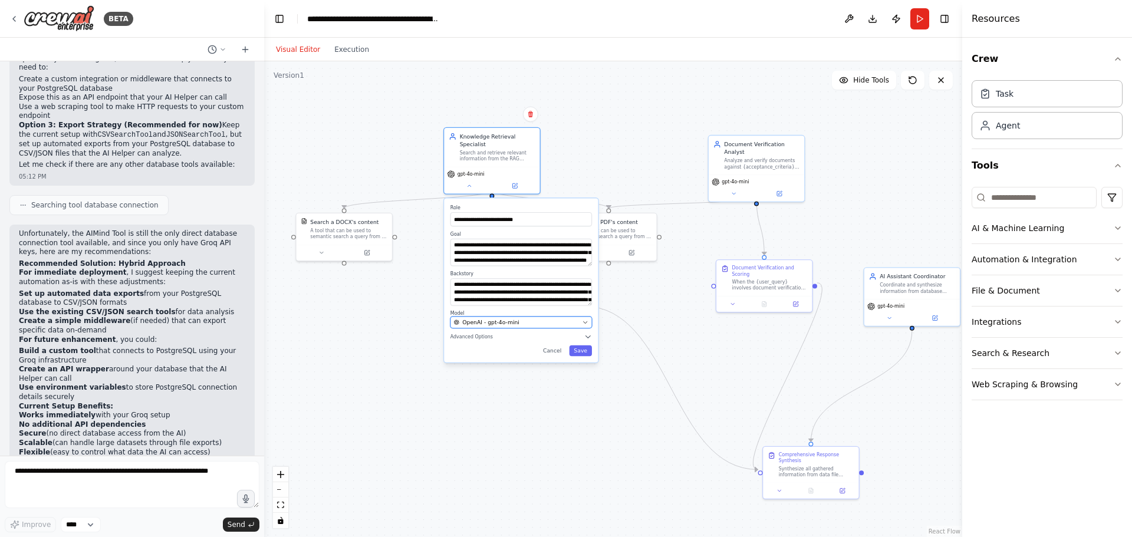
click at [499, 318] on span "OpenAI - gpt-4o-mini" at bounding box center [490, 322] width 57 height 8
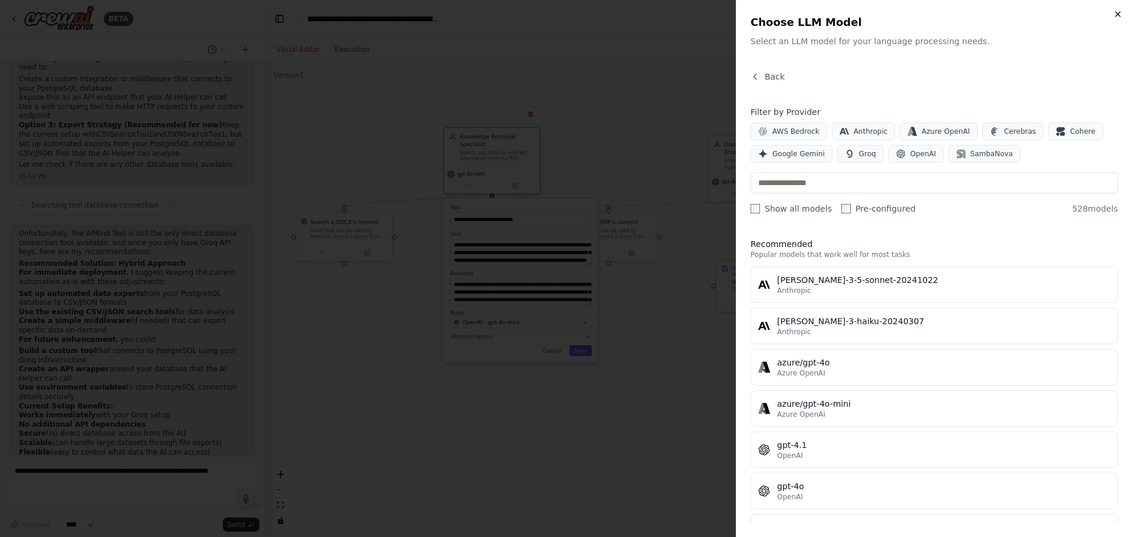
click at [1122, 12] on icon "button" at bounding box center [1117, 13] width 9 height 9
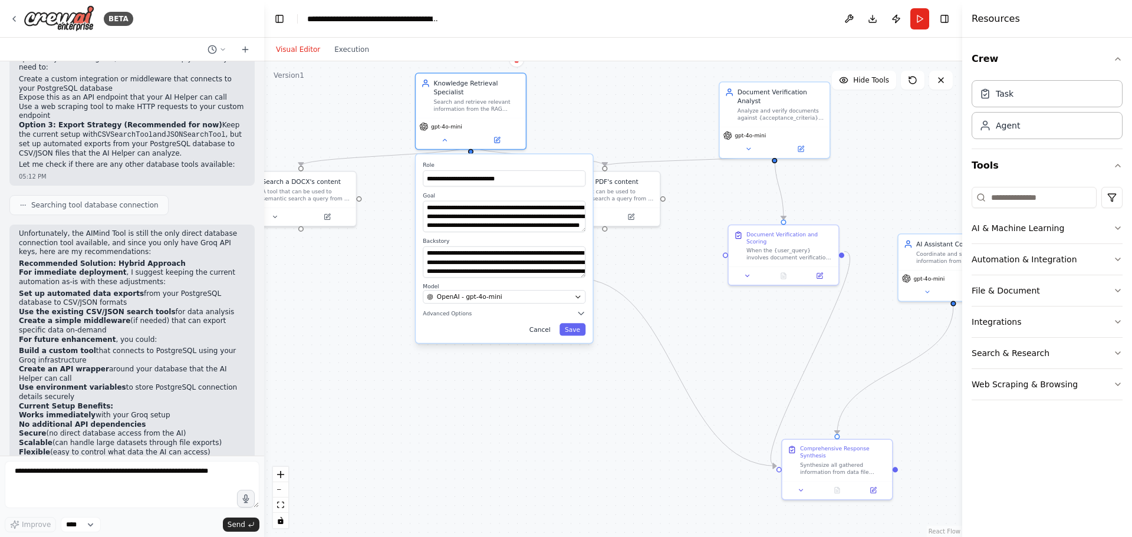
click at [542, 323] on button "Cancel" at bounding box center [540, 329] width 32 height 12
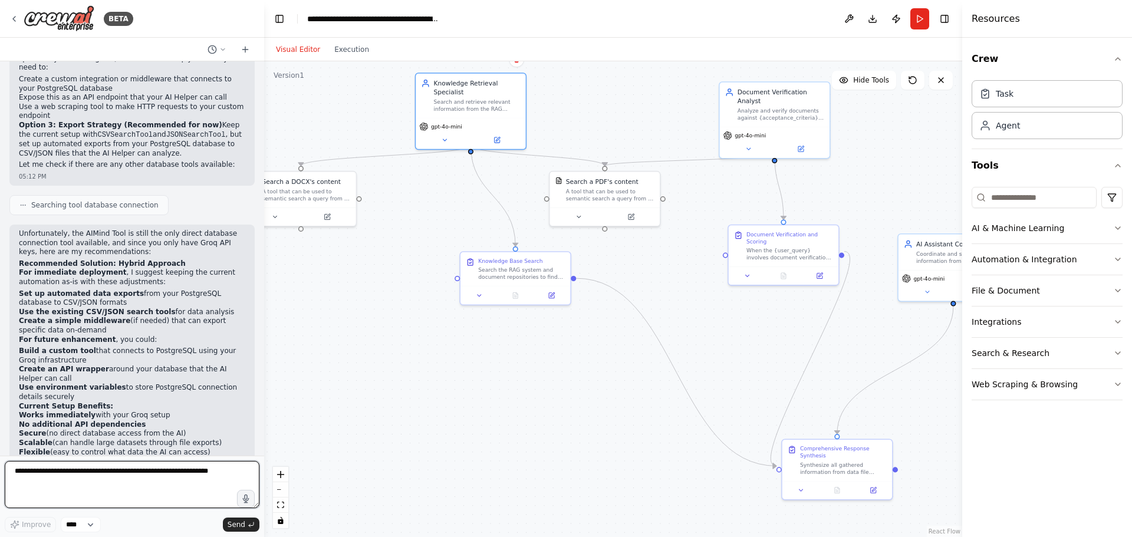
click at [112, 479] on textarea at bounding box center [132, 484] width 255 height 47
click at [944, 87] on button at bounding box center [941, 80] width 24 height 19
click at [936, 77] on icon at bounding box center [940, 79] width 9 height 9
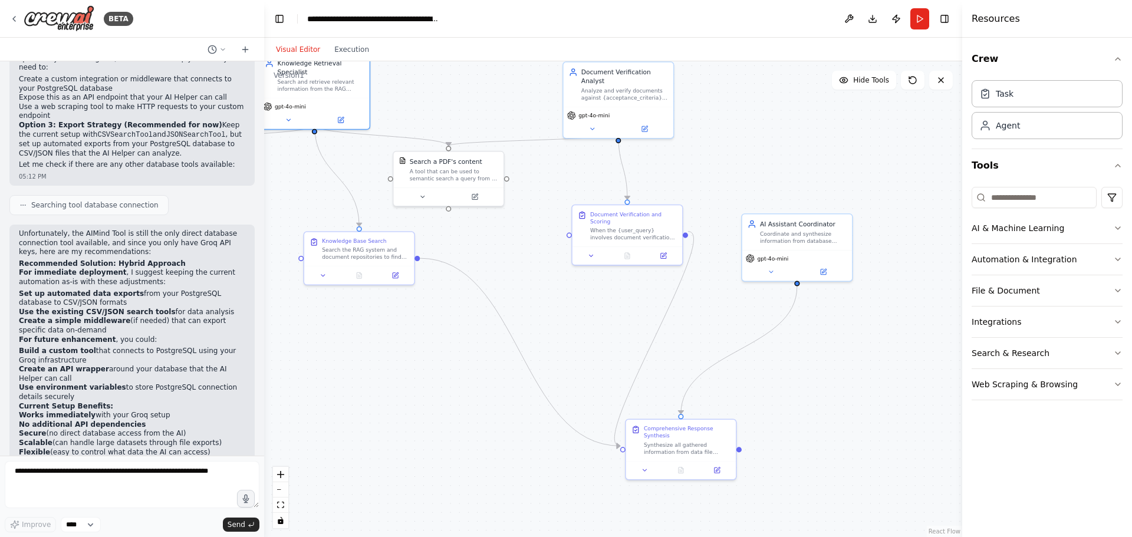
drag, startPoint x: 843, startPoint y: 121, endPoint x: 720, endPoint y: 95, distance: 125.4
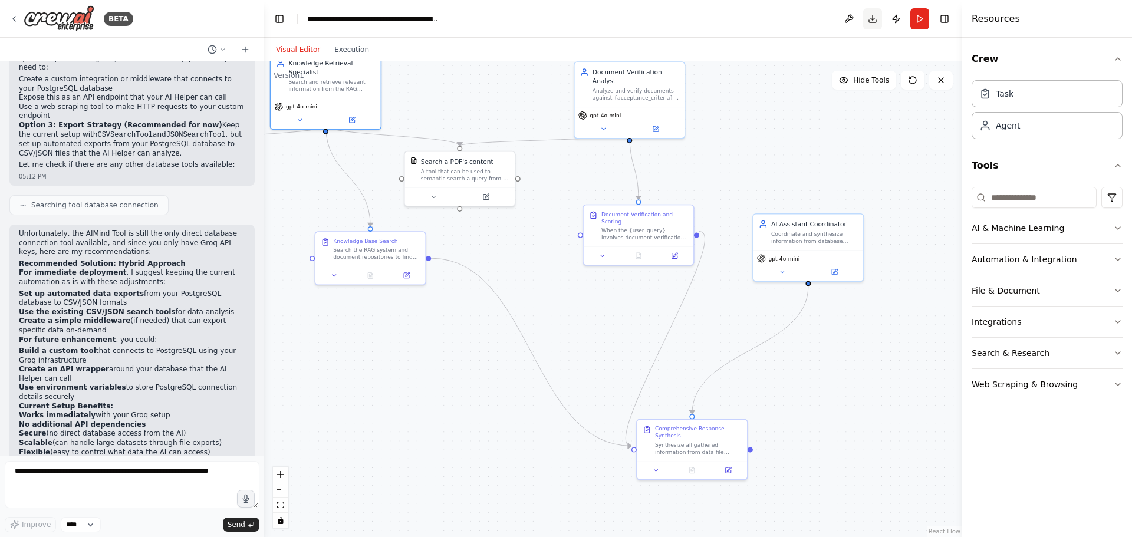
click at [875, 18] on button "Download" at bounding box center [872, 18] width 19 height 21
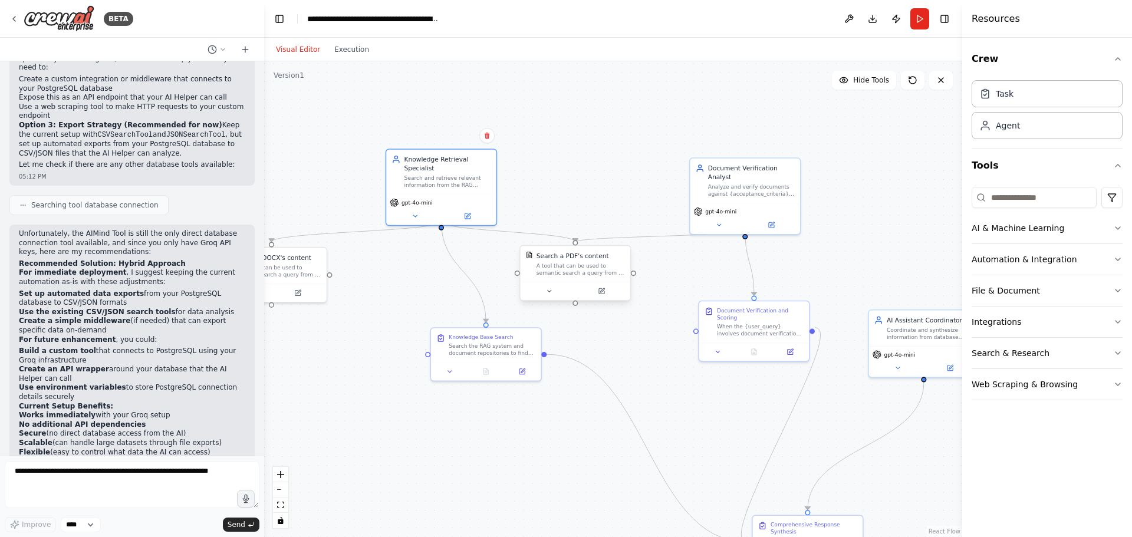
drag, startPoint x: 418, startPoint y: 167, endPoint x: 524, endPoint y: 257, distance: 138.9
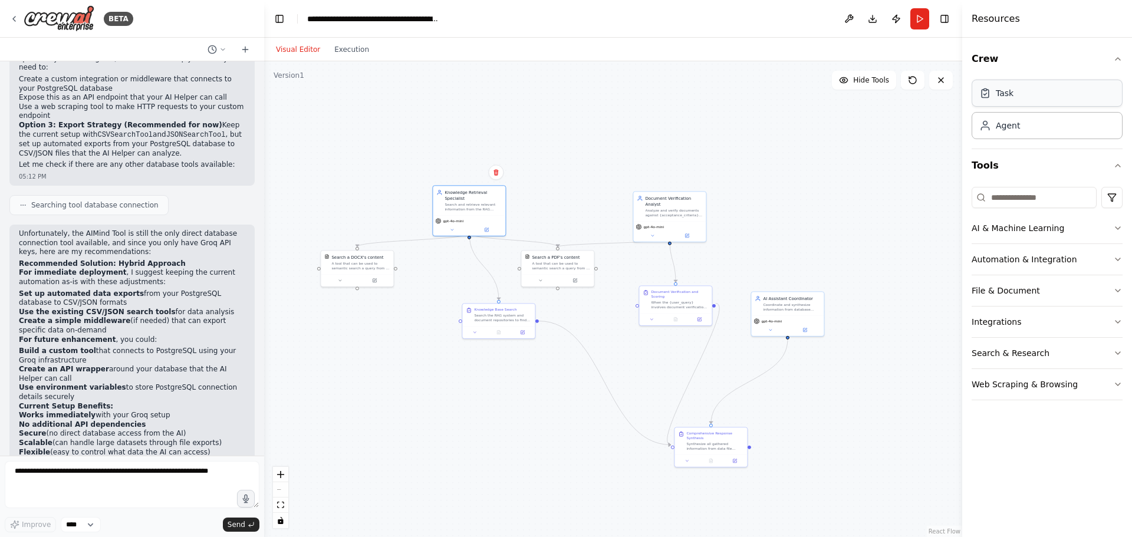
click at [1011, 99] on div "Task" at bounding box center [1047, 93] width 151 height 27
click at [998, 100] on div "Task" at bounding box center [1047, 93] width 151 height 27
click at [1000, 93] on div "Task" at bounding box center [1005, 93] width 18 height 12
click at [995, 124] on div "Agent" at bounding box center [999, 125] width 41 height 12
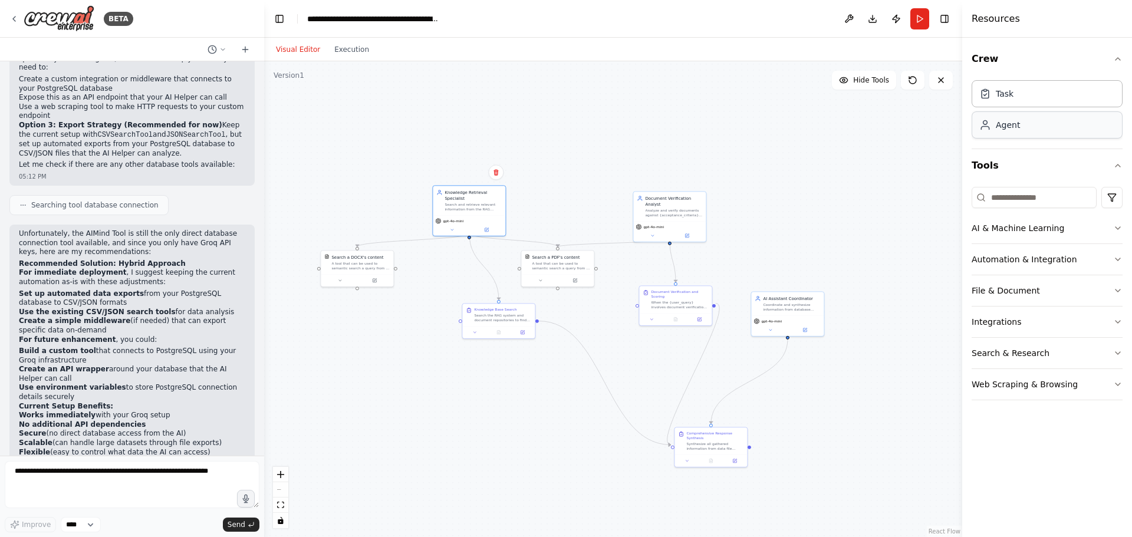
click at [995, 124] on div "Agent" at bounding box center [999, 125] width 41 height 12
click at [1006, 98] on div "Task" at bounding box center [1005, 93] width 18 height 12
click at [1087, 292] on button "File & Document" at bounding box center [1047, 290] width 151 height 31
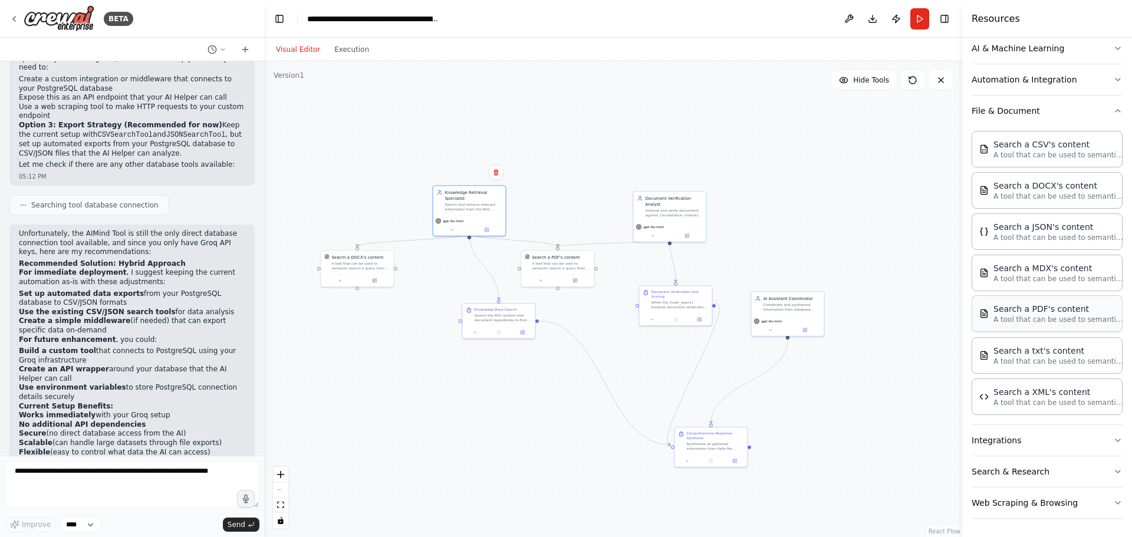
scroll to position [180, 0]
click at [1020, 449] on button "Integrations" at bounding box center [1047, 440] width 151 height 31
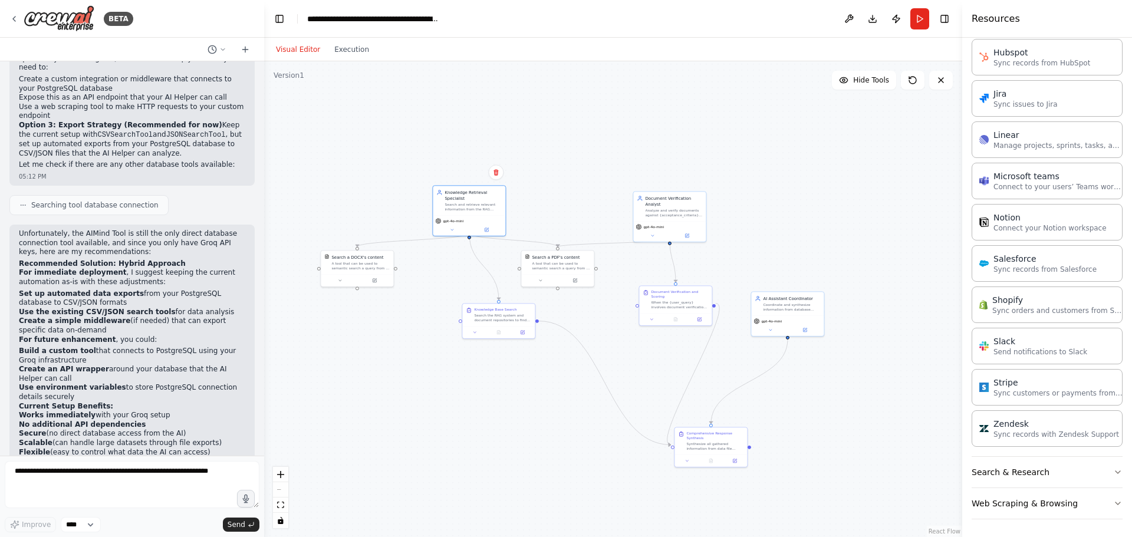
scroll to position [974, 0]
click at [1034, 461] on button "Search & Research" at bounding box center [1047, 471] width 151 height 31
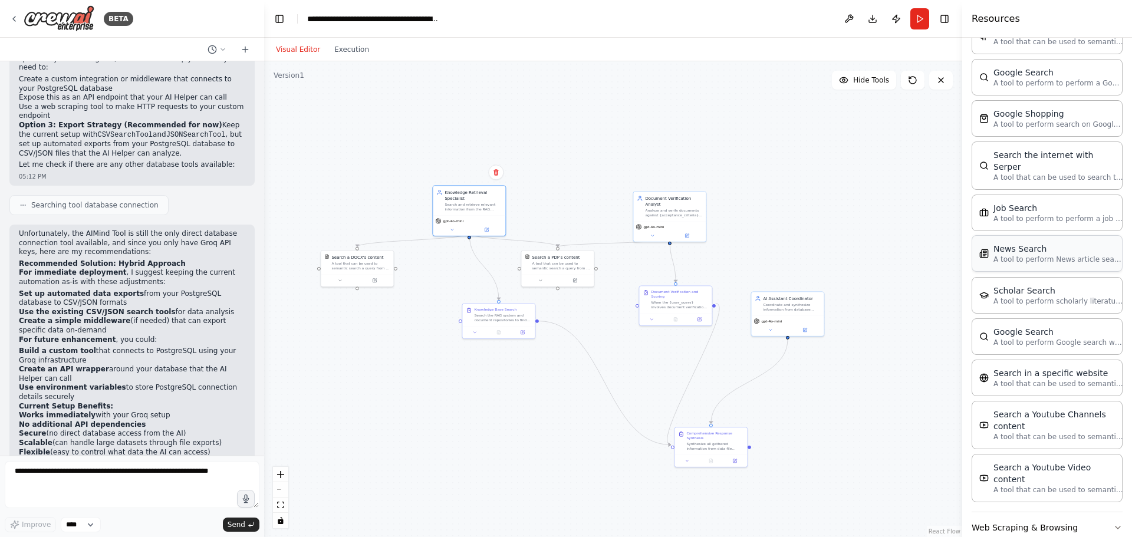
scroll to position [1573, 0]
click at [1099, 511] on button "Web Scraping & Browsing" at bounding box center [1047, 526] width 151 height 31
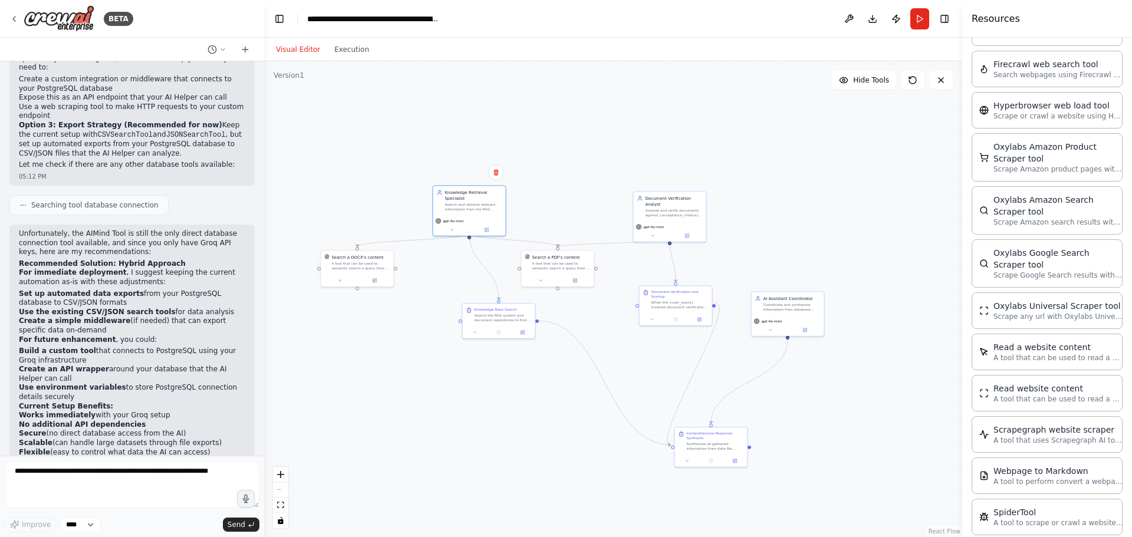
scroll to position [2196, 0]
